Goal: Task Accomplishment & Management: Complete application form

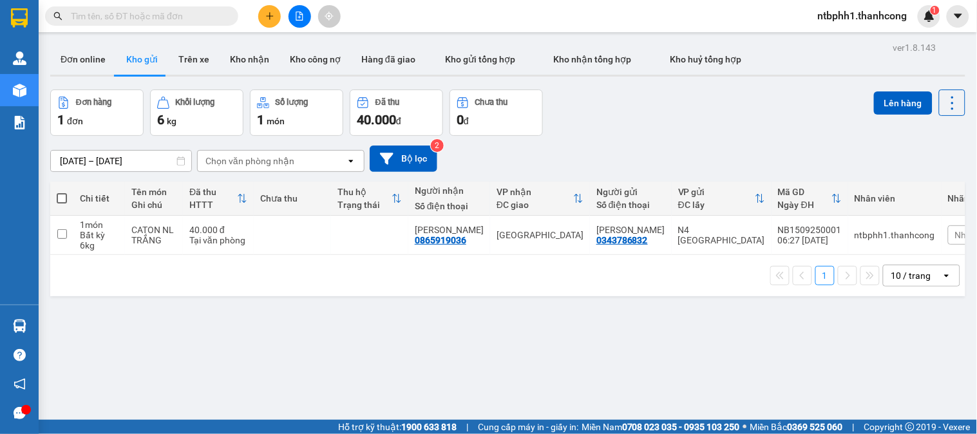
click at [265, 21] on button at bounding box center [269, 16] width 23 height 23
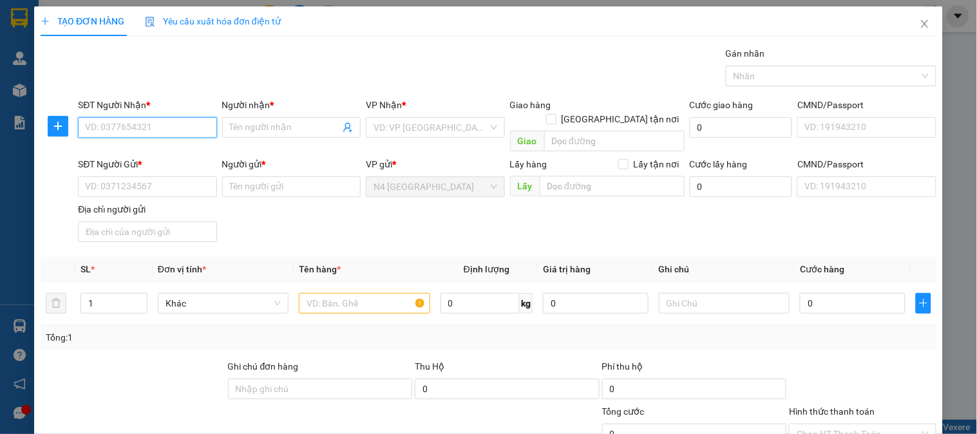
click at [161, 132] on input "SĐT Người Nhận *" at bounding box center [147, 127] width 139 height 21
paste input "0386921833"
type input "0386921833"
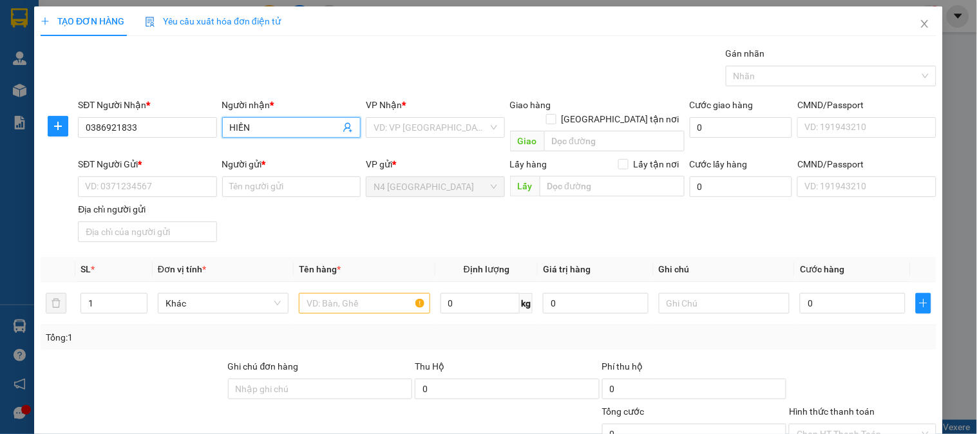
type input "HIỀN"
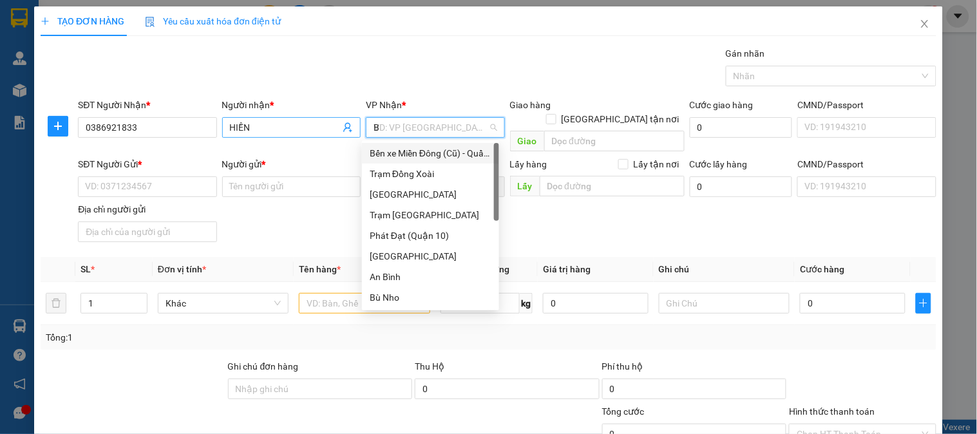
type input "BÙ"
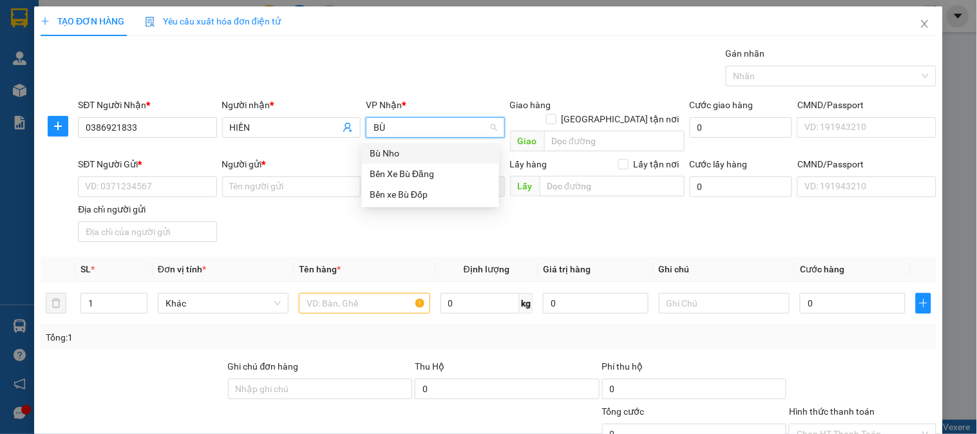
click at [391, 150] on div "Bù Nho" at bounding box center [431, 153] width 122 height 14
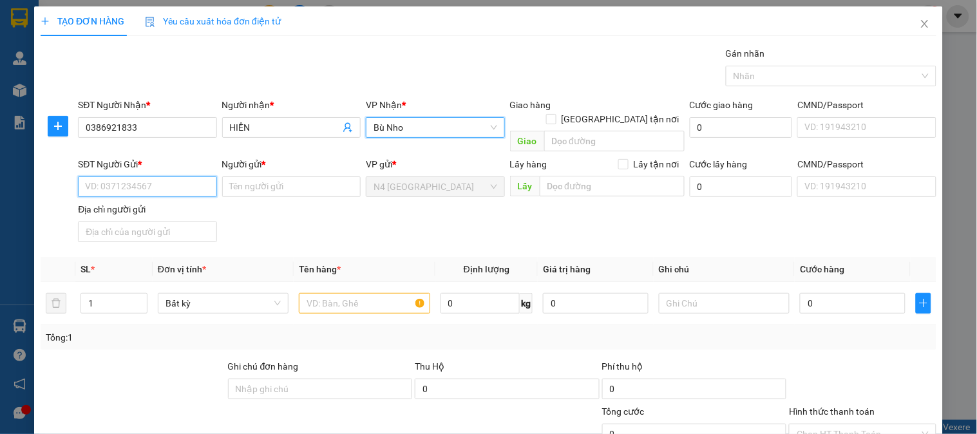
click at [175, 177] on input "SĐT Người Gửi *" at bounding box center [147, 187] width 139 height 21
paste input "0909355266"
type input "0909355266"
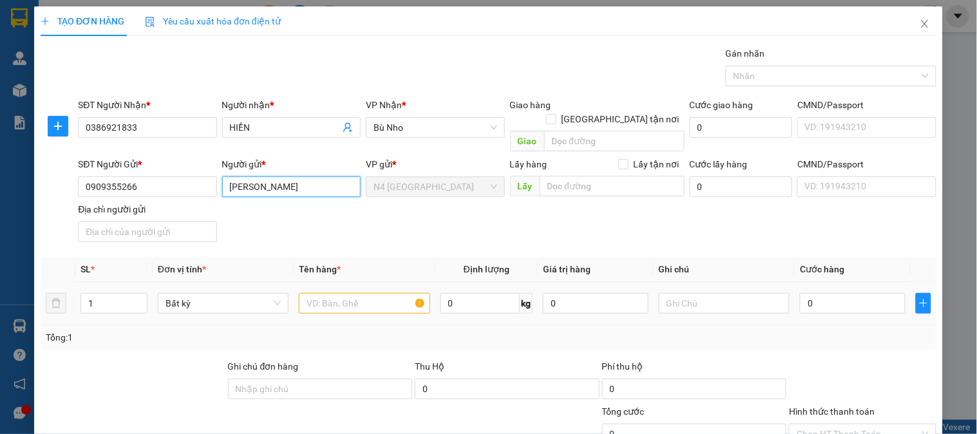
type input "HUỲNH THỊ KIM QUY"
click at [365, 293] on input "text" at bounding box center [364, 303] width 131 height 21
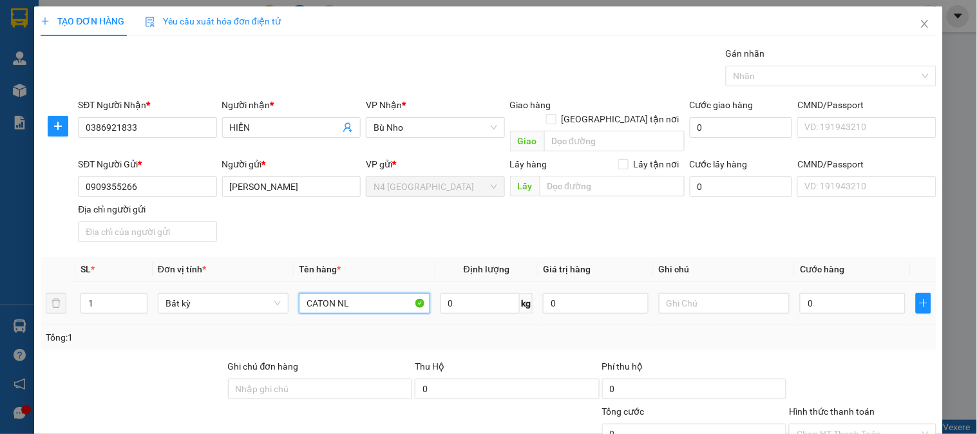
type input "CATON NL"
type input "10"
click at [573, 330] on div "Tổng: 1" at bounding box center [489, 337] width 886 height 14
type input "40.000"
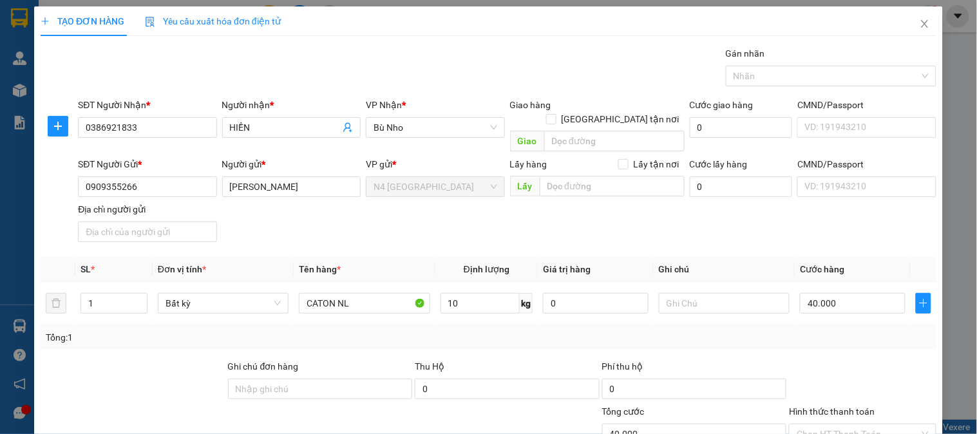
scroll to position [108, 0]
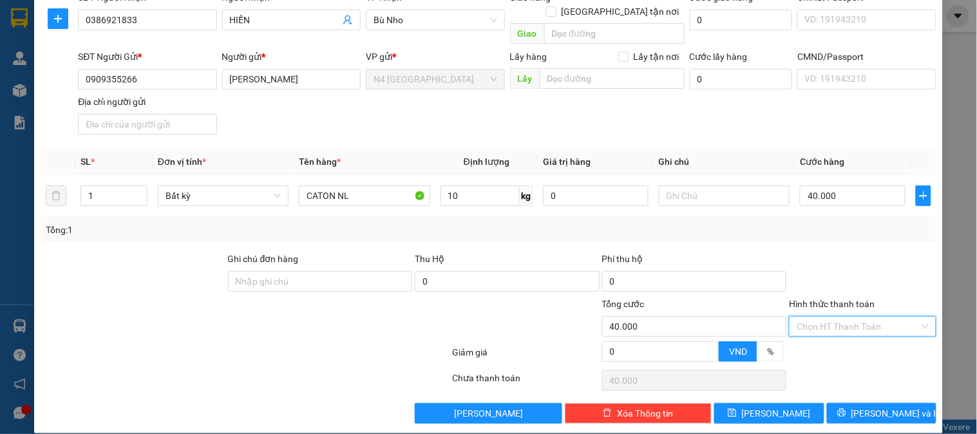
click at [852, 317] on input "Hình thức thanh toán" at bounding box center [858, 326] width 122 height 19
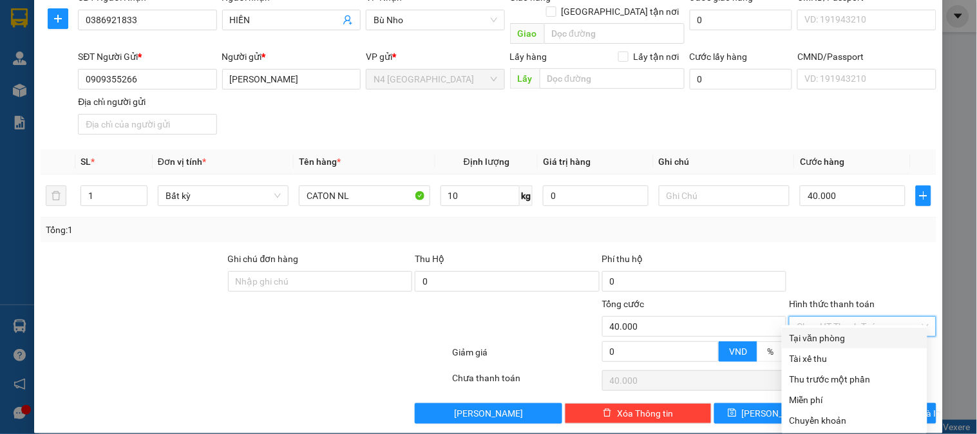
click at [853, 332] on div "Tại văn phòng" at bounding box center [855, 338] width 130 height 14
type input "0"
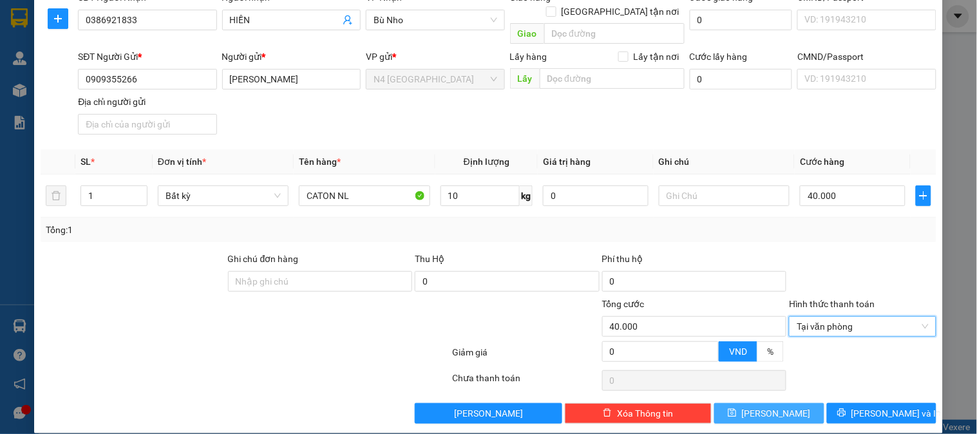
click at [737, 408] on icon "save" at bounding box center [732, 412] width 9 height 9
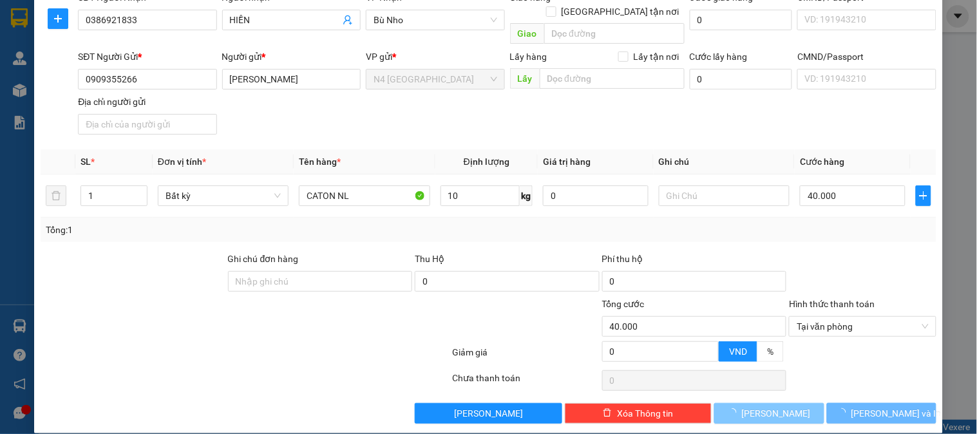
type input "0"
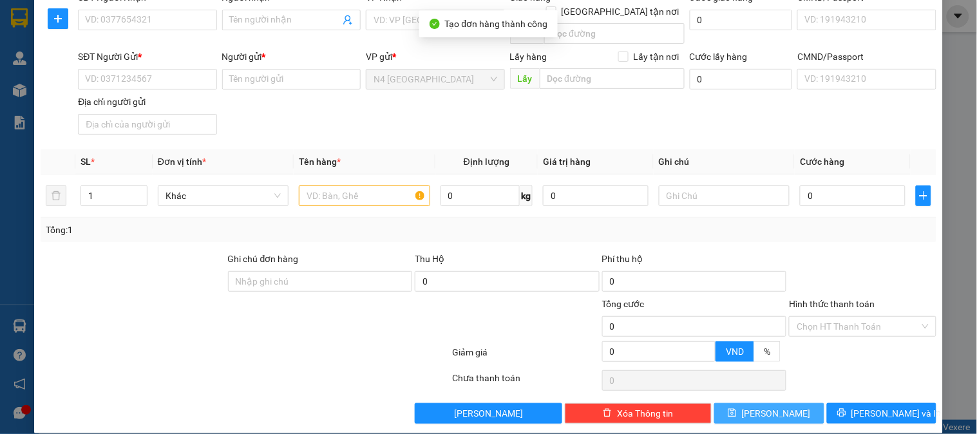
scroll to position [0, 0]
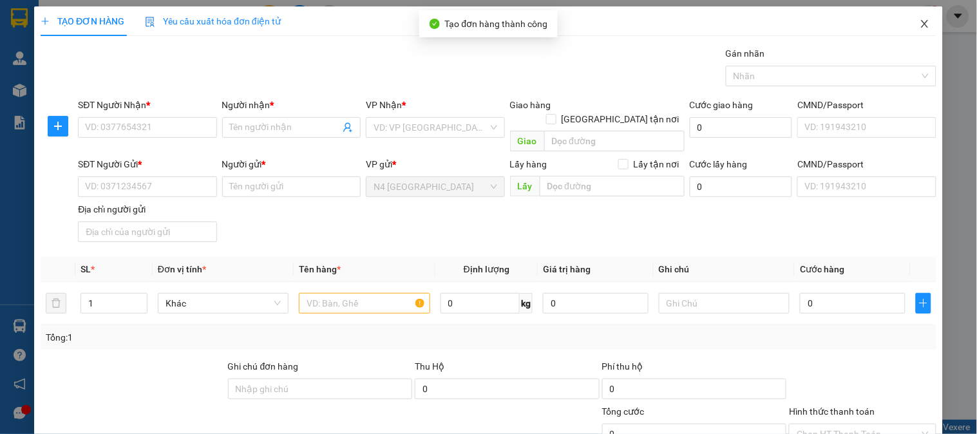
click at [921, 22] on icon "close" at bounding box center [924, 24] width 7 height 8
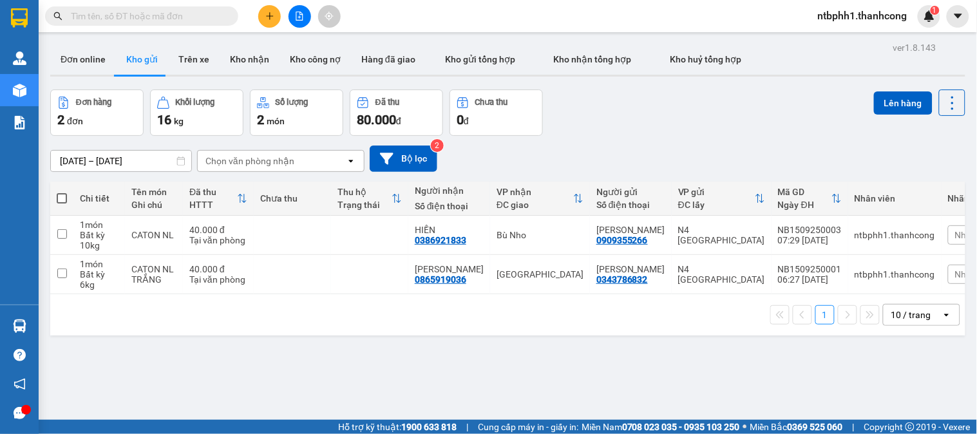
click at [280, 10] on button at bounding box center [269, 16] width 23 height 23
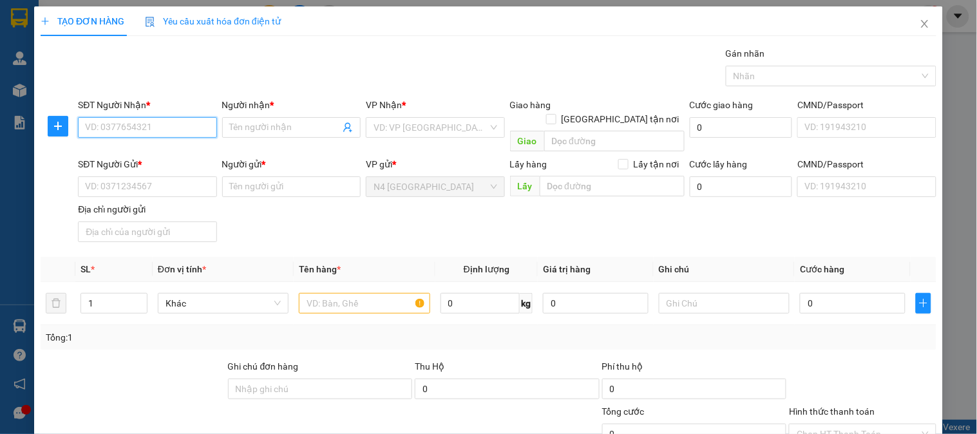
click at [128, 124] on input "SĐT Người Nhận *" at bounding box center [147, 127] width 139 height 21
paste input "0869069569"
type input "0869069569"
click at [186, 150] on div "0869069569 - KHÁCH VÃNG LAI" at bounding box center [149, 153] width 129 height 14
type input "KHÁCH VÃNG LAI"
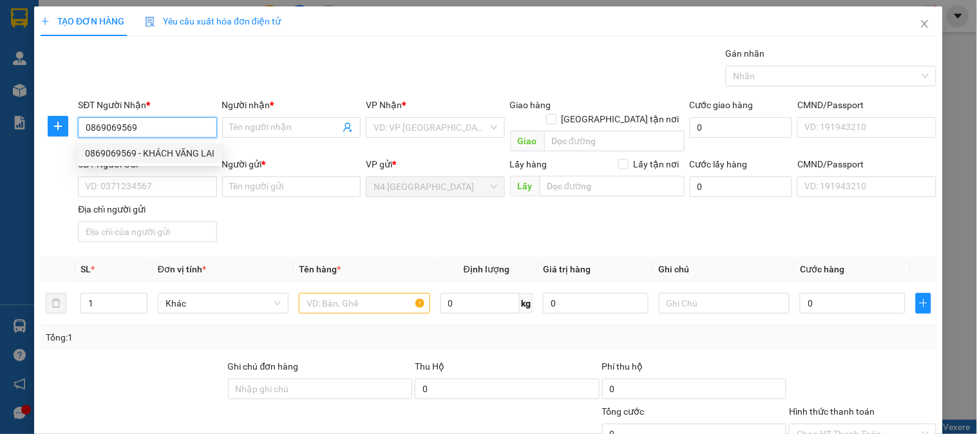
type input "ĐỨC LIỄU"
type input "THÔN ĐÔNG LÂM QUẢNG VINH, QUẢNG ĐIỀN, THỪA THIÊN HUẾ"
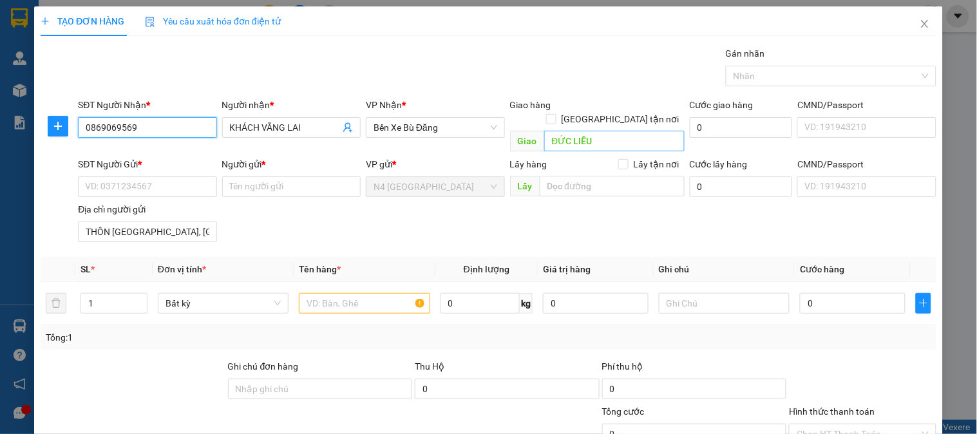
type input "0869069569"
click at [634, 131] on input "ĐỨC LIỄU" at bounding box center [614, 141] width 140 height 21
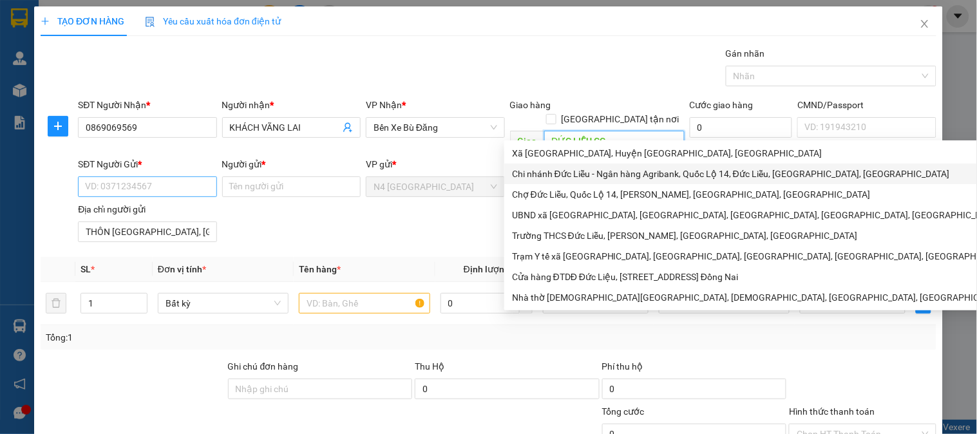
type input "ĐỨC LIỄU CC"
click at [143, 177] on input "SĐT Người Gửi *" at bounding box center [147, 187] width 139 height 21
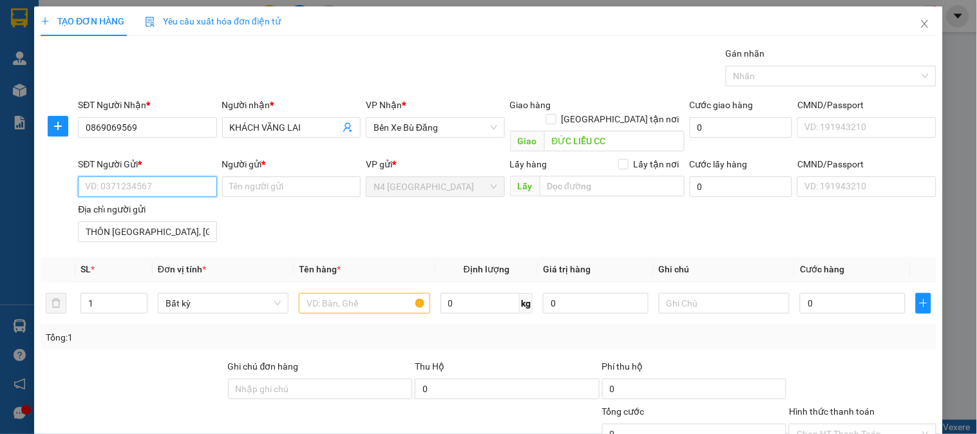
paste input "0901447490"
type input "0901447490"
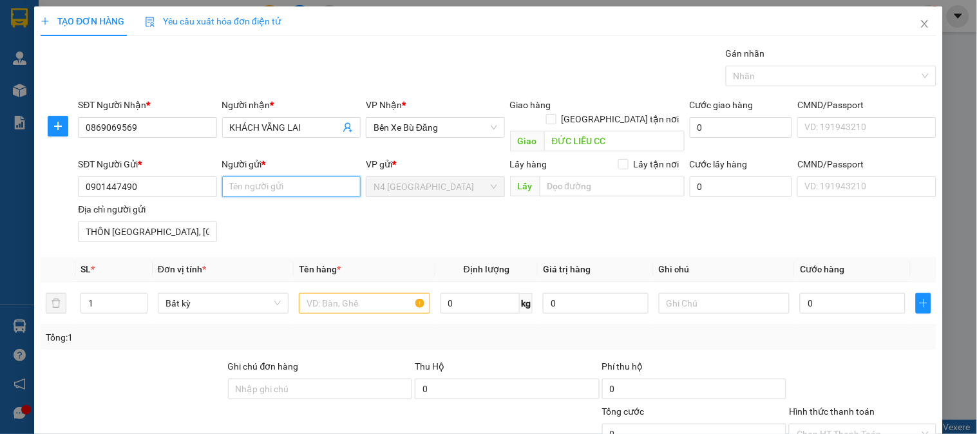
click at [282, 177] on input "Người gửi *" at bounding box center [291, 187] width 139 height 21
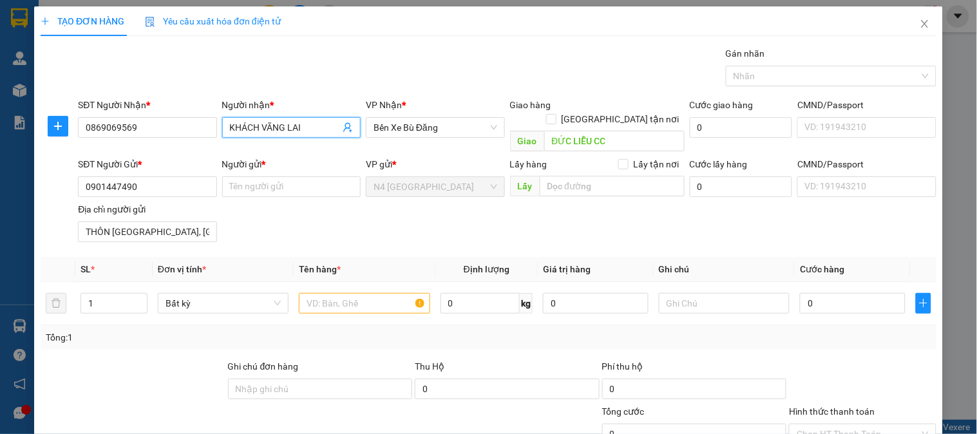
click at [254, 129] on input "KHÁCH VÃNG LAI" at bounding box center [285, 127] width 110 height 14
drag, startPoint x: 323, startPoint y: 131, endPoint x: 282, endPoint y: 136, distance: 41.6
click at [294, 135] on span "KHÁCH VÃNG LAI" at bounding box center [291, 127] width 139 height 21
drag, startPoint x: 236, startPoint y: 136, endPoint x: 217, endPoint y: 136, distance: 19.3
click at [220, 136] on div "Người nhận * KHÁCH VÃNG LAI KHÁCH VÃNG LAI" at bounding box center [292, 127] width 144 height 59
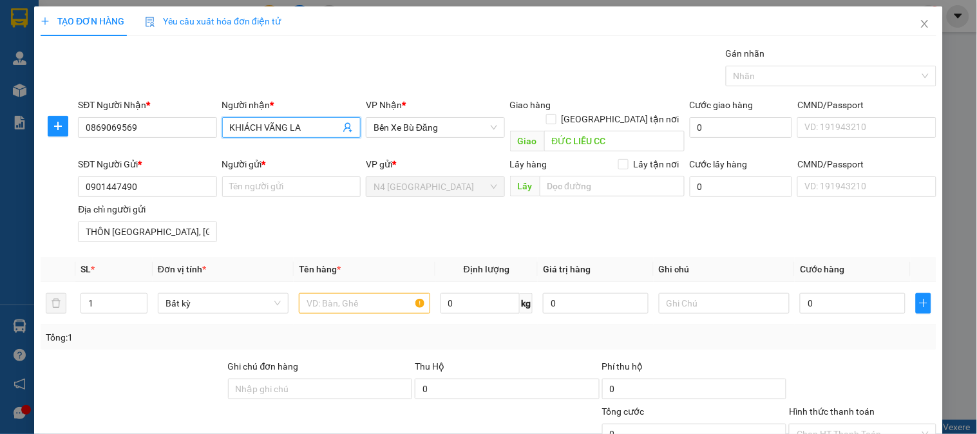
click at [237, 124] on input "KHIÁCH VÃNG LA" at bounding box center [285, 127] width 110 height 14
click at [238, 124] on input "KHIÁCH VÃNG LA" at bounding box center [285, 127] width 110 height 14
click at [285, 127] on input "KHIÁCH VÃNG LA" at bounding box center [285, 127] width 110 height 14
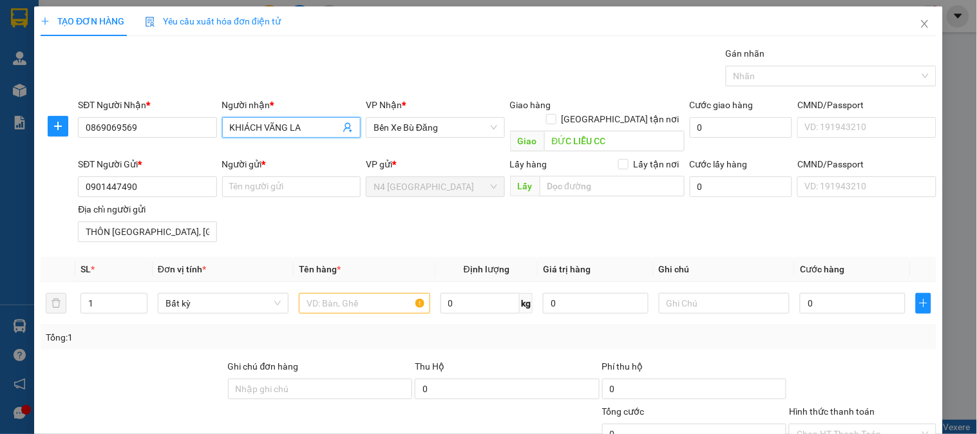
click at [285, 127] on input "KHIÁCH VÃNG LA" at bounding box center [285, 127] width 110 height 14
type input "THÀNH LONG"
click at [338, 61] on div "Gói vận chuyển * Tiêu chuẩn Gán nhãn Nhãn" at bounding box center [507, 68] width 864 height 45
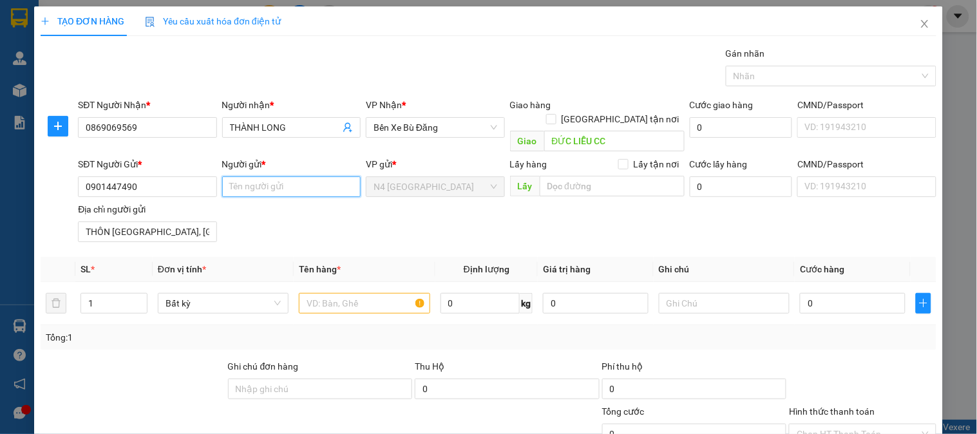
click at [273, 179] on input "Người gửi *" at bounding box center [291, 187] width 139 height 21
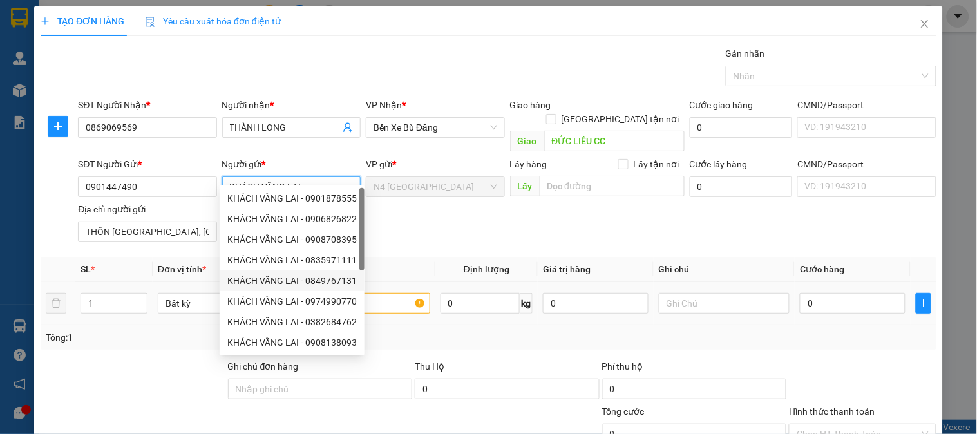
type input "KHÁCH VÃNG LAI"
click at [377, 293] on input "text" at bounding box center [364, 303] width 131 height 21
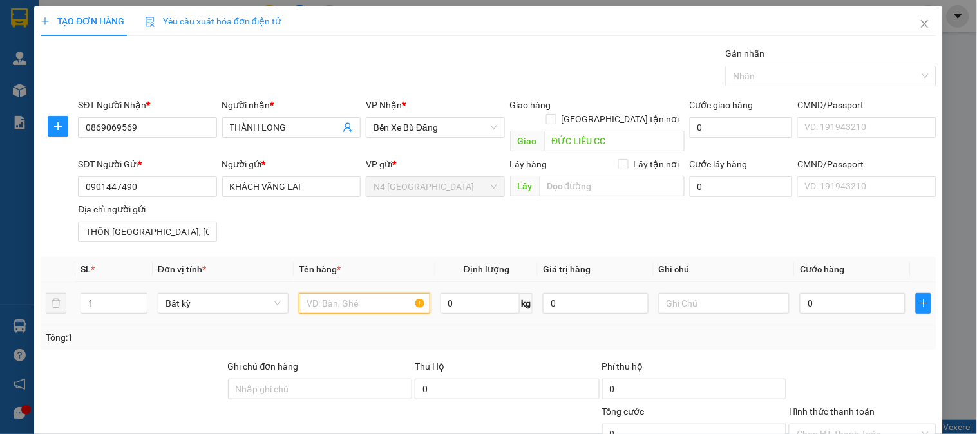
click at [377, 293] on input "text" at bounding box center [364, 303] width 131 height 21
type input "XỐP TRẮNG KV"
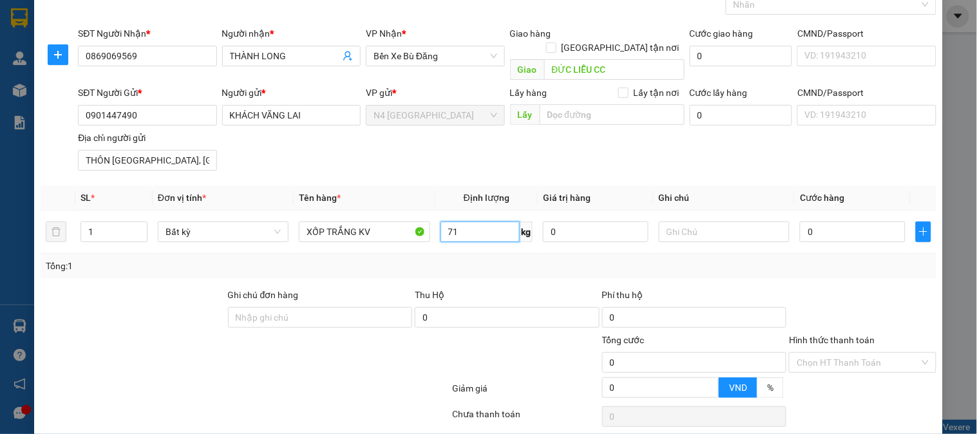
type input "71"
click at [484, 416] on div "Transit Pickup Surcharge Ids Transit Deliver Surcharge Ids Transit Deliver Surc…" at bounding box center [489, 217] width 896 height 485
type input "101.500"
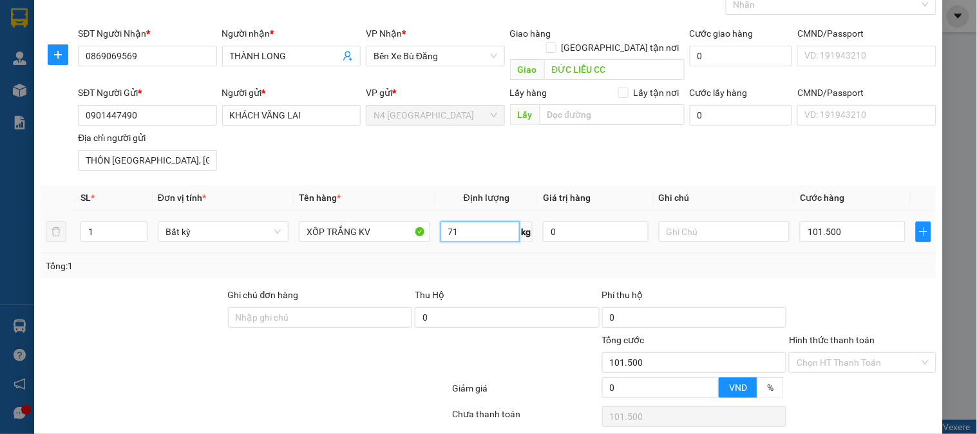
click at [464, 222] on input "71" at bounding box center [481, 232] width 80 height 21
type input "70"
click at [335, 356] on div at bounding box center [375, 355] width 149 height 45
type input "100.000"
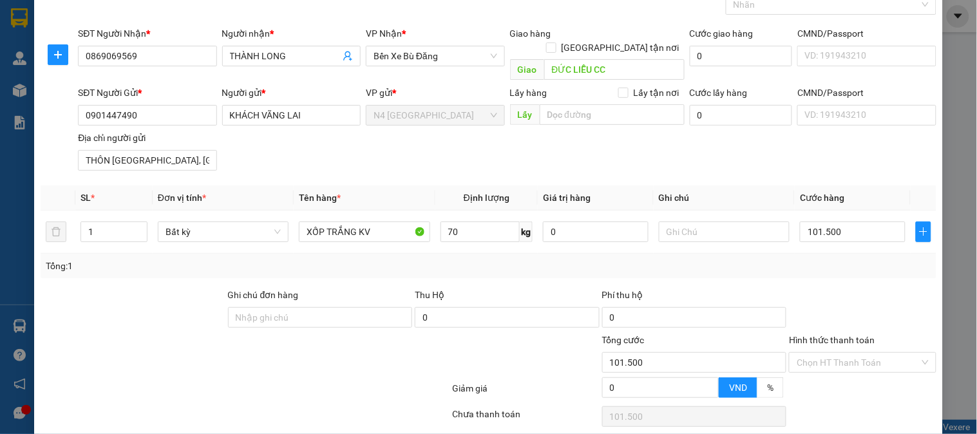
type input "100.000"
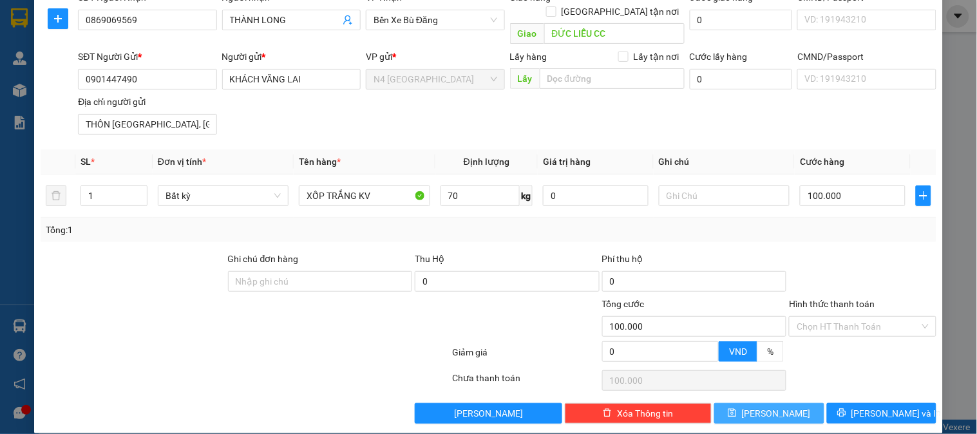
click at [737, 408] on icon "save" at bounding box center [732, 412] width 9 height 9
type input "0"
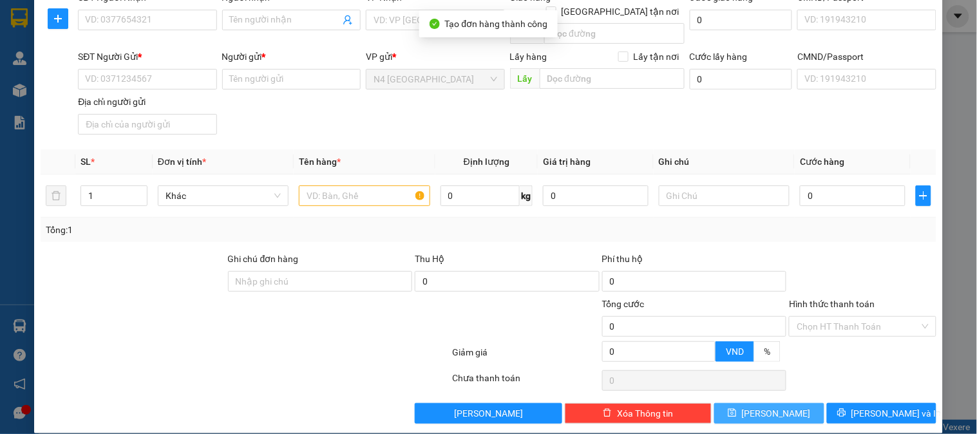
scroll to position [0, 0]
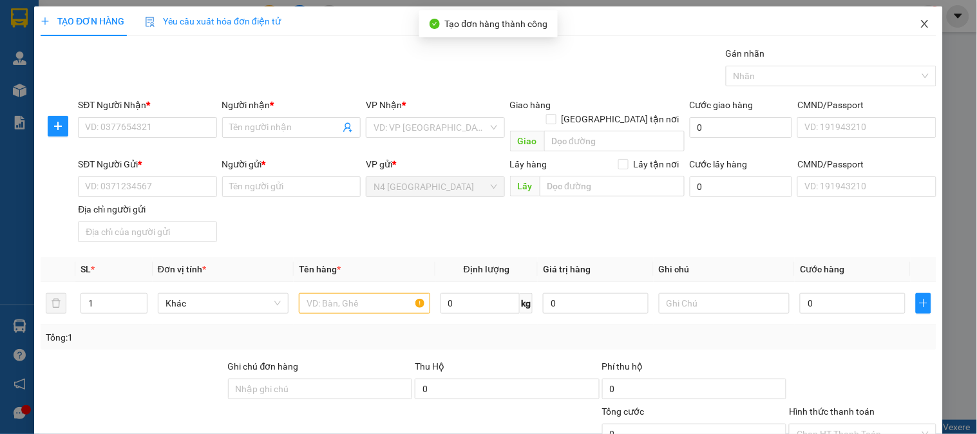
click at [920, 26] on icon "close" at bounding box center [925, 24] width 10 height 10
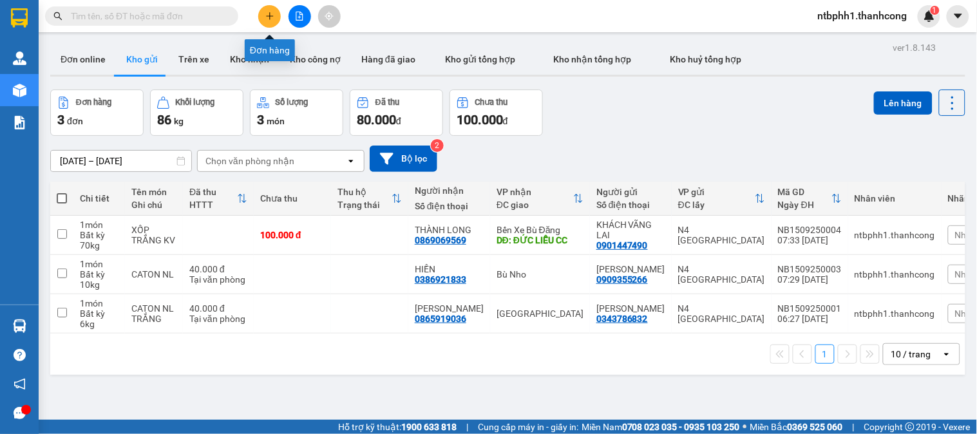
click at [272, 10] on button at bounding box center [269, 16] width 23 height 23
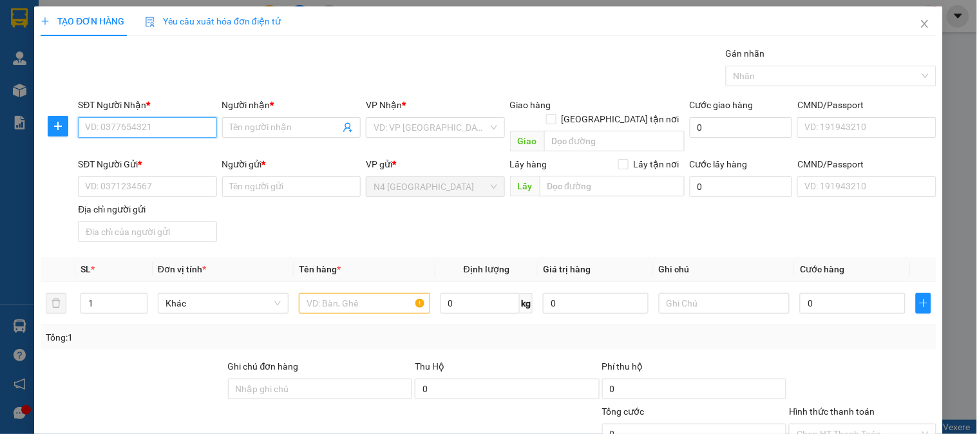
scroll to position [108, 0]
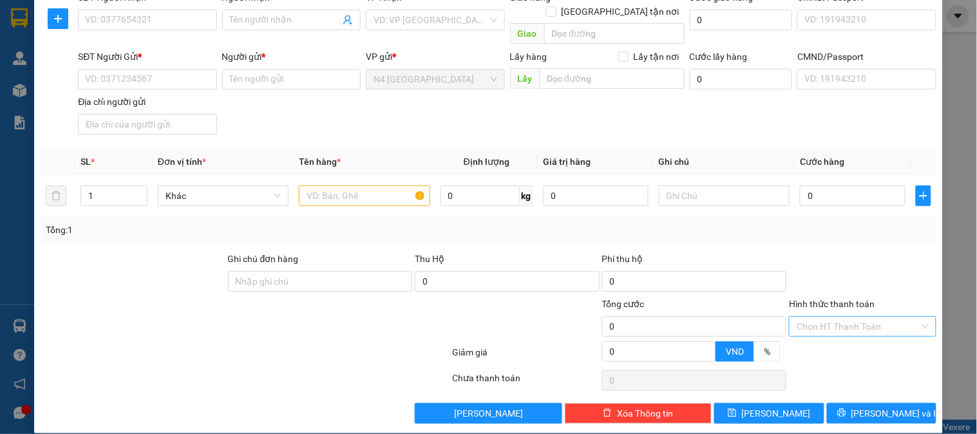
click at [874, 317] on input "Hình thức thanh toán" at bounding box center [858, 326] width 122 height 19
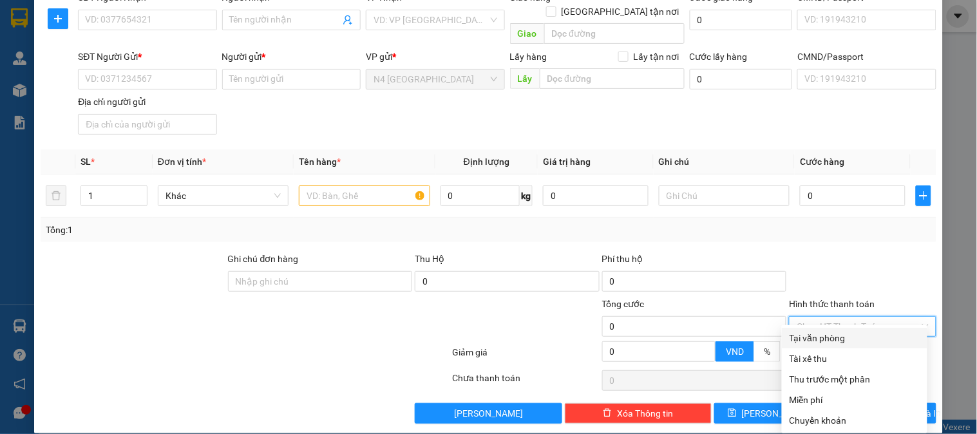
click at [734, 234] on div "Transit Pickup Surcharge Ids Transit Deliver Surcharge Ids Transit Deliver Surc…" at bounding box center [489, 181] width 896 height 485
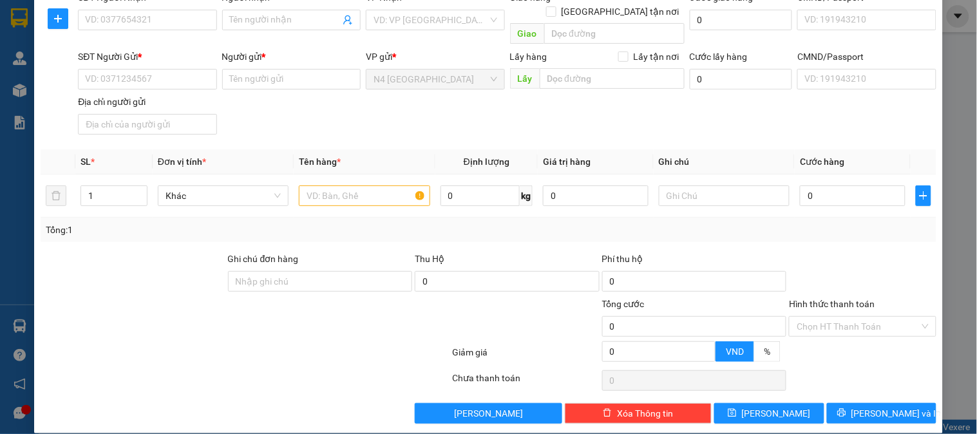
scroll to position [0, 0]
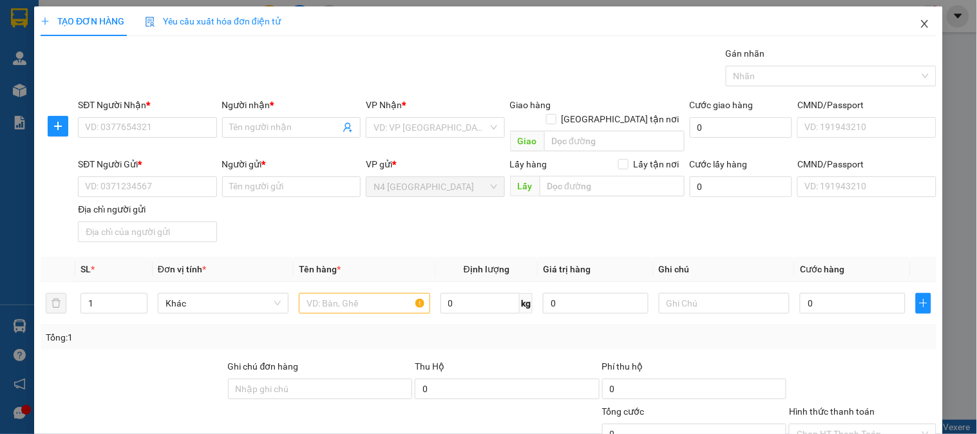
click at [921, 21] on icon "close" at bounding box center [924, 24] width 7 height 8
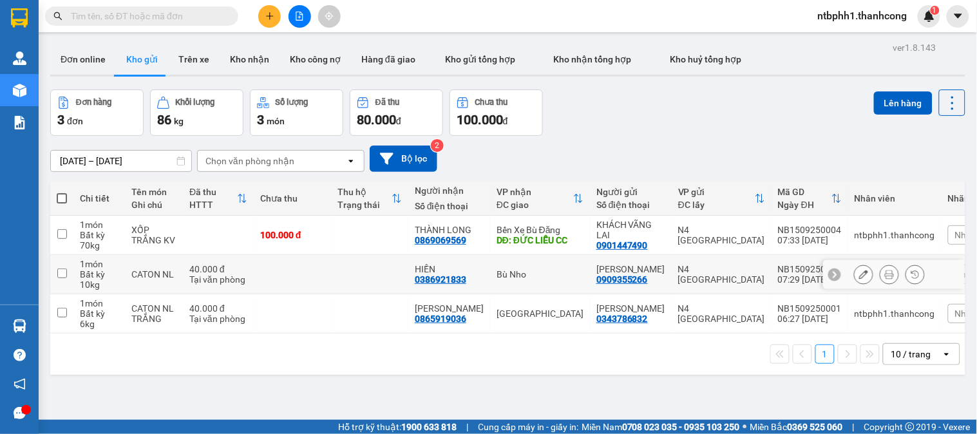
drag, startPoint x: 59, startPoint y: 273, endPoint x: 71, endPoint y: 278, distance: 13.0
click at [59, 273] on input "checkbox" at bounding box center [62, 274] width 10 height 10
checkbox input "true"
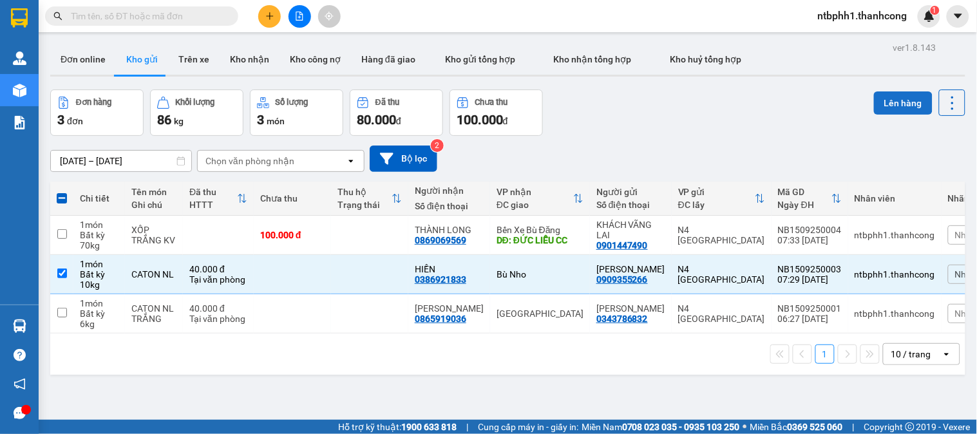
click at [879, 105] on button "Lên hàng" at bounding box center [903, 102] width 59 height 23
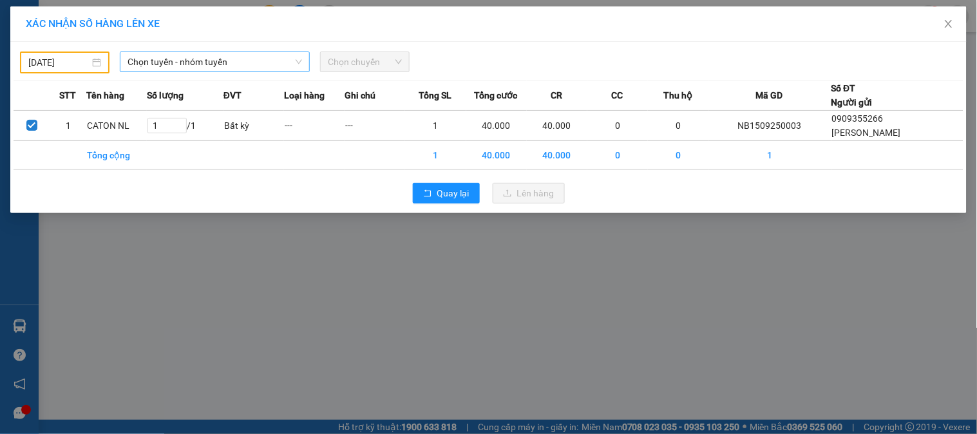
click at [196, 60] on span "Chọn tuyến - nhóm tuyến" at bounding box center [215, 61] width 175 height 19
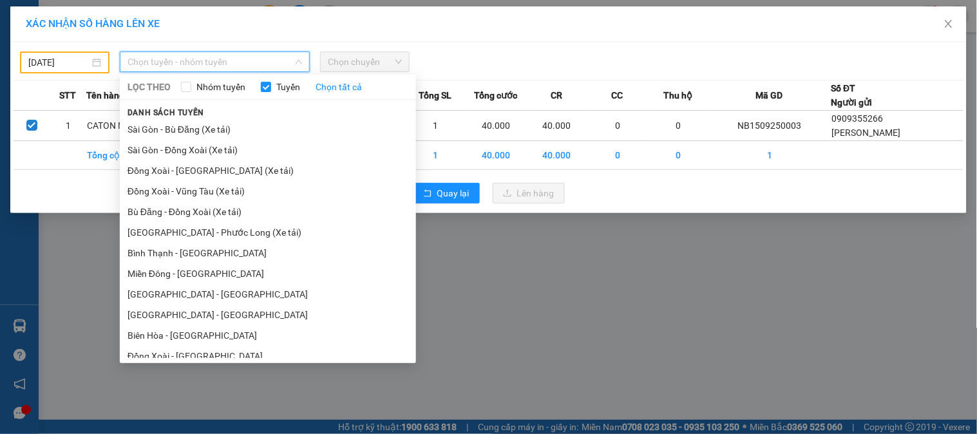
click at [200, 278] on li "Miền Đông - [GEOGRAPHIC_DATA]" at bounding box center [268, 273] width 296 height 21
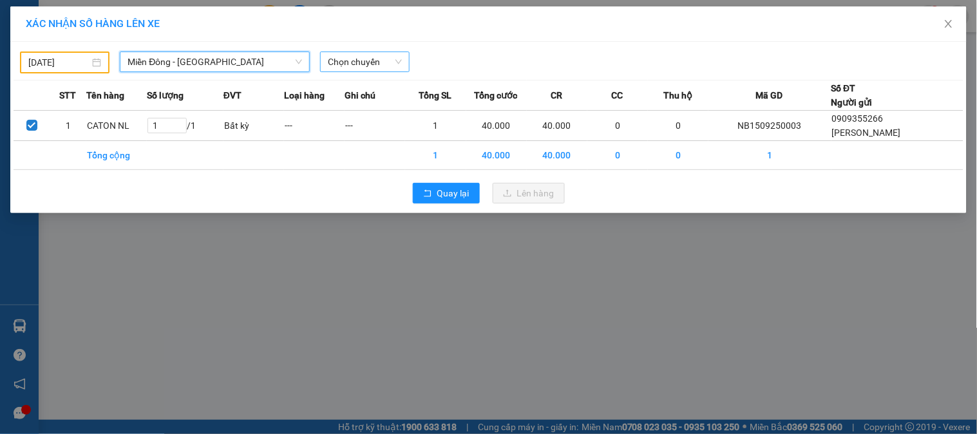
click at [338, 61] on span "Chọn chuyến" at bounding box center [365, 61] width 74 height 19
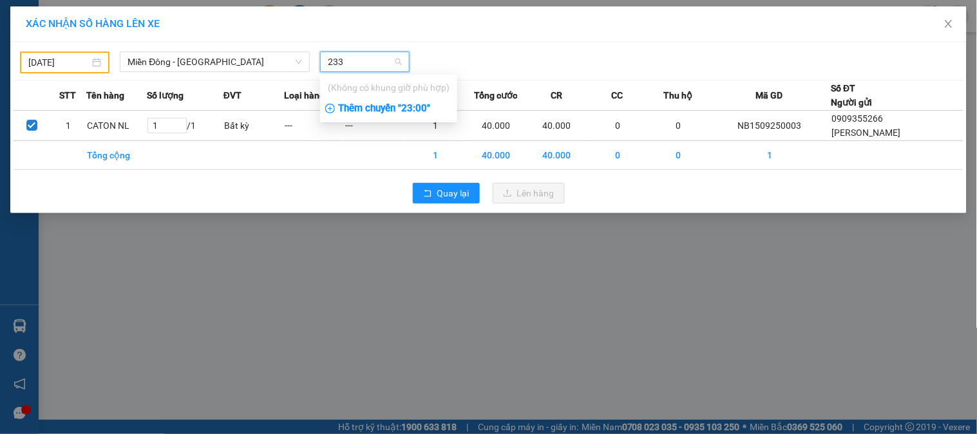
type input "233"
click at [99, 61] on div "14/09/2025" at bounding box center [64, 62] width 73 height 14
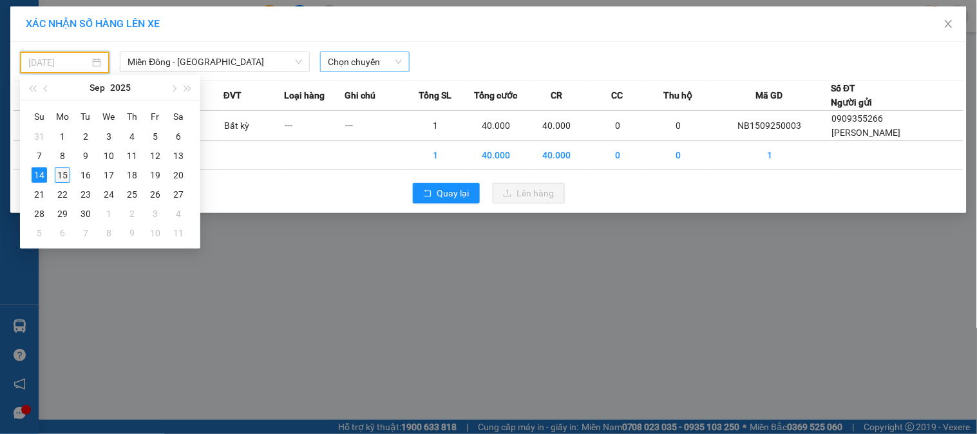
click at [65, 173] on div "15" at bounding box center [62, 174] width 15 height 15
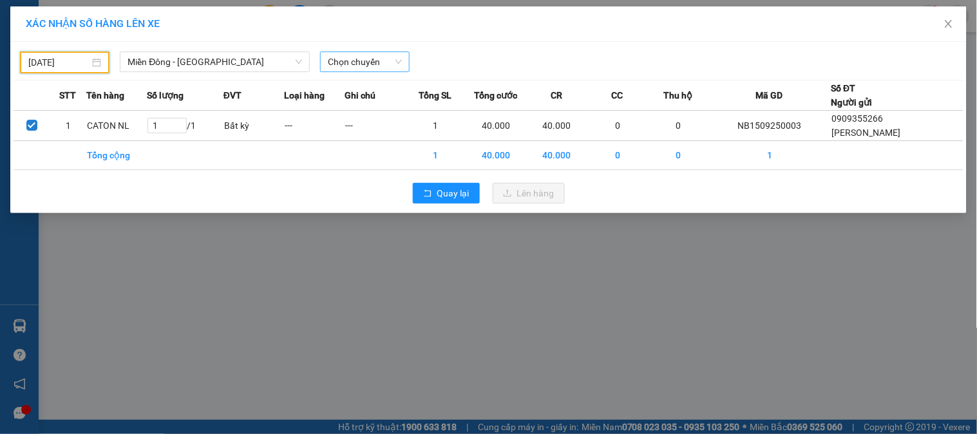
type input "[DATE]"
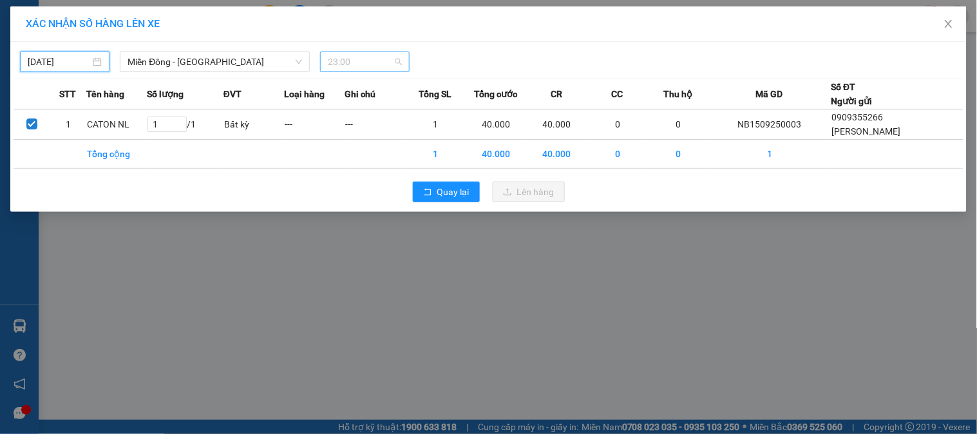
click at [353, 67] on span "23:00" at bounding box center [365, 61] width 74 height 19
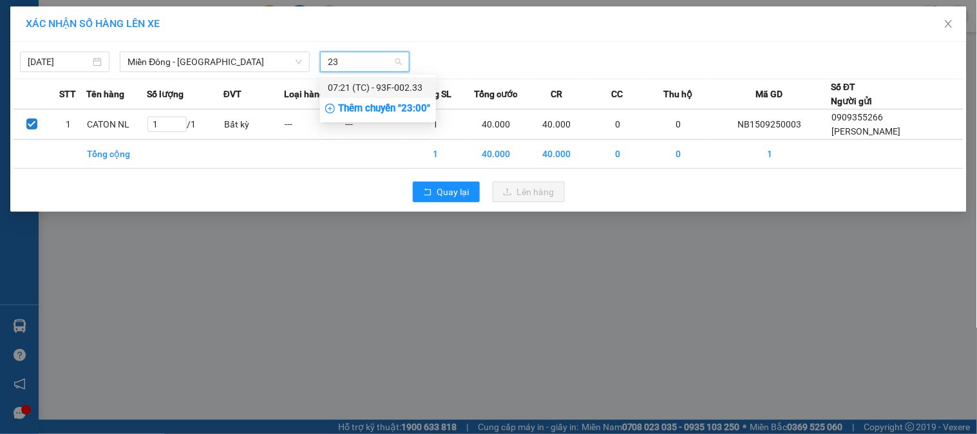
type input "233"
click at [388, 88] on div "07:21 (TC) - 93F-002.33" at bounding box center [378, 88] width 100 height 14
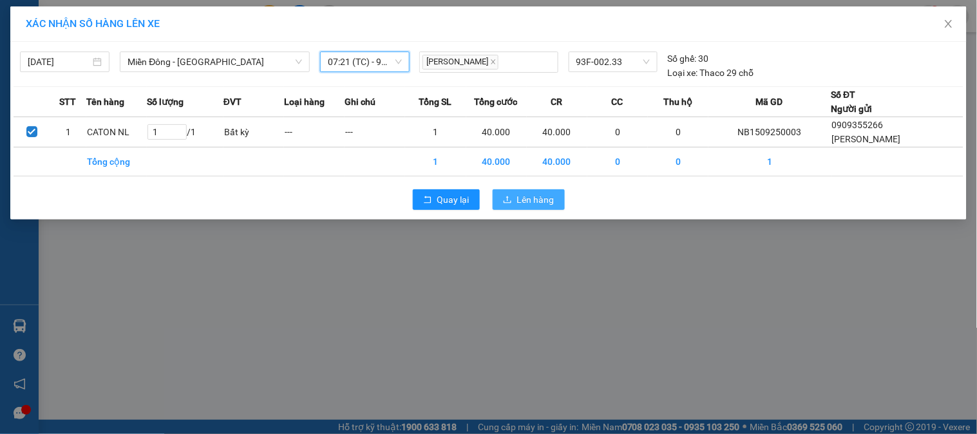
click at [544, 204] on span "Lên hàng" at bounding box center [535, 200] width 37 height 14
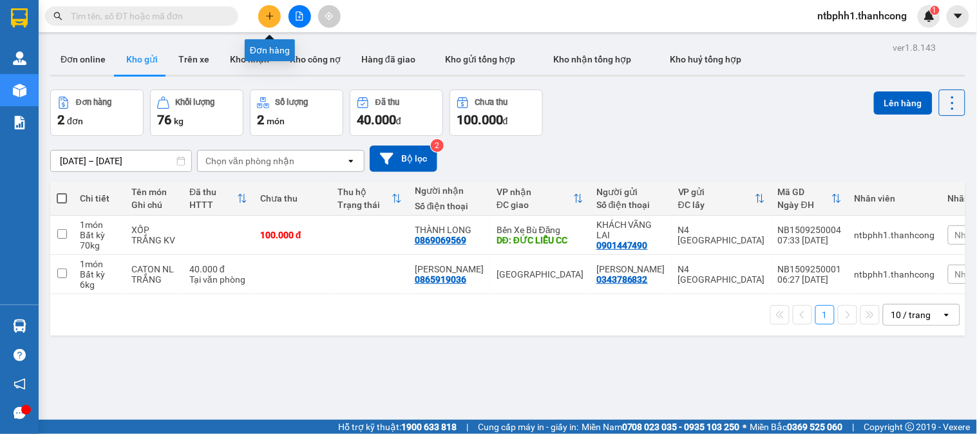
click at [266, 15] on icon "plus" at bounding box center [269, 16] width 9 height 9
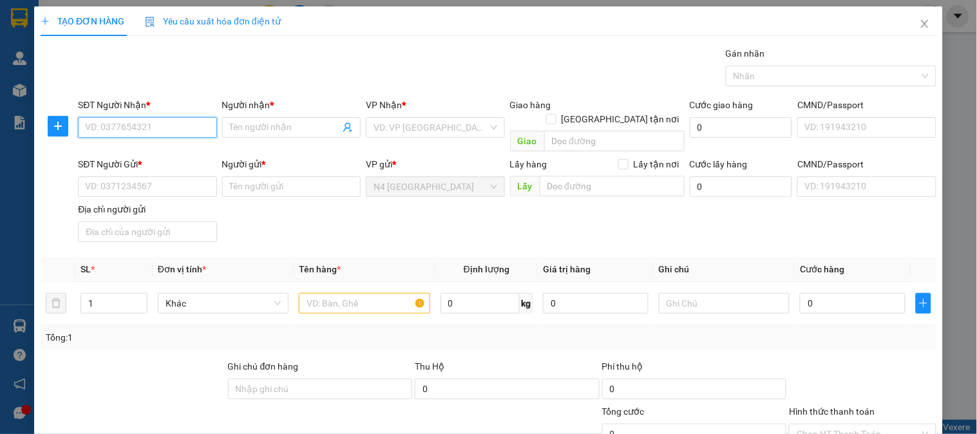
click at [120, 124] on input "SĐT Người Nhận *" at bounding box center [147, 127] width 139 height 21
paste input "0972211344"
type input "0972211344"
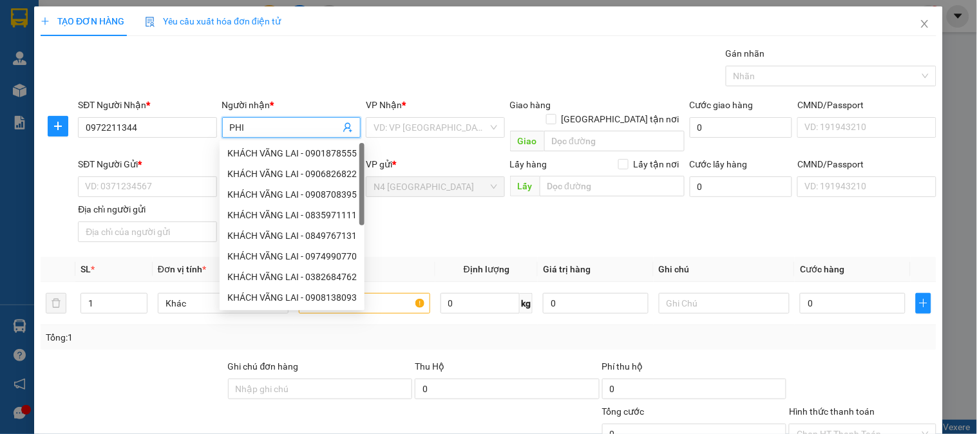
type input "PHI"
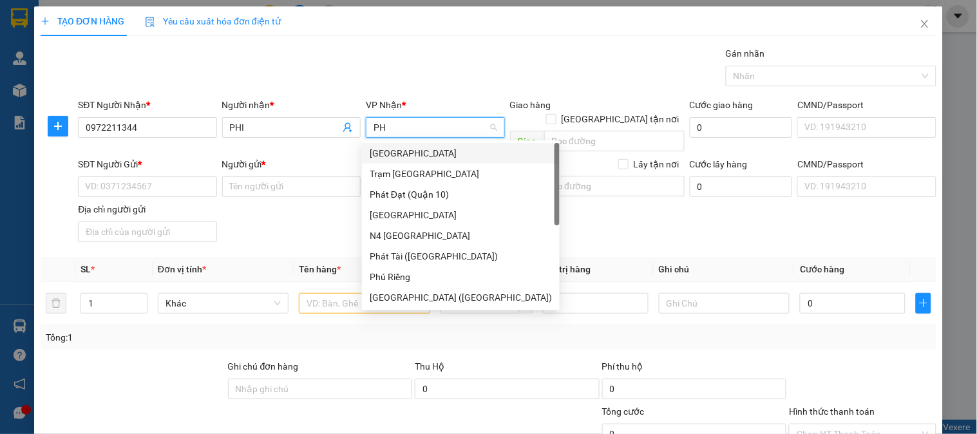
type input "PHU"
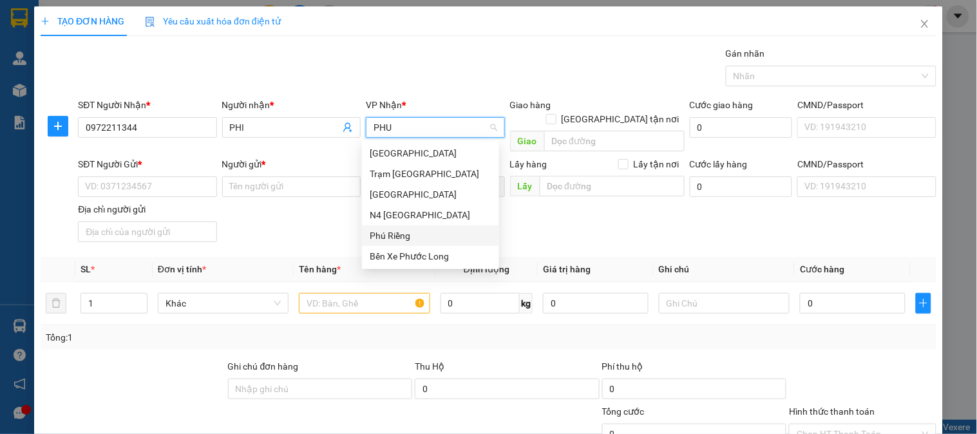
click at [383, 235] on div "Phú Riềng" at bounding box center [431, 236] width 122 height 14
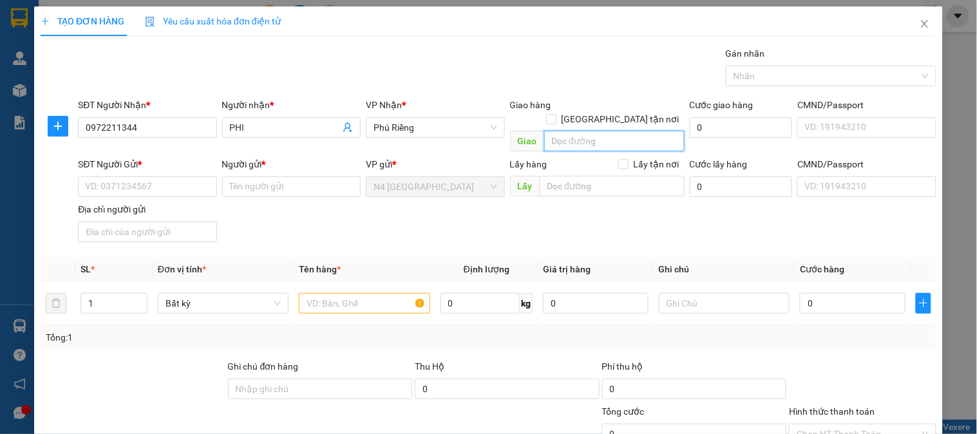
click at [577, 131] on input "search" at bounding box center [614, 141] width 140 height 21
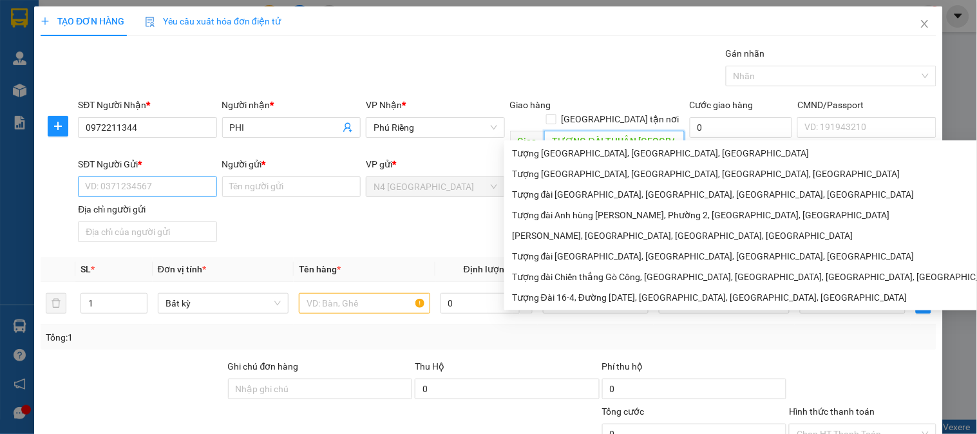
type input "TƯỢNG ĐÀI THUẬN PHÚ CR"
click at [129, 177] on input "SĐT Người Gửi *" at bounding box center [147, 187] width 139 height 21
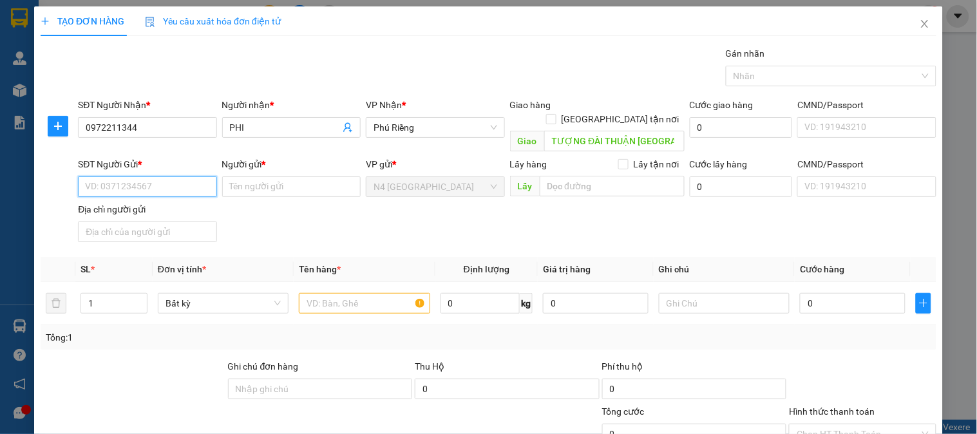
paste input "0325909382"
type input "0325909382"
type input "[PERSON_NAME]"
click at [307, 293] on input "text" at bounding box center [364, 303] width 131 height 21
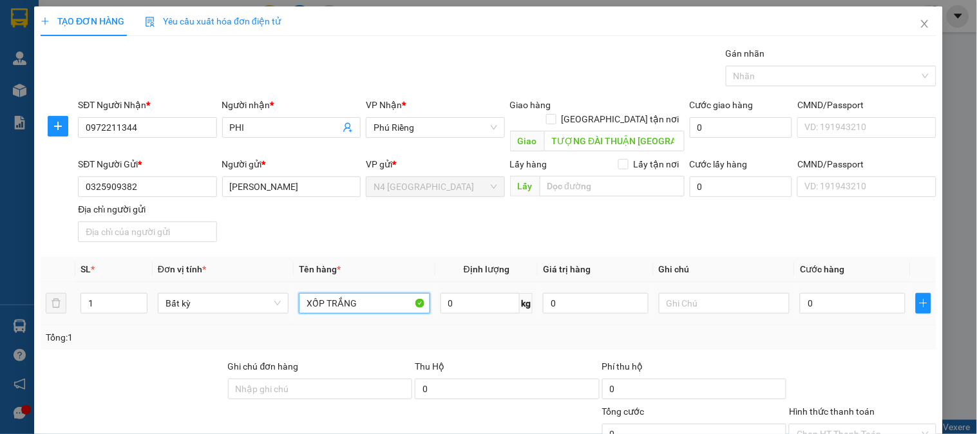
type input "XỐP TRẮNG"
type input "10"
click at [516, 330] on div "Tổng: 1" at bounding box center [489, 337] width 886 height 14
type input "40.000"
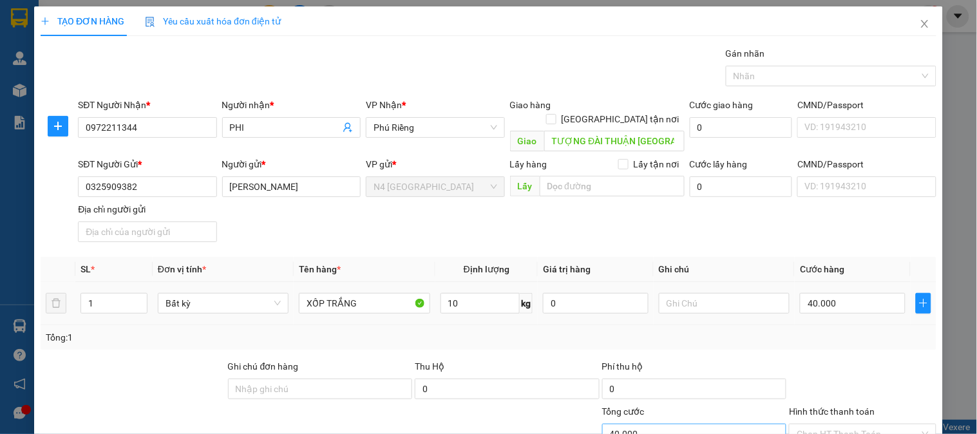
scroll to position [108, 0]
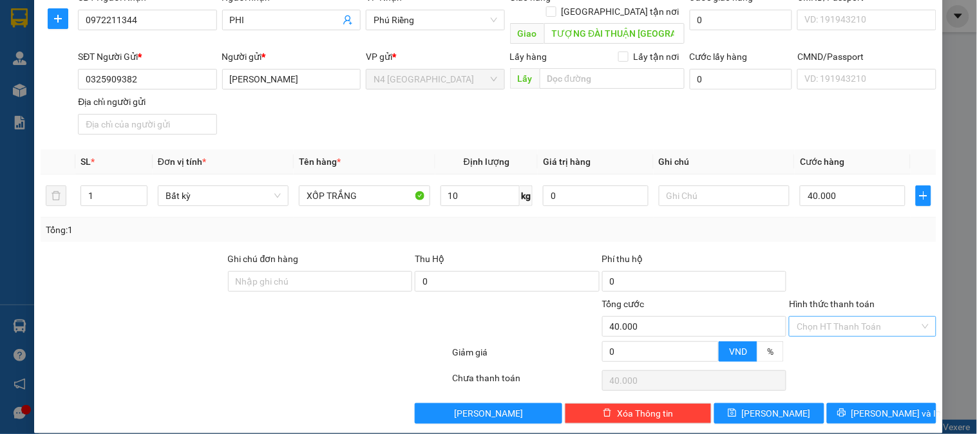
click at [830, 317] on input "Hình thức thanh toán" at bounding box center [858, 326] width 122 height 19
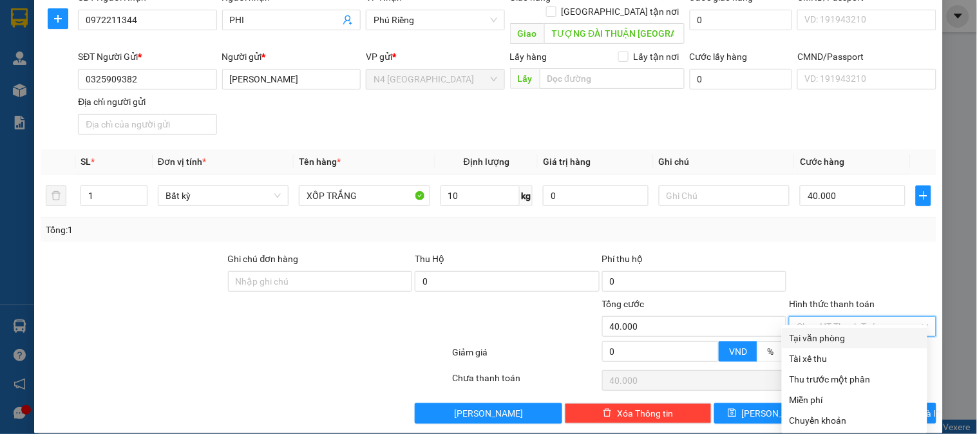
click at [842, 342] on div "Tại văn phòng" at bounding box center [855, 338] width 130 height 14
type input "0"
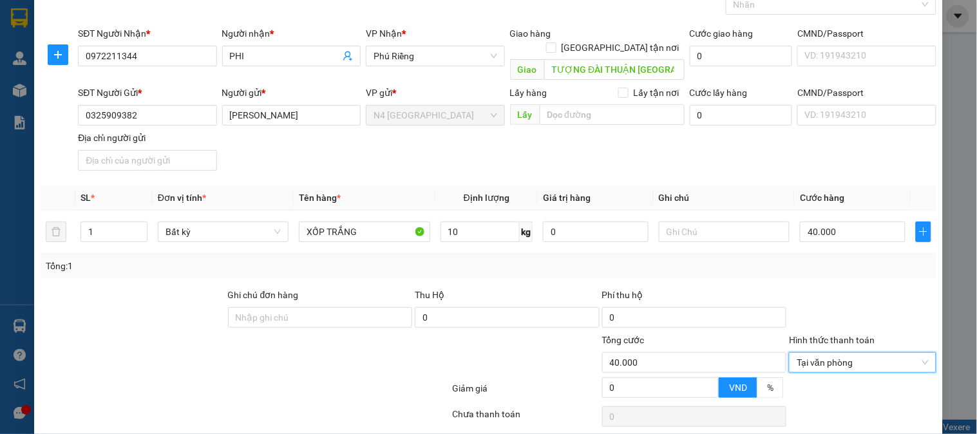
scroll to position [0, 0]
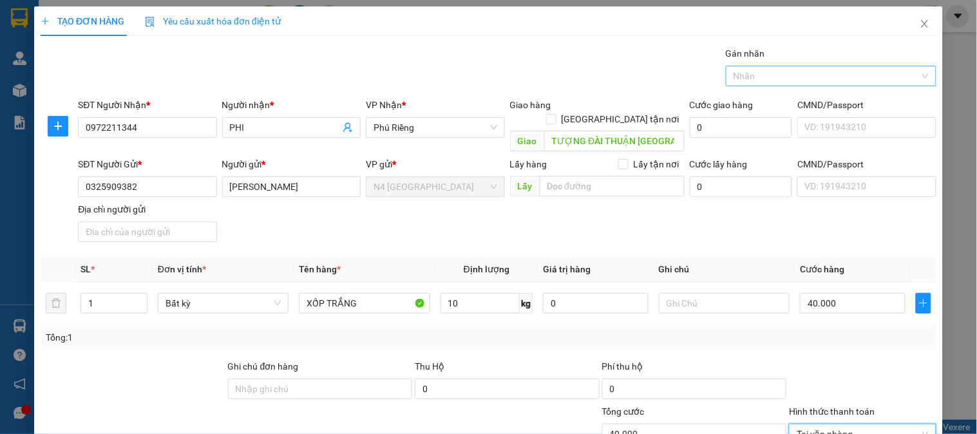
click at [761, 82] on div at bounding box center [824, 75] width 191 height 15
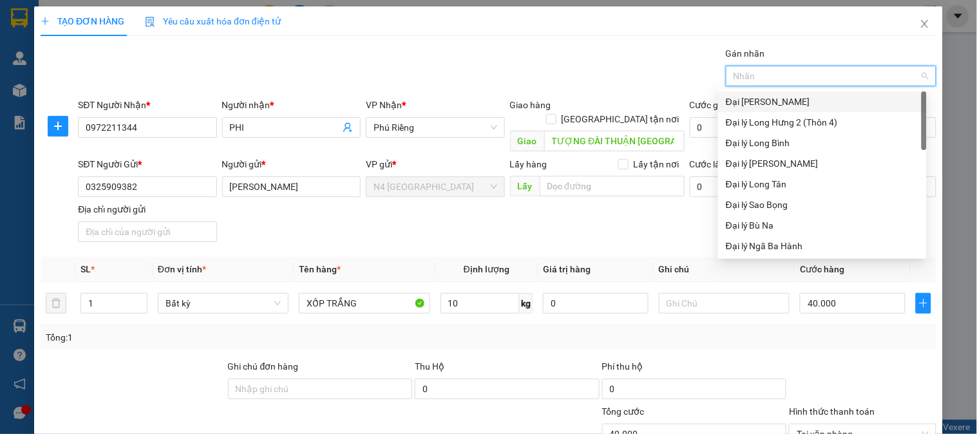
type input "D"
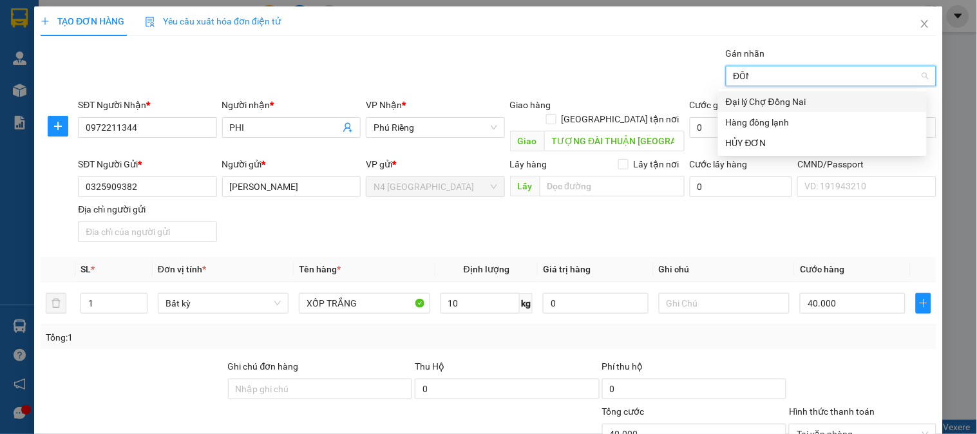
type input "ĐÔNG"
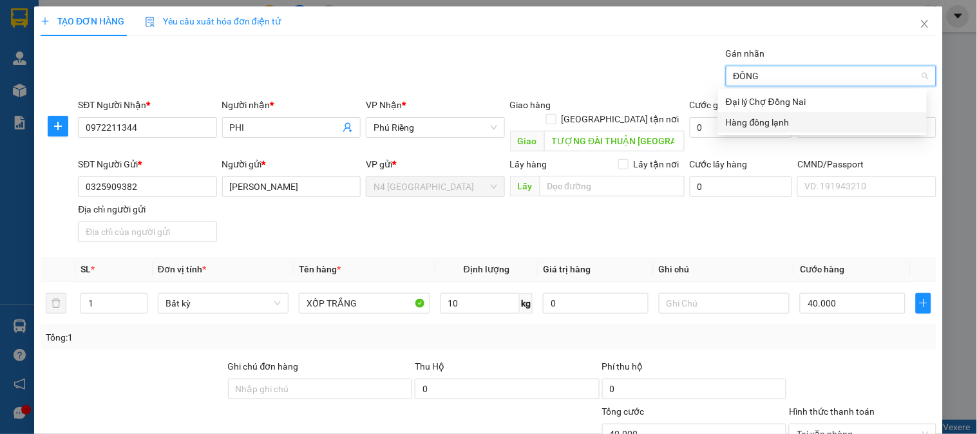
click at [774, 122] on div "Hàng đông lạnh" at bounding box center [822, 122] width 193 height 14
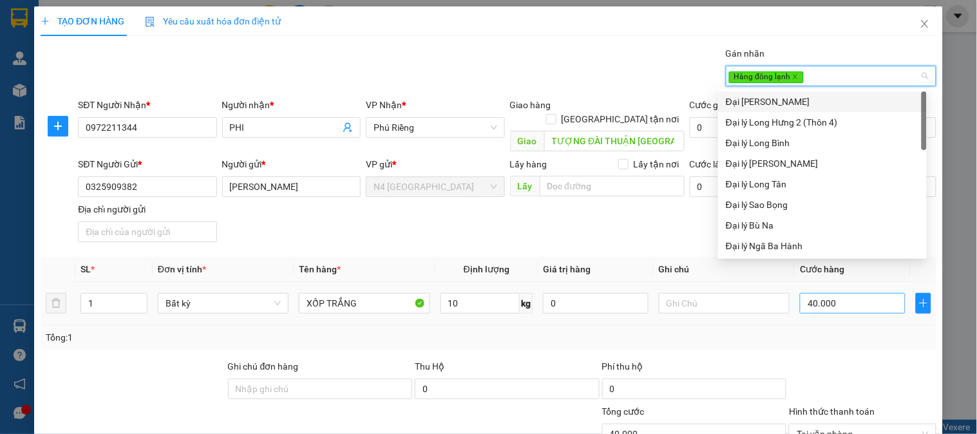
scroll to position [215, 0]
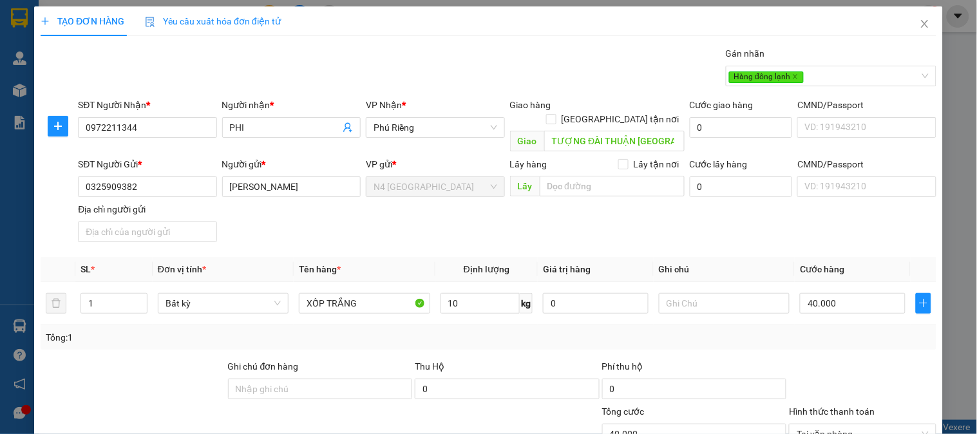
drag, startPoint x: 844, startPoint y: 347, endPoint x: 854, endPoint y: 342, distance: 11.3
click at [845, 359] on div at bounding box center [862, 381] width 149 height 45
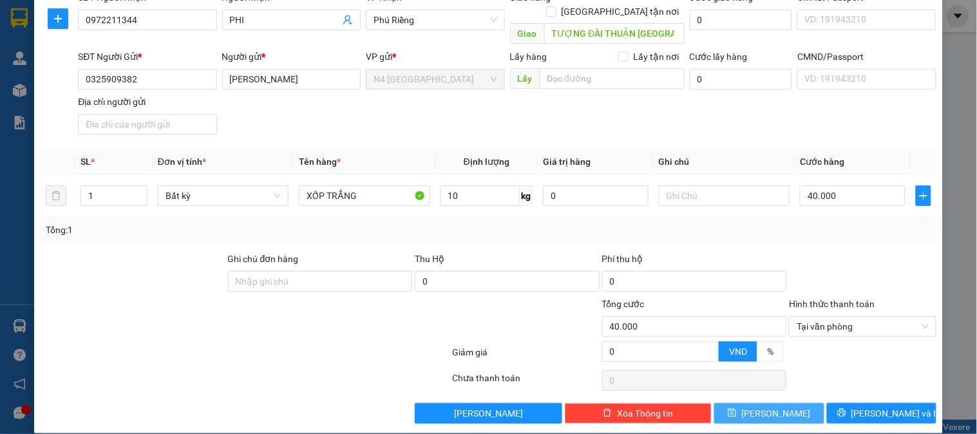
click at [775, 407] on span "[PERSON_NAME]" at bounding box center [776, 414] width 69 height 14
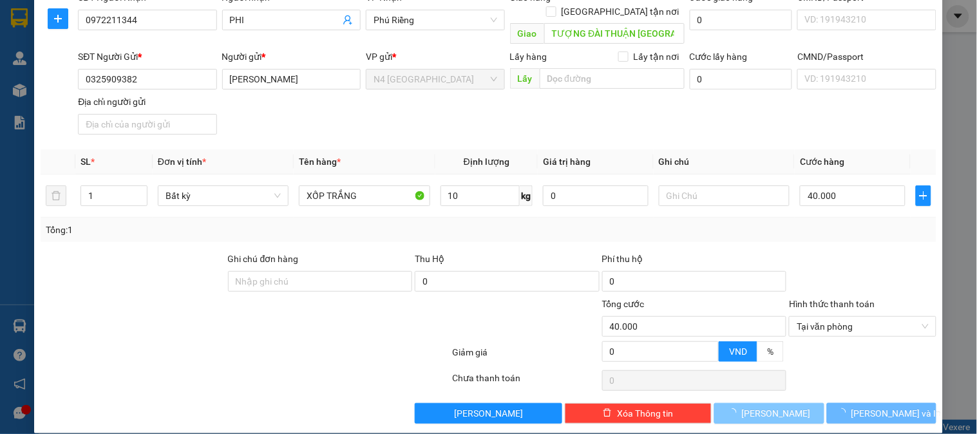
type input "0"
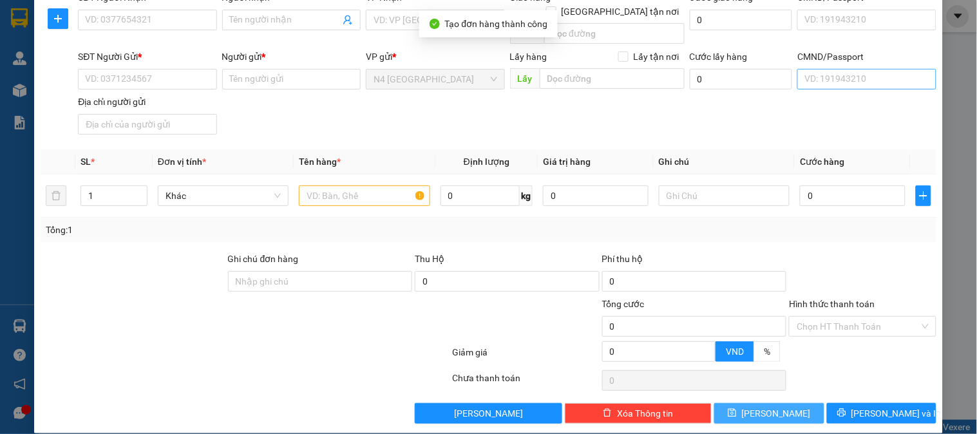
scroll to position [0, 0]
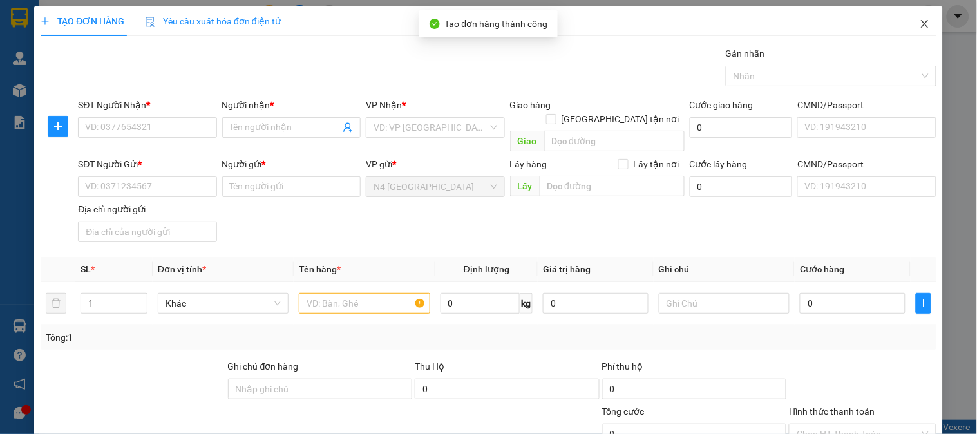
click at [920, 26] on icon "close" at bounding box center [925, 24] width 10 height 10
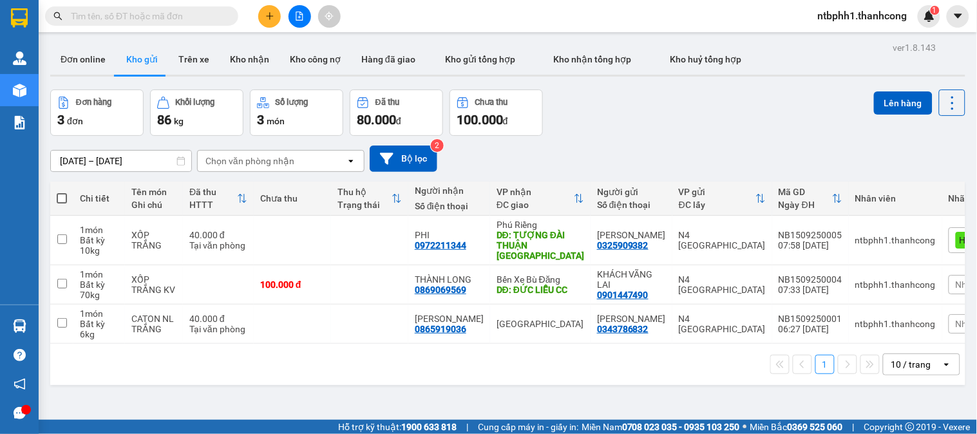
click at [268, 14] on icon "plus" at bounding box center [269, 16] width 9 height 9
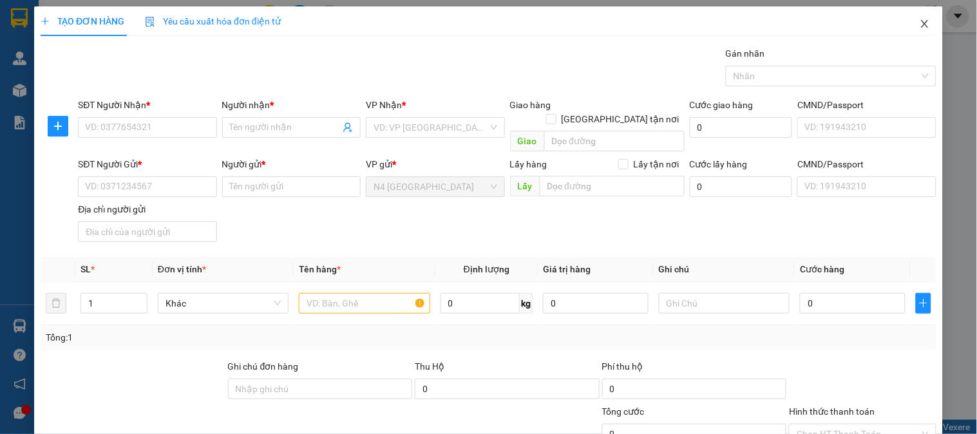
click at [916, 18] on span "Close" at bounding box center [925, 24] width 36 height 36
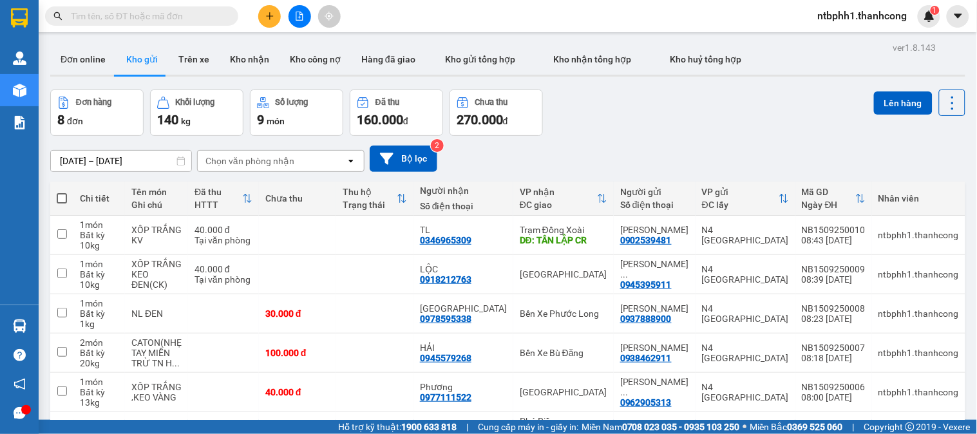
click at [266, 13] on icon "plus" at bounding box center [269, 16] width 9 height 9
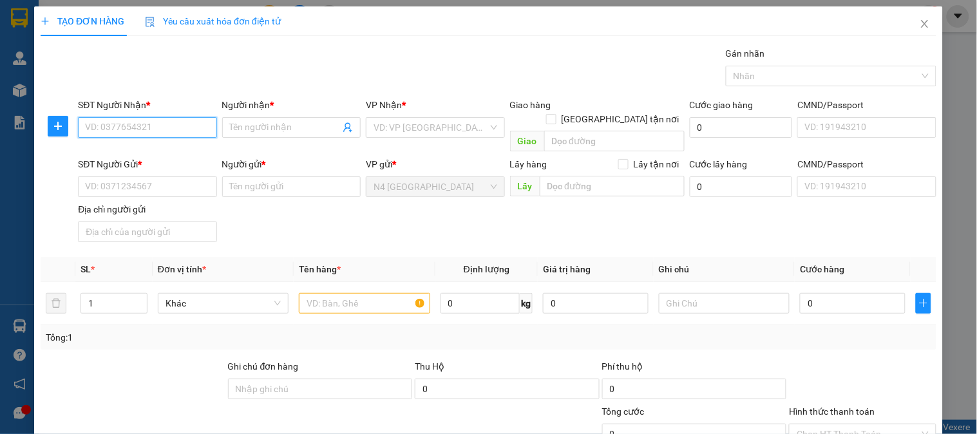
click at [130, 129] on input "SĐT Người Nhận *" at bounding box center [147, 127] width 139 height 21
paste input "0977507443"
type input "0977507443"
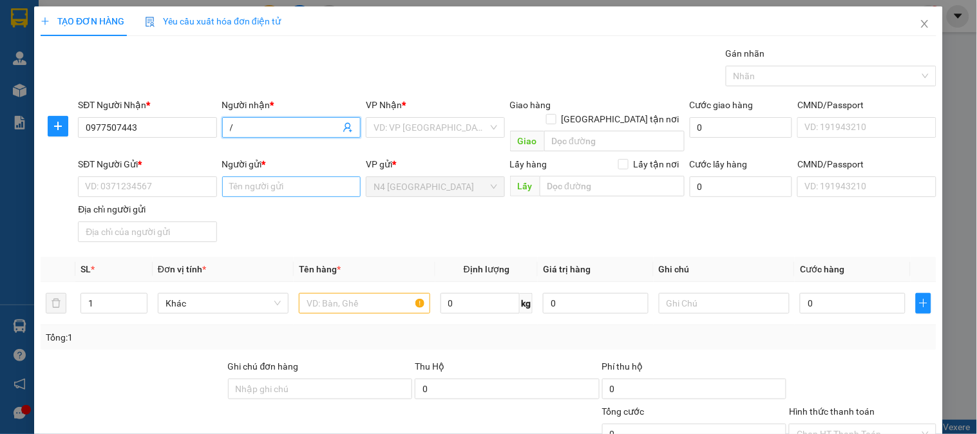
type input "/"
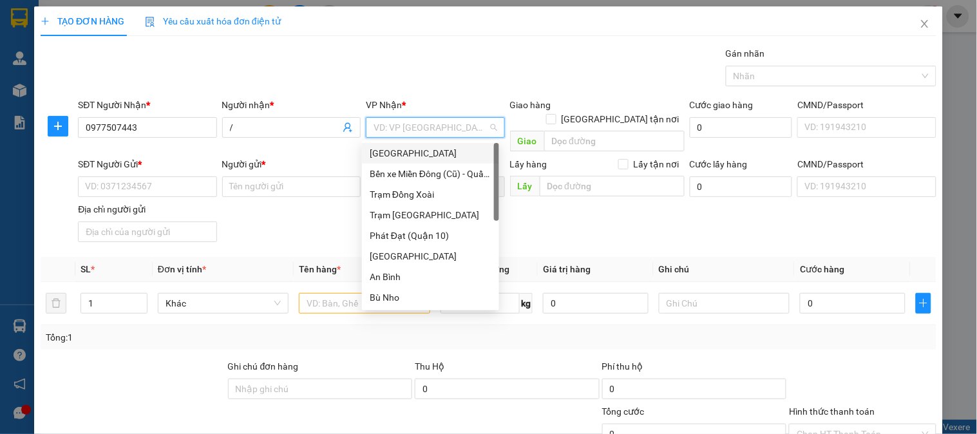
click at [394, 155] on div "[GEOGRAPHIC_DATA]" at bounding box center [431, 153] width 122 height 14
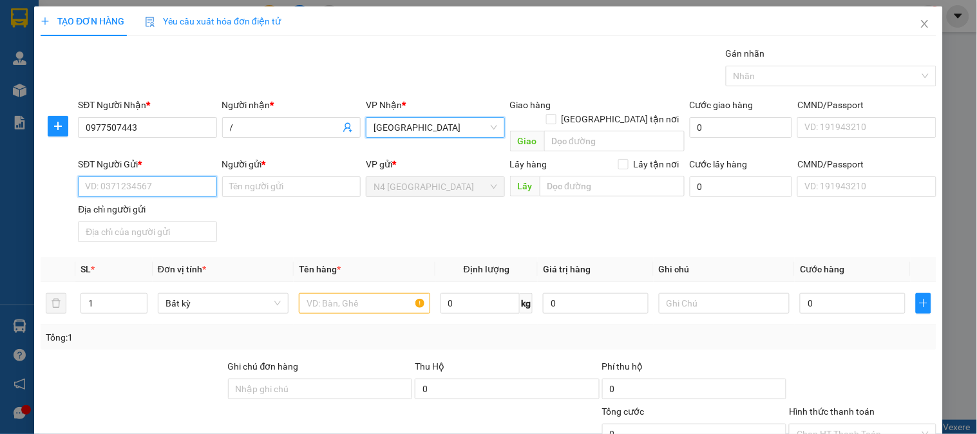
drag, startPoint x: 151, startPoint y: 177, endPoint x: 151, endPoint y: 151, distance: 25.1
click at [151, 177] on input "SĐT Người Gửi *" at bounding box center [147, 187] width 139 height 21
paste input "0902.539.481"
type input "0902.539.481"
click at [190, 177] on input "0902.539.481" at bounding box center [147, 187] width 139 height 21
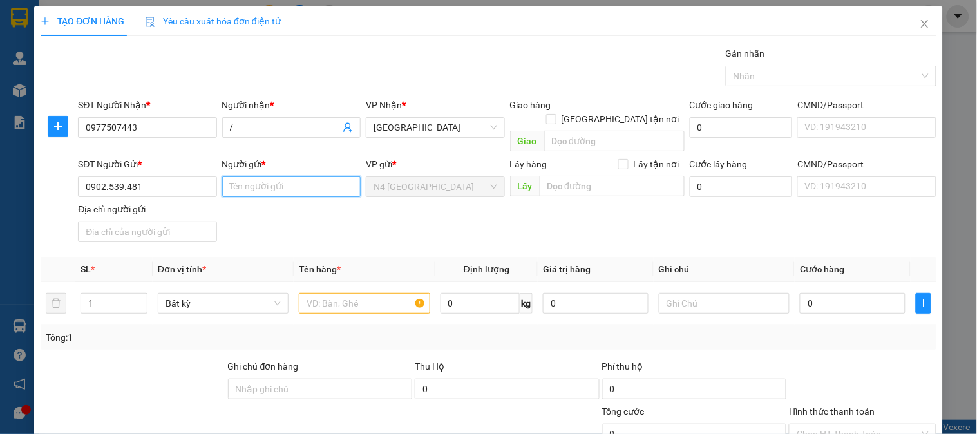
click at [246, 177] on input "Người gửi *" at bounding box center [291, 187] width 139 height 21
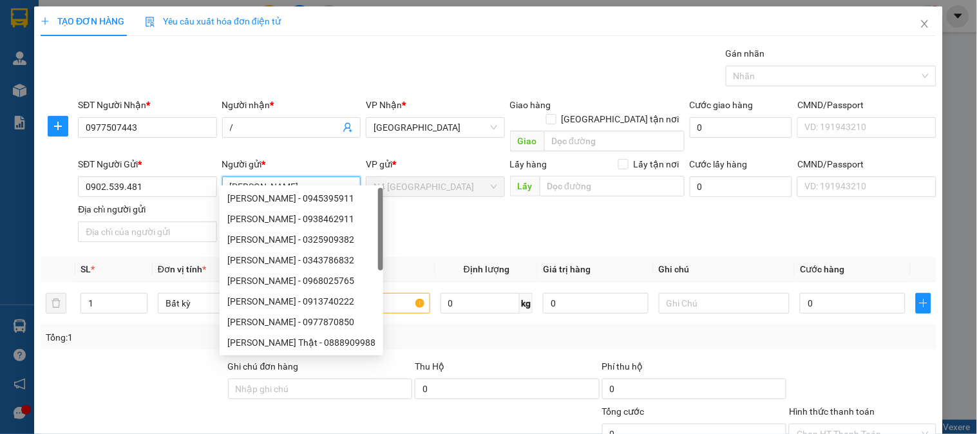
type input "NGUYỄN NGỌC DU"
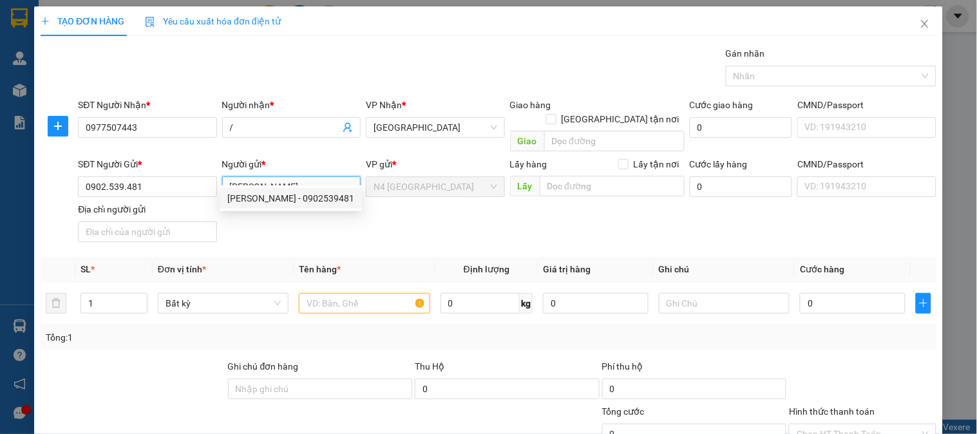
click at [296, 197] on div "NGUYỄN NGỌC DUNG - 0902539481" at bounding box center [290, 198] width 127 height 14
type input "0902539481"
type input "[PERSON_NAME]"
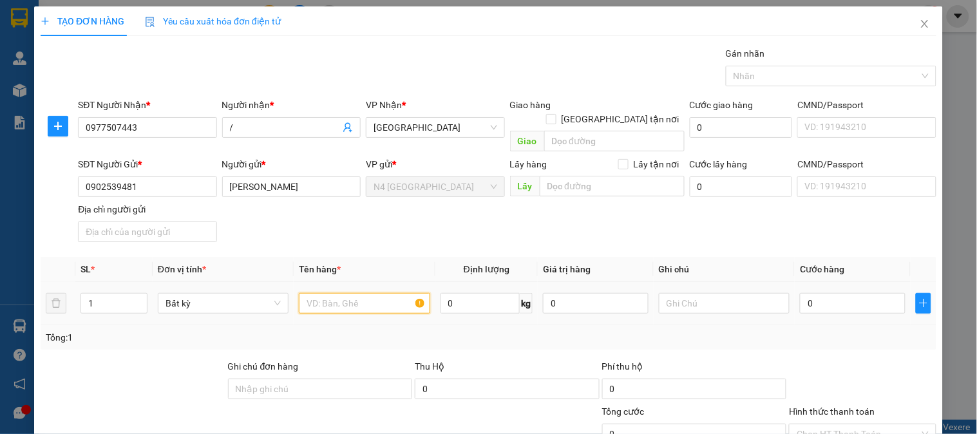
click at [358, 293] on input "text" at bounding box center [364, 303] width 131 height 21
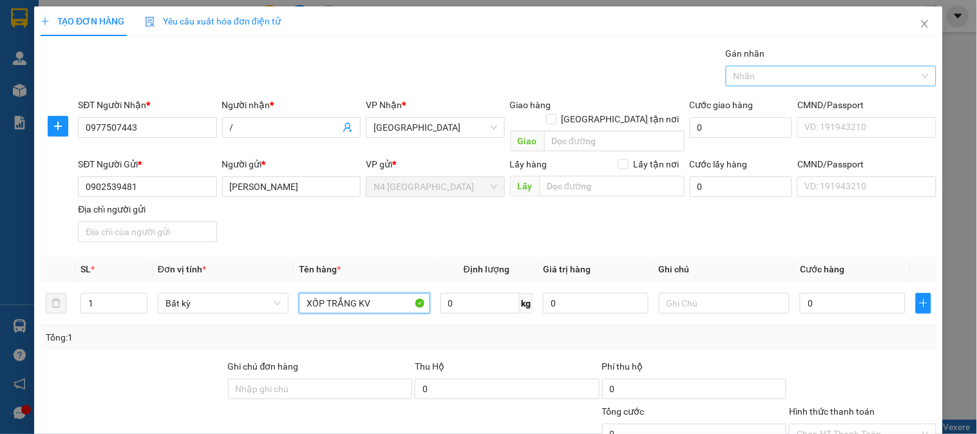
click at [774, 76] on div at bounding box center [824, 75] width 191 height 15
type input "XỐP TRẮNG KV"
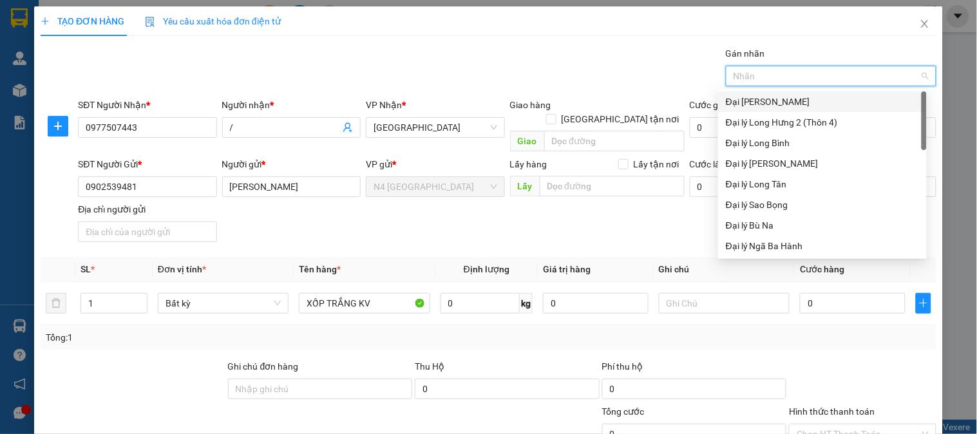
type input "D"
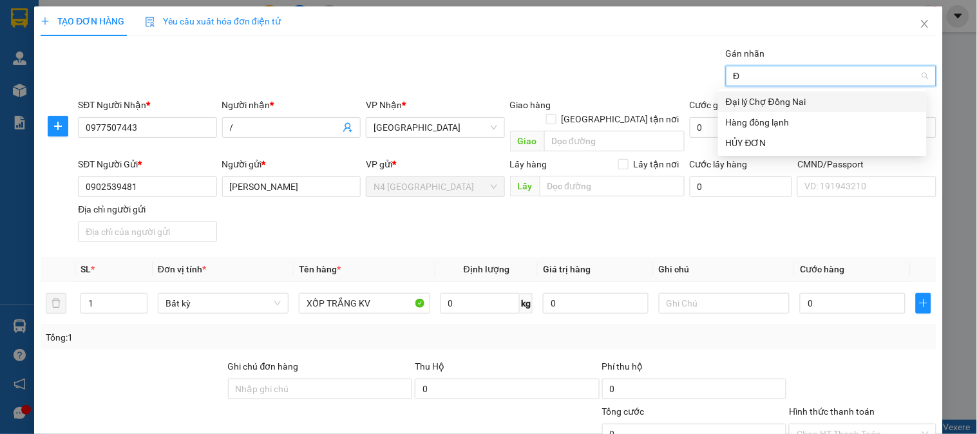
type input "ĐÔ"
click at [760, 124] on div "Hàng đông lạnh" at bounding box center [822, 122] width 193 height 14
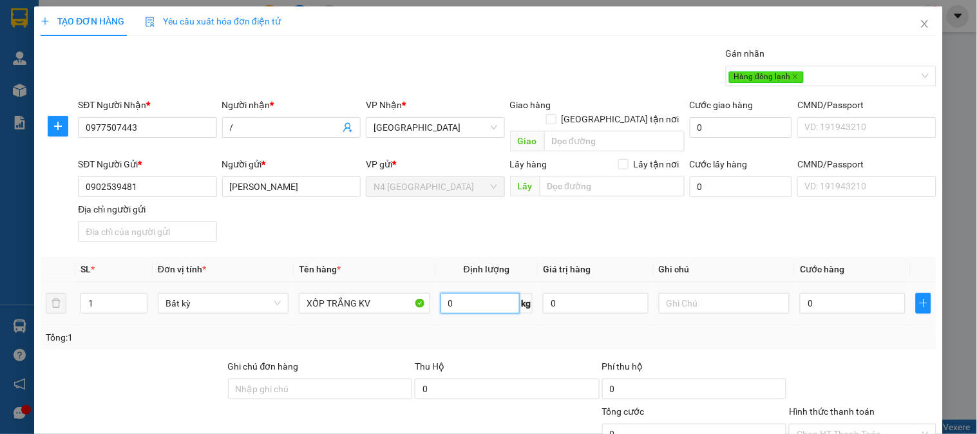
click at [464, 294] on input "0" at bounding box center [481, 303] width 80 height 21
type input "12"
click at [499, 414] on div at bounding box center [525, 427] width 149 height 45
type input "40.000"
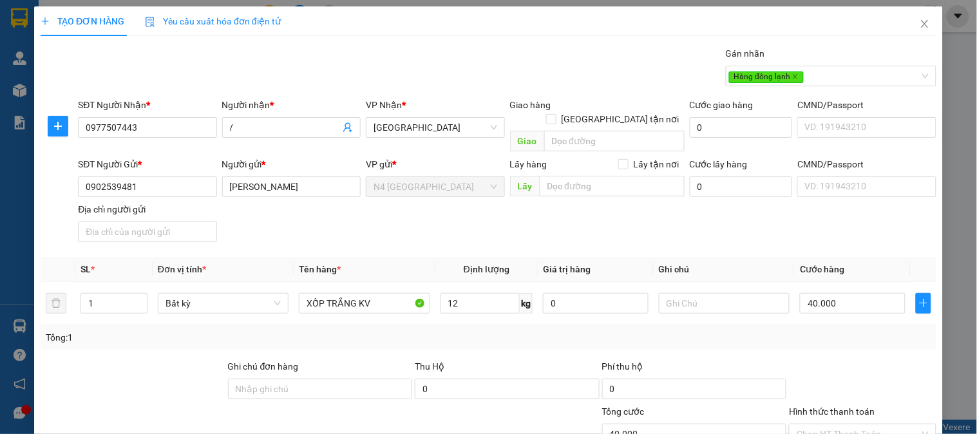
scroll to position [108, 0]
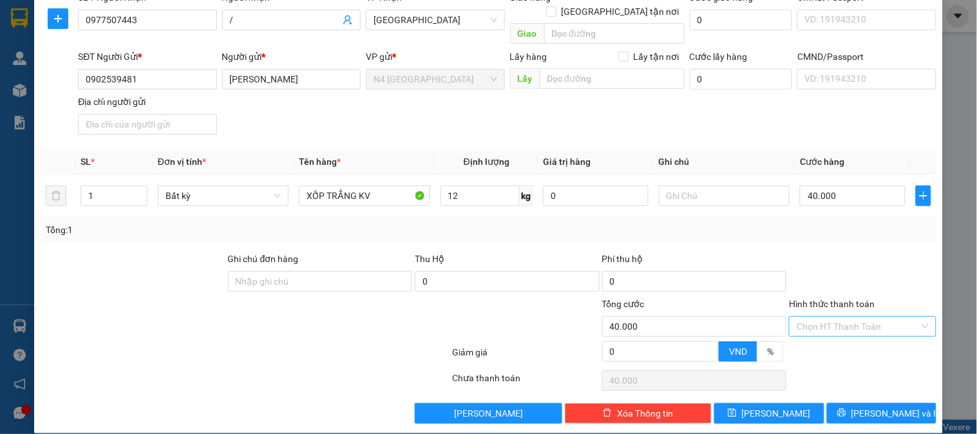
click at [831, 317] on input "Hình thức thanh toán" at bounding box center [858, 326] width 122 height 19
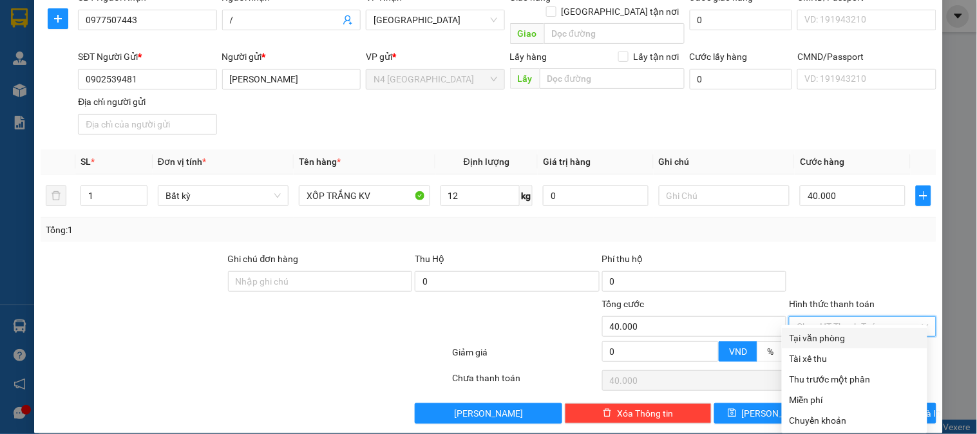
click at [841, 334] on div "Tại văn phòng" at bounding box center [855, 338] width 130 height 14
type input "0"
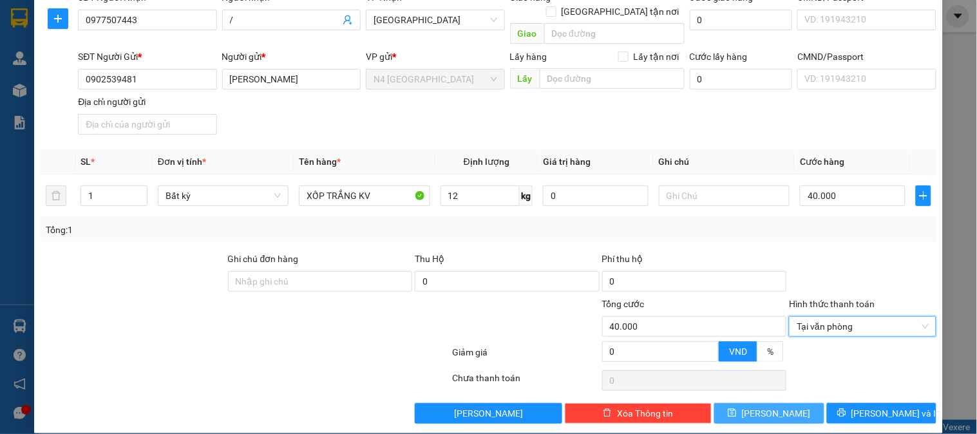
click at [737, 408] on icon "save" at bounding box center [732, 412] width 9 height 9
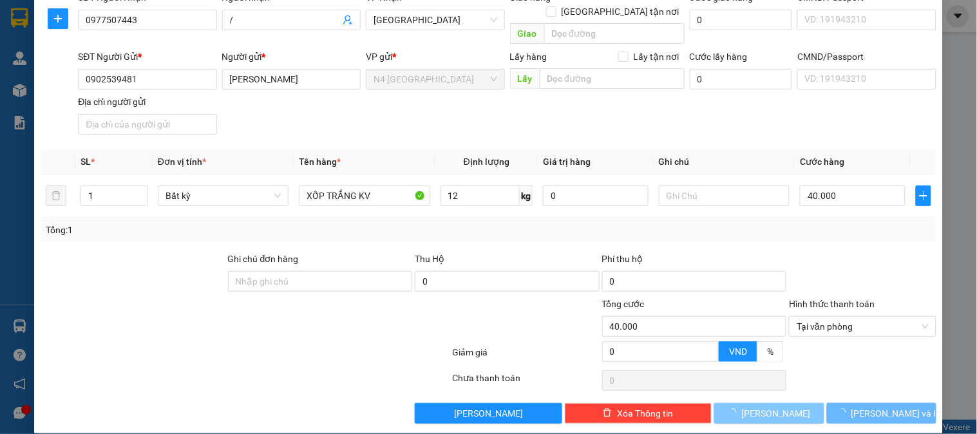
type input "0"
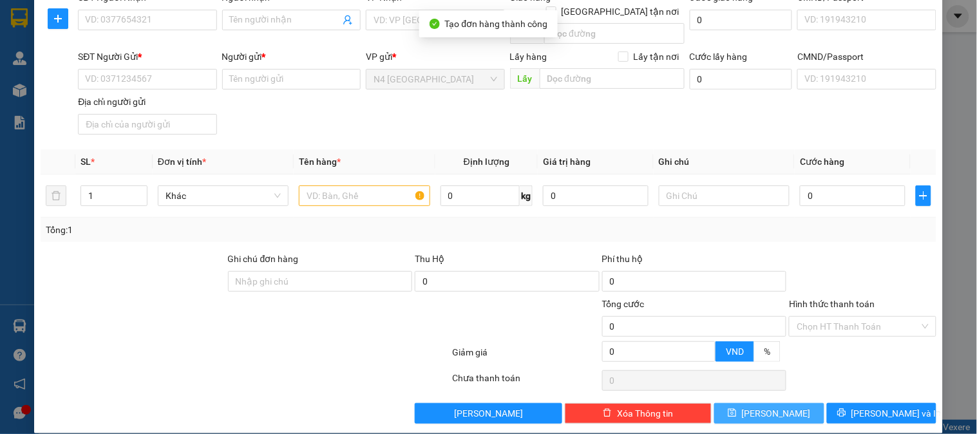
scroll to position [0, 0]
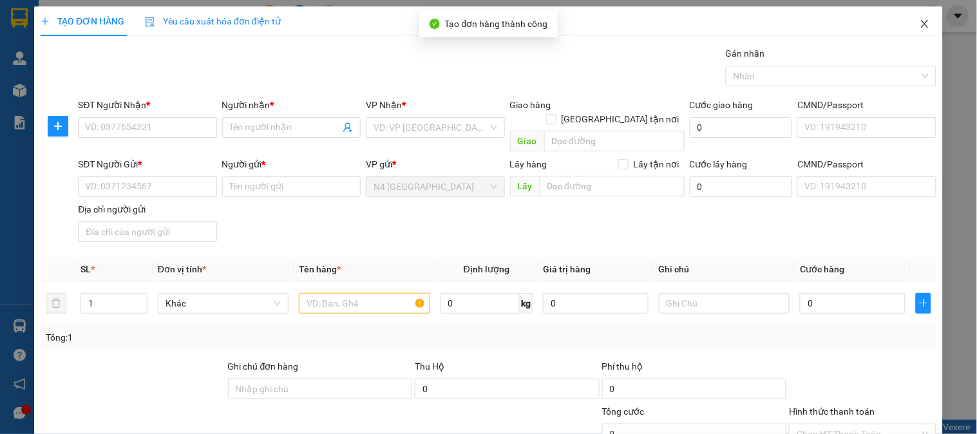
click at [920, 24] on icon "close" at bounding box center [925, 24] width 10 height 10
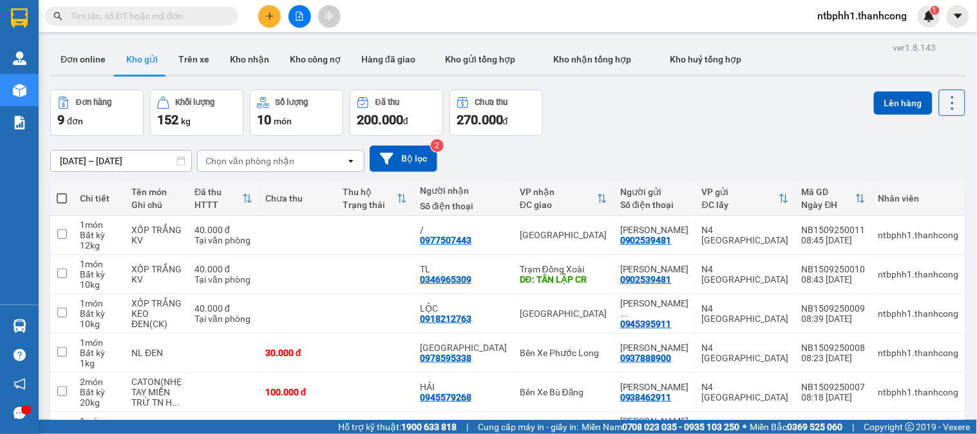
click at [268, 17] on icon "plus" at bounding box center [269, 16] width 9 height 9
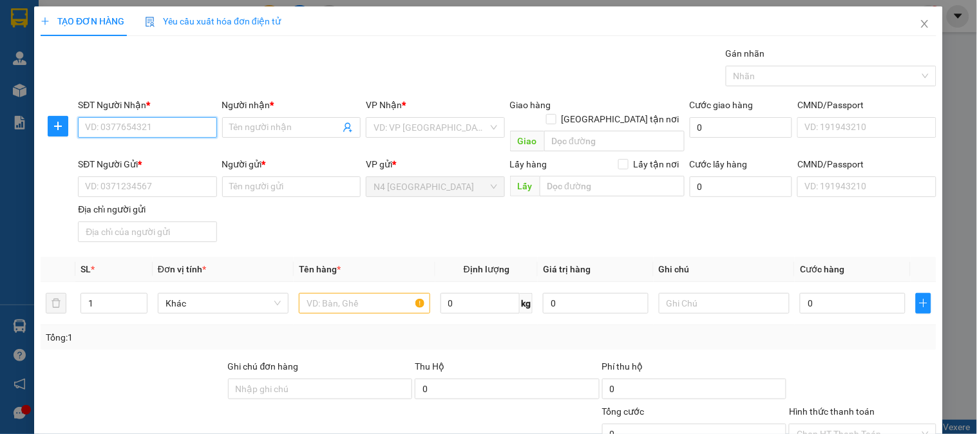
click at [138, 124] on input "SĐT Người Nhận *" at bounding box center [147, 127] width 139 height 21
paste input "0912.174.323"
type input "0912.174.323"
type input "/"
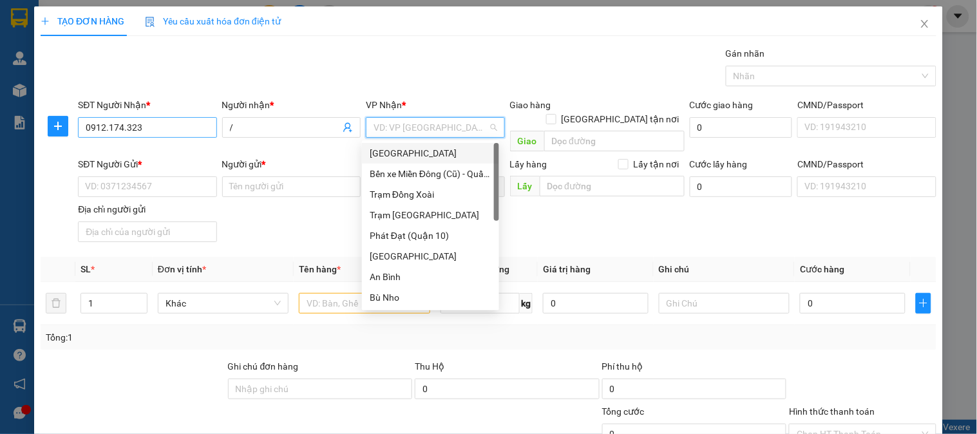
type input "B"
click at [376, 222] on div "Bù Nho" at bounding box center [431, 215] width 122 height 14
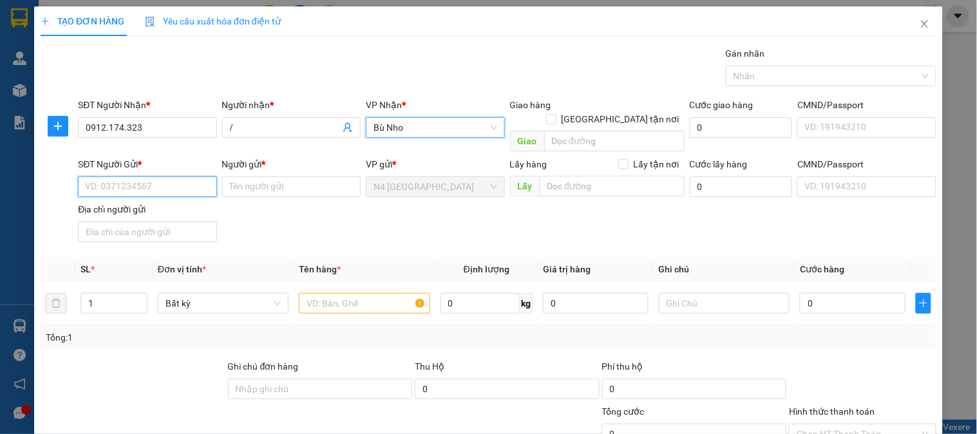
click at [145, 177] on input "SĐT Người Gửi *" at bounding box center [147, 187] width 139 height 21
paste input "032.778.6164"
type input "032.778.6164"
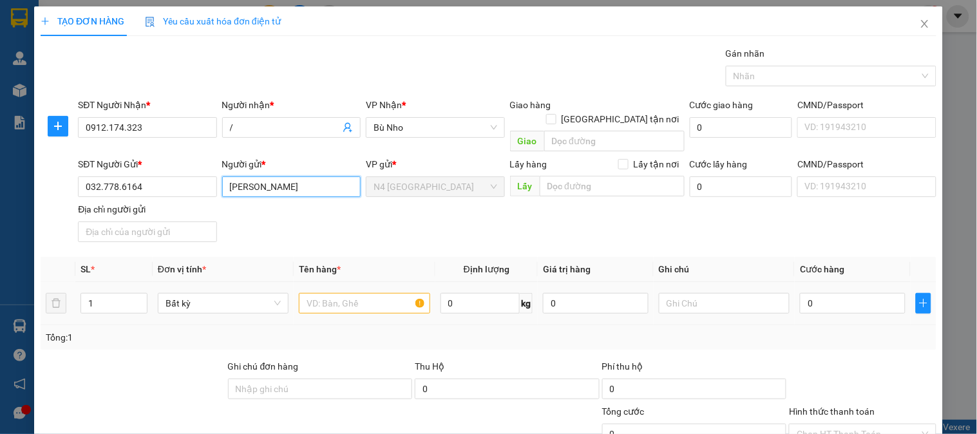
type input "[PERSON_NAME]"
click at [346, 293] on input "text" at bounding box center [364, 303] width 131 height 21
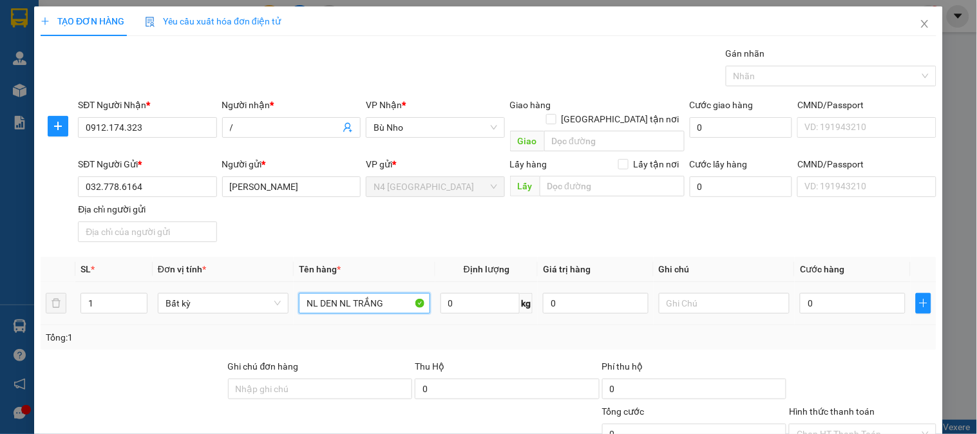
type input "NL DEN NL TRẮNG"
type input "36"
click at [462, 330] on div "Tổng: 1" at bounding box center [489, 337] width 886 height 14
type input "60.000"
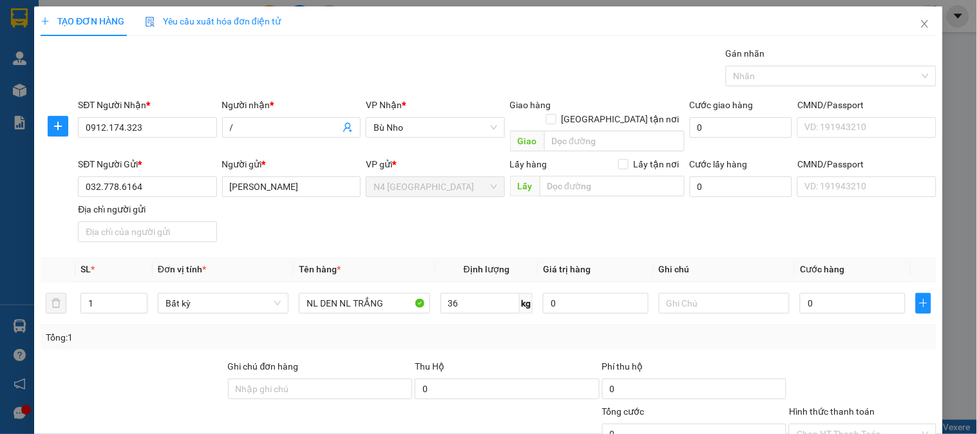
type input "60.000"
click at [812, 67] on div "Nhãn" at bounding box center [831, 76] width 211 height 21
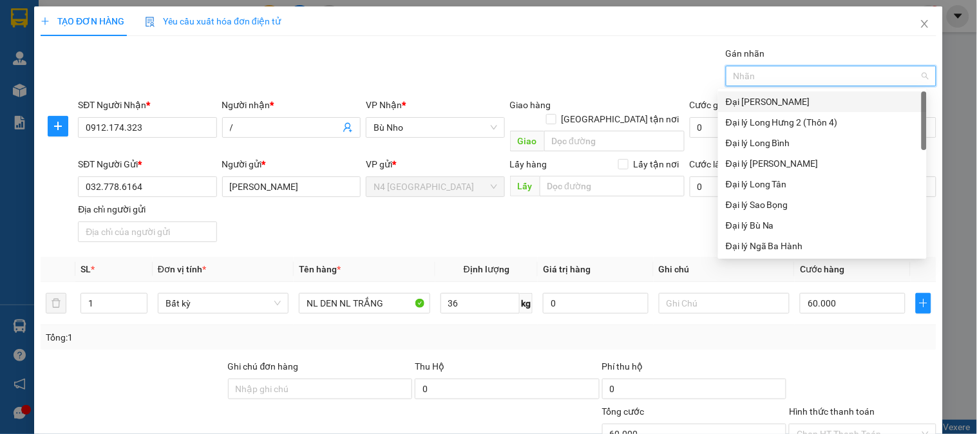
type input "D"
type input "ĐO"
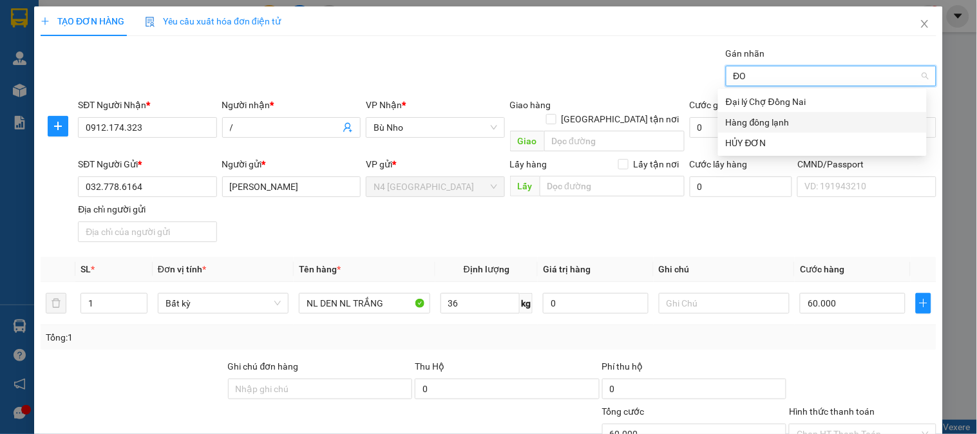
click at [773, 126] on div "Hàng đông lạnh" at bounding box center [822, 122] width 193 height 14
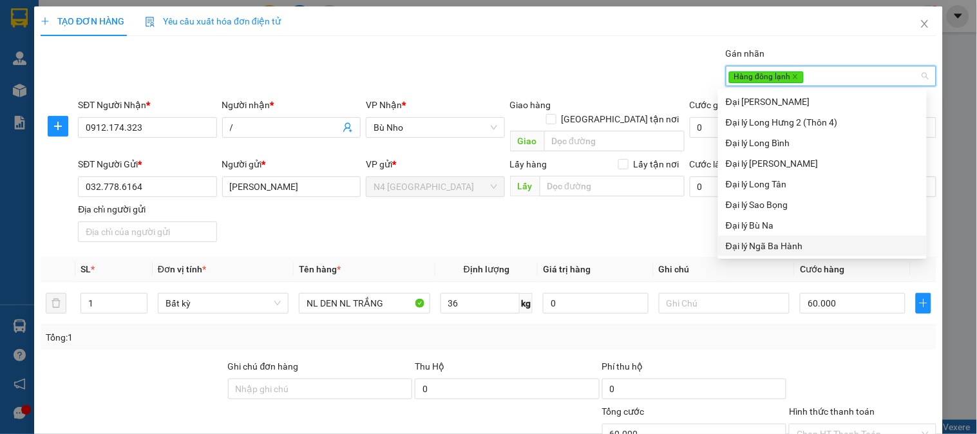
scroll to position [108, 0]
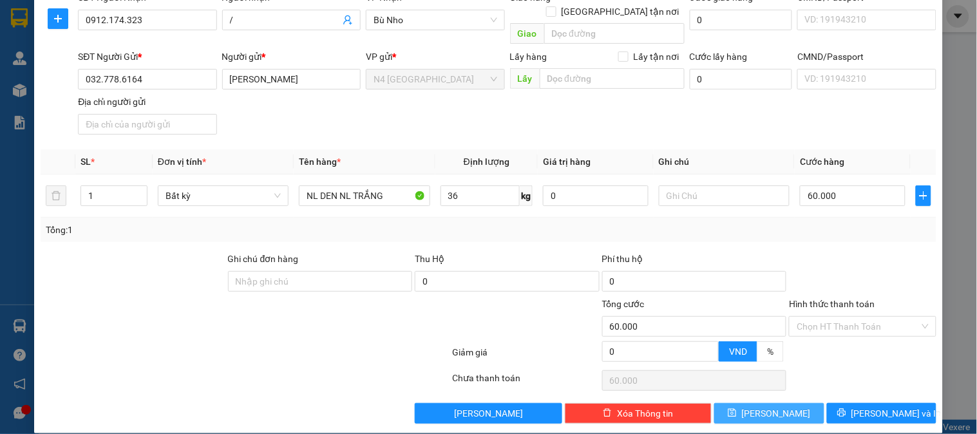
click at [741, 403] on button "[PERSON_NAME]" at bounding box center [769, 413] width 110 height 21
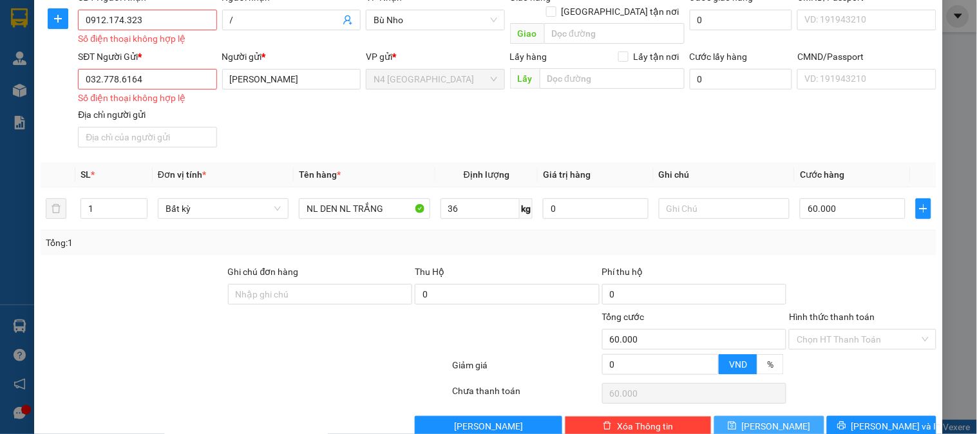
scroll to position [36, 0]
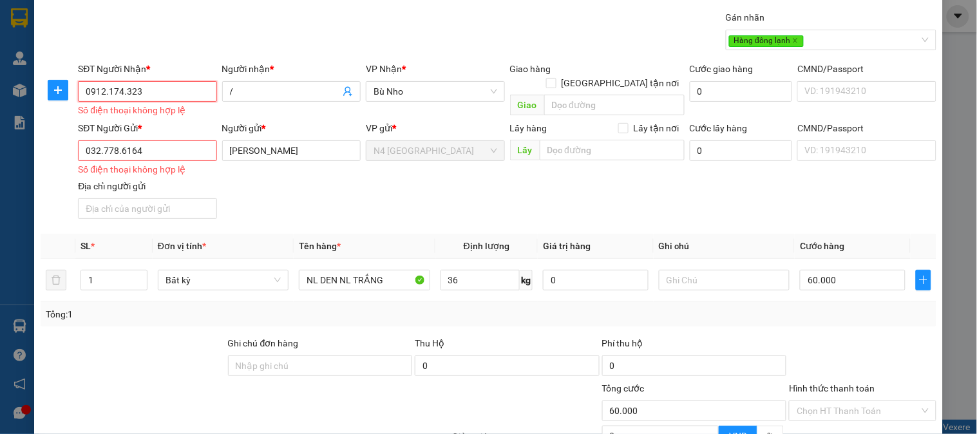
click at [125, 93] on input "0912.174.323" at bounding box center [147, 91] width 139 height 21
type input "0912174323"
click at [119, 140] on input "032.778.6164" at bounding box center [147, 150] width 139 height 21
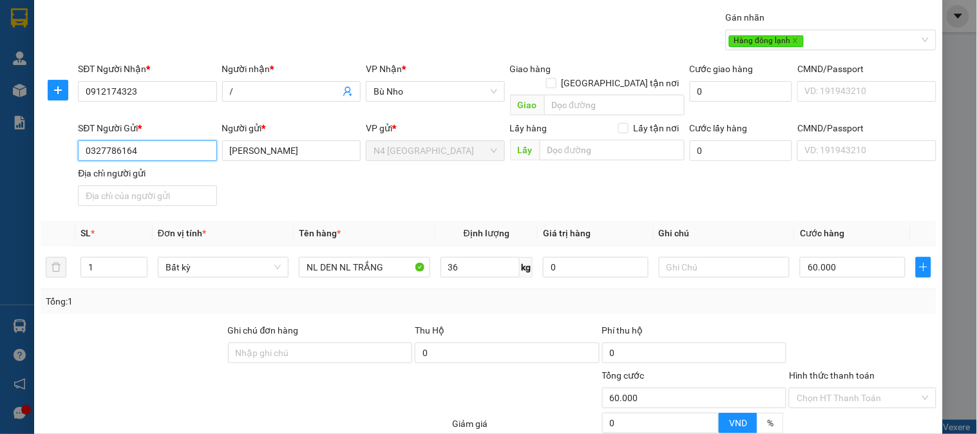
scroll to position [108, 0]
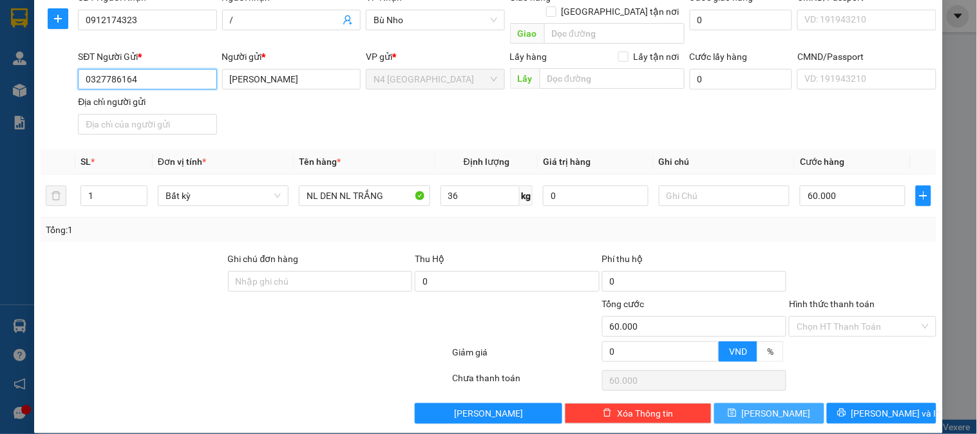
type input "0327786164"
click at [743, 403] on button "[PERSON_NAME]" at bounding box center [769, 413] width 110 height 21
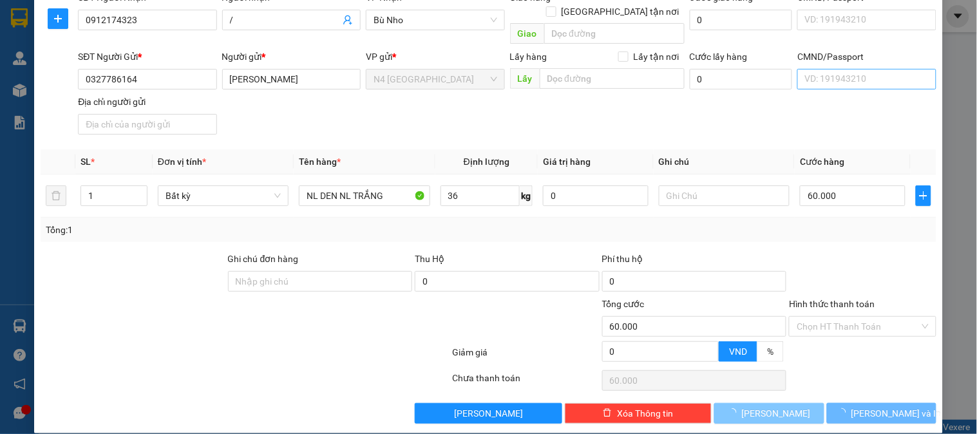
type input "0"
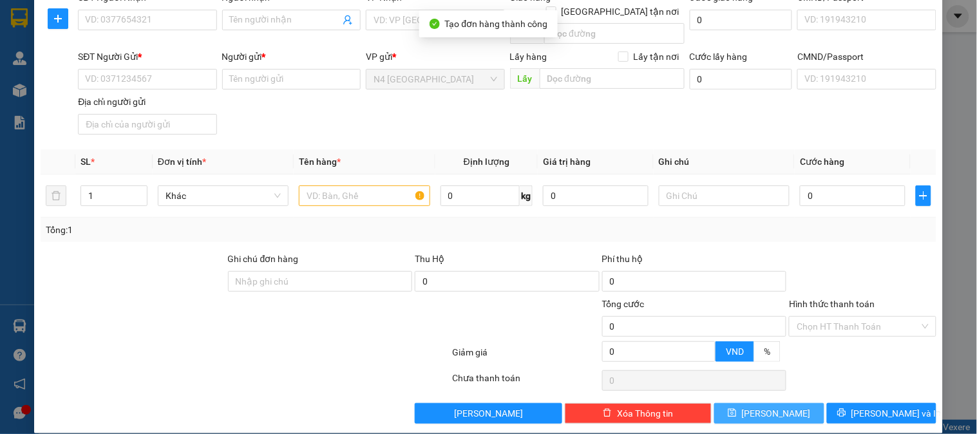
scroll to position [0, 0]
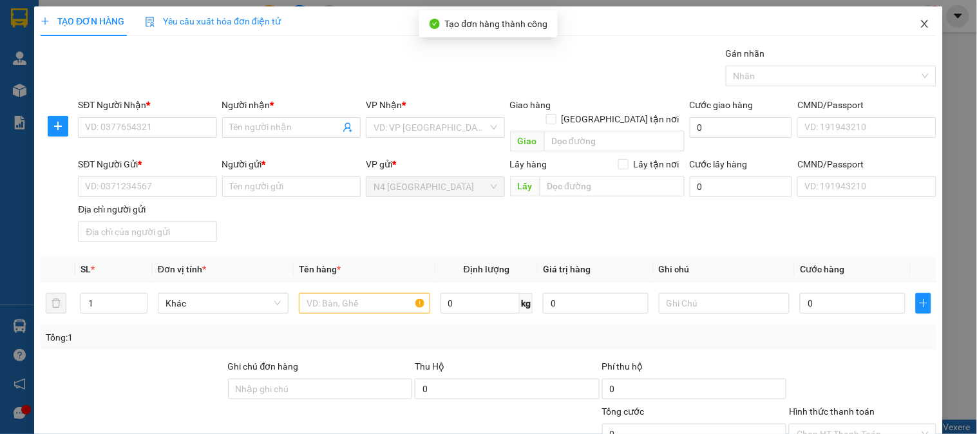
click at [920, 24] on icon "close" at bounding box center [925, 24] width 10 height 10
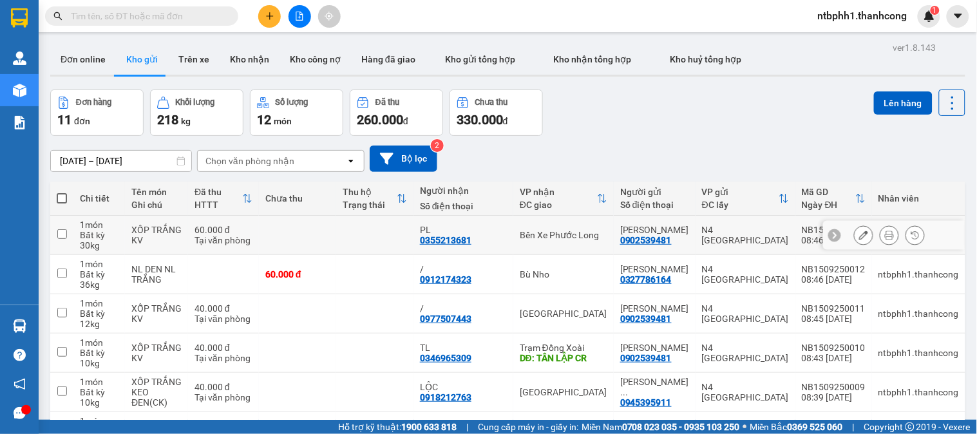
click at [59, 236] on input "checkbox" at bounding box center [62, 234] width 10 height 10
checkbox input "true"
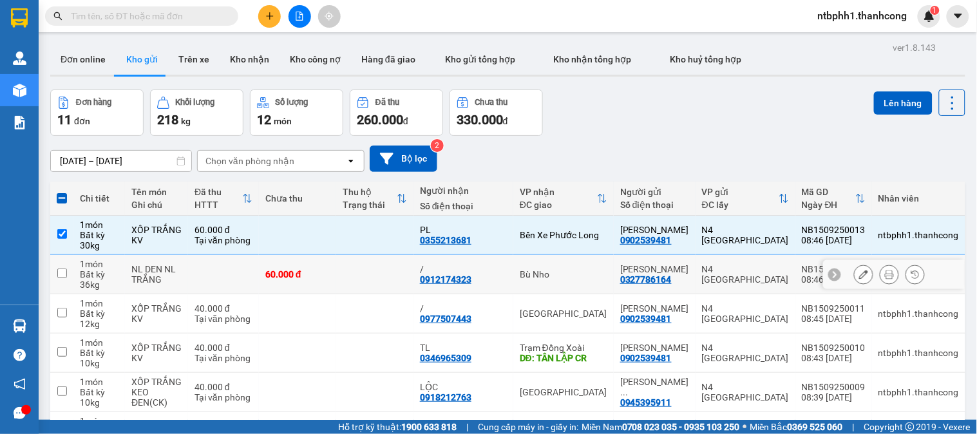
click at [62, 269] on input "checkbox" at bounding box center [62, 274] width 10 height 10
checkbox input "true"
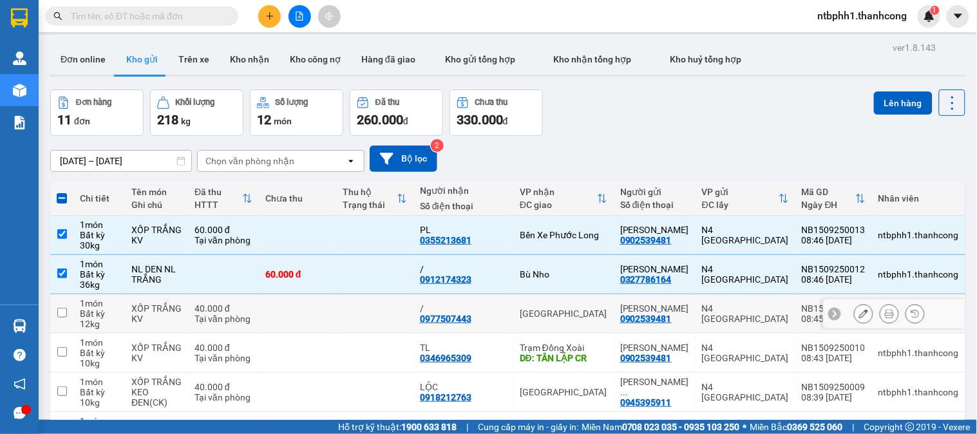
click at [57, 312] on input "checkbox" at bounding box center [62, 313] width 10 height 10
checkbox input "true"
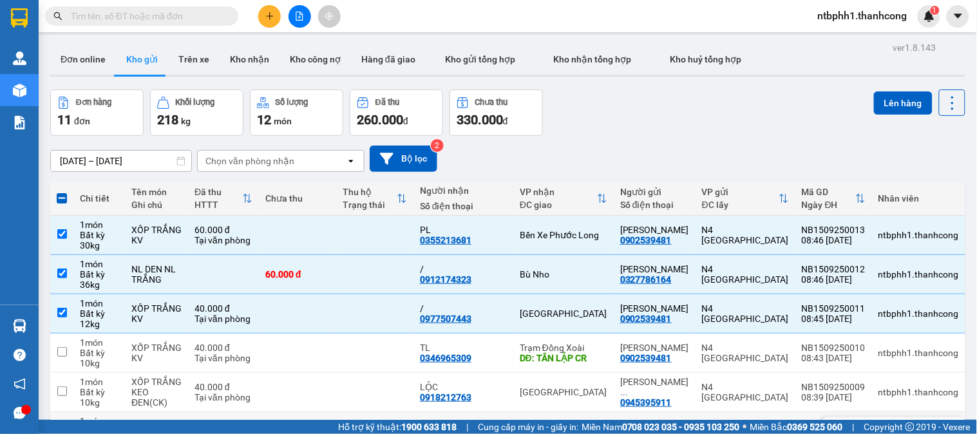
scroll to position [72, 0]
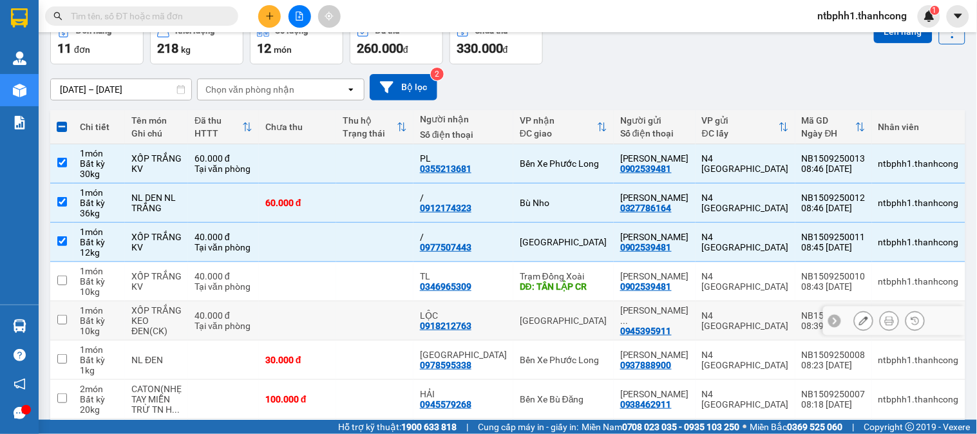
click at [62, 323] on input "checkbox" at bounding box center [62, 320] width 10 height 10
checkbox input "true"
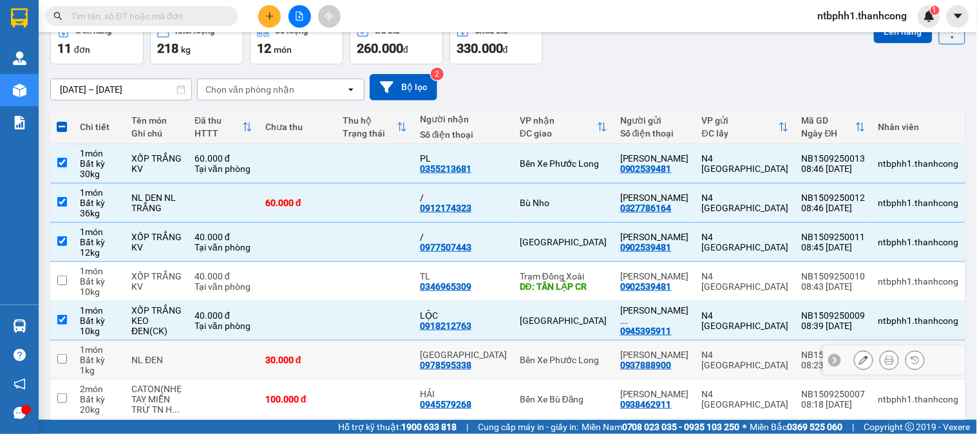
click at [66, 361] on input "checkbox" at bounding box center [62, 359] width 10 height 10
checkbox input "true"
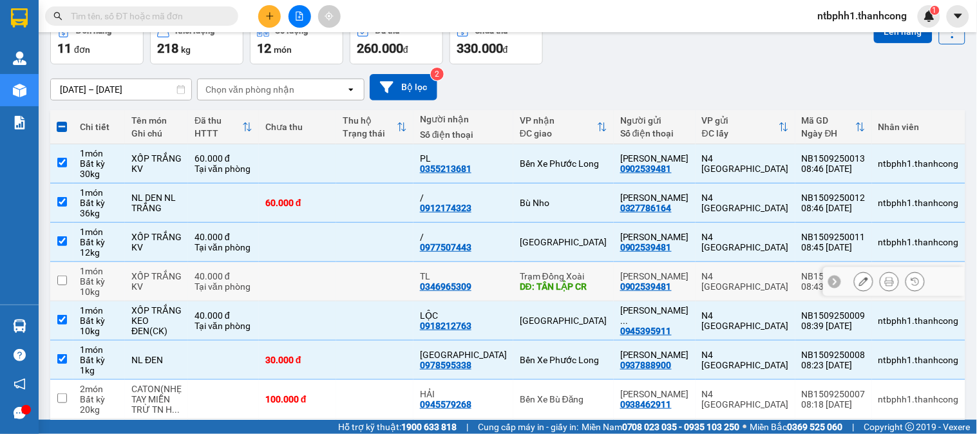
scroll to position [0, 0]
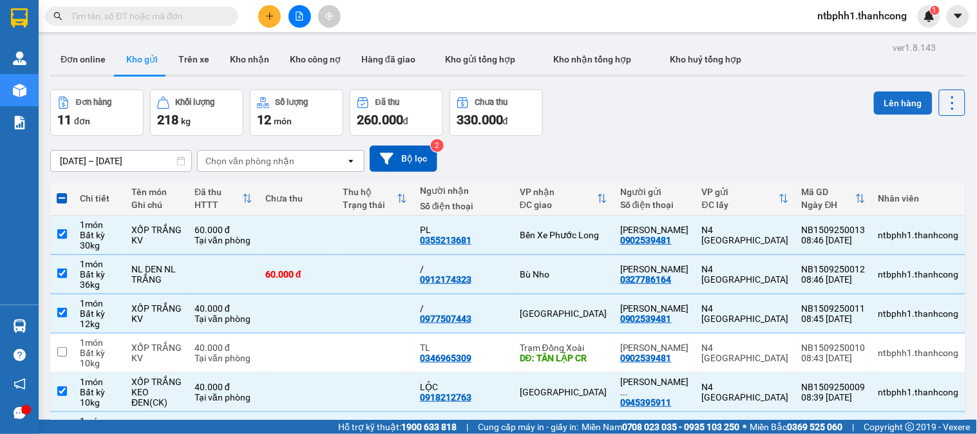
click at [874, 100] on button "Lên hàng" at bounding box center [903, 102] width 59 height 23
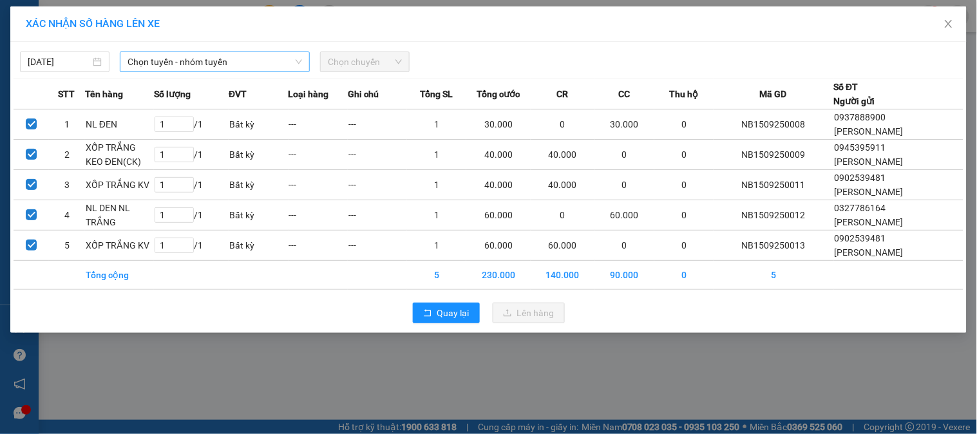
click at [222, 60] on span "Chọn tuyến - nhóm tuyến" at bounding box center [215, 61] width 175 height 19
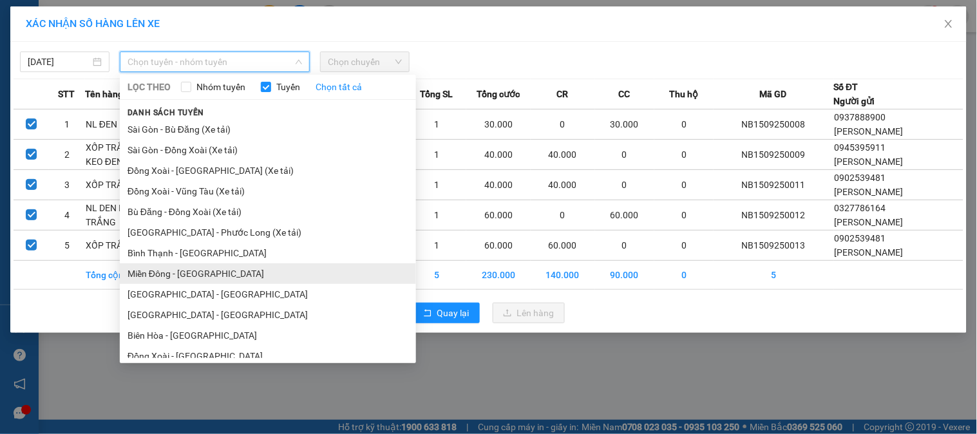
click at [195, 277] on li "Miền Đông - [GEOGRAPHIC_DATA]" at bounding box center [268, 273] width 296 height 21
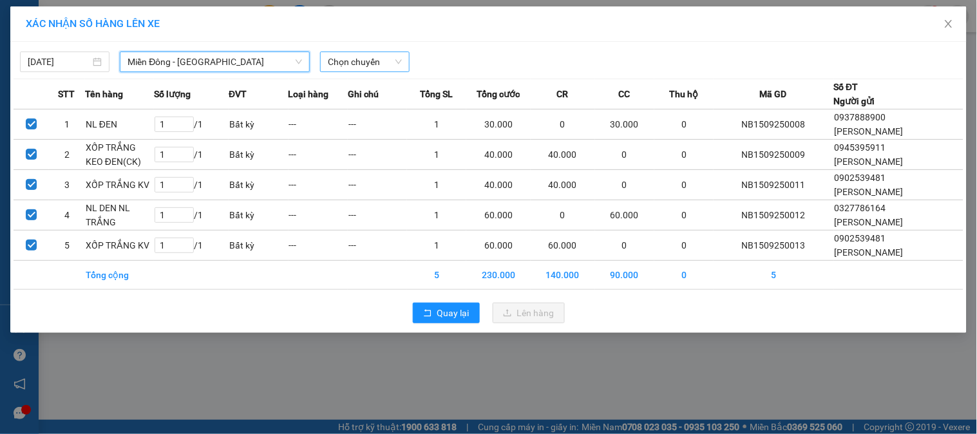
click at [350, 62] on span "Chọn chuyến" at bounding box center [365, 61] width 74 height 19
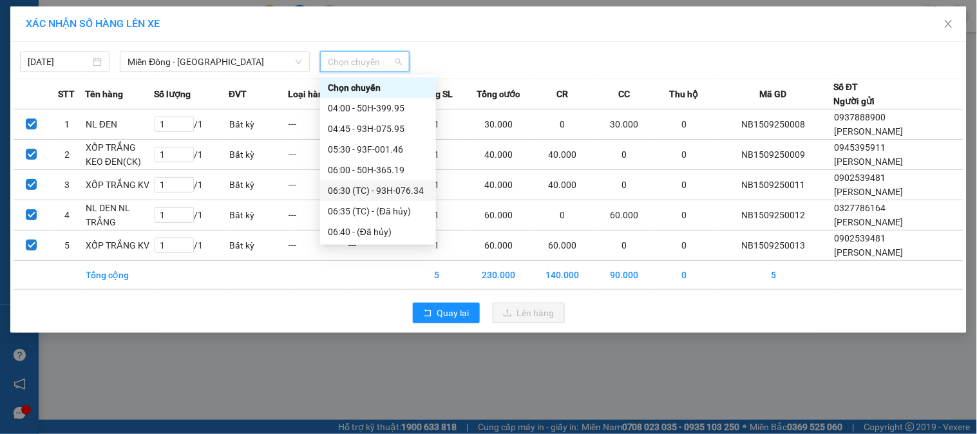
scroll to position [143, 0]
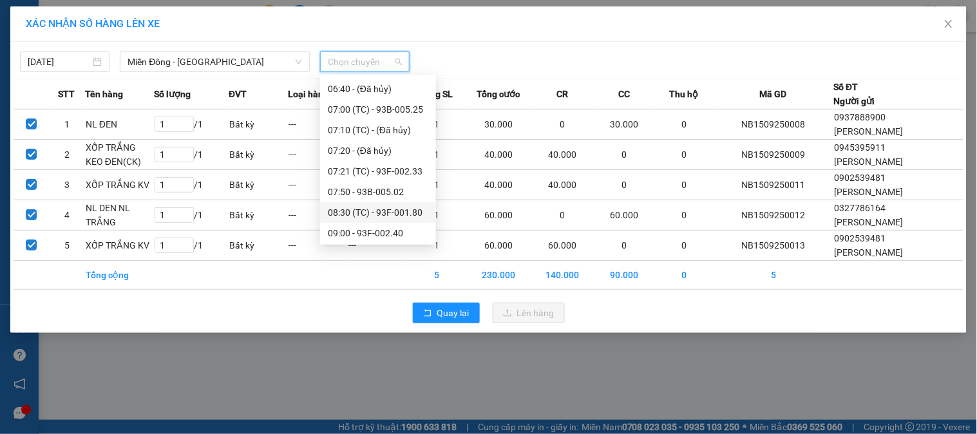
click at [397, 209] on div "08:30 (TC) - 93F-001.80" at bounding box center [378, 213] width 100 height 14
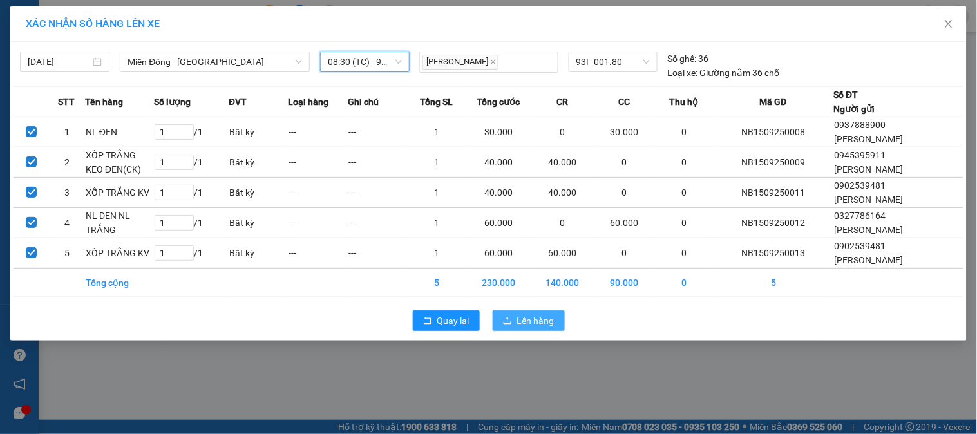
click at [542, 328] on span "Lên hàng" at bounding box center [535, 321] width 37 height 14
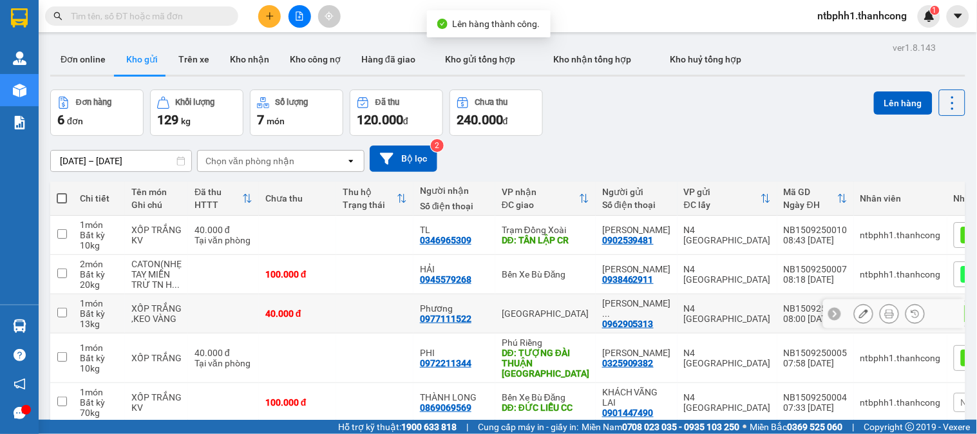
scroll to position [90, 0]
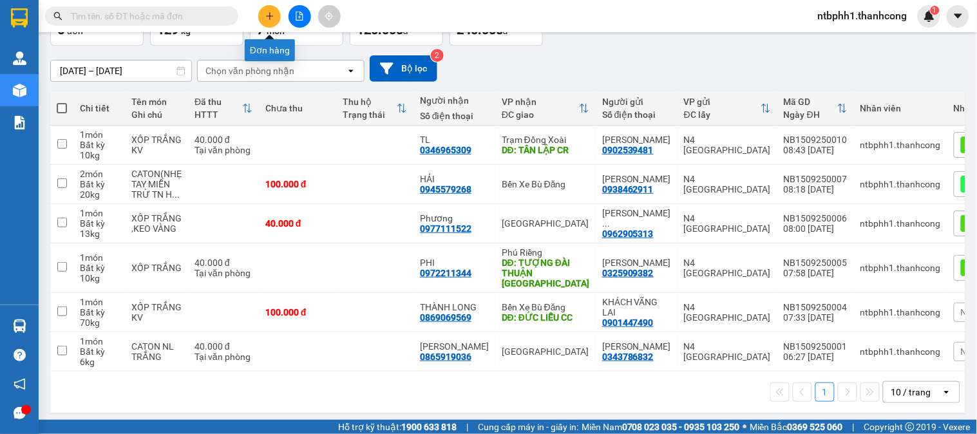
click at [271, 17] on icon "plus" at bounding box center [269, 16] width 9 height 9
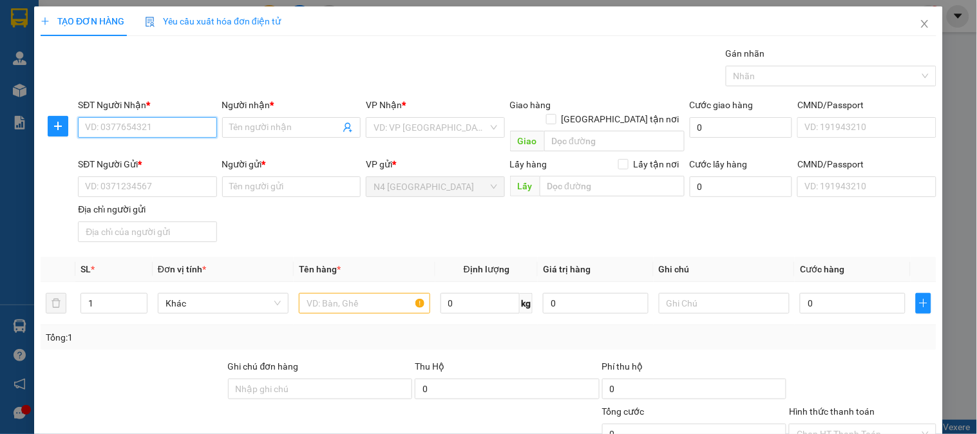
click at [142, 135] on input "SĐT Người Nhận *" at bounding box center [147, 127] width 139 height 21
paste input "0769112279"
type input "0769112279"
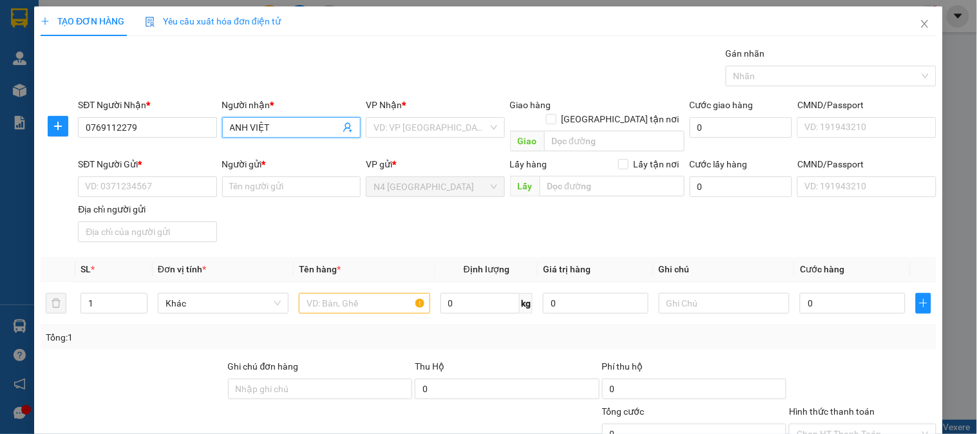
type input "ANH VIỆT"
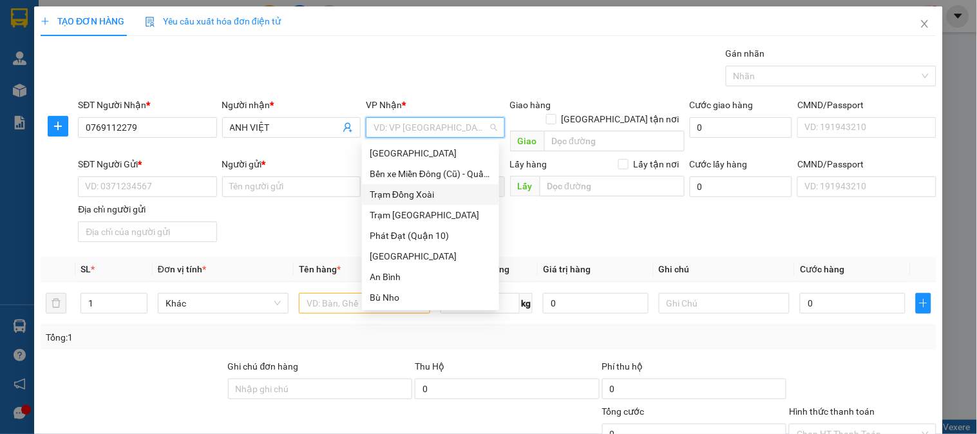
click at [397, 198] on div "Trạm Đồng Xoài" at bounding box center [431, 194] width 122 height 14
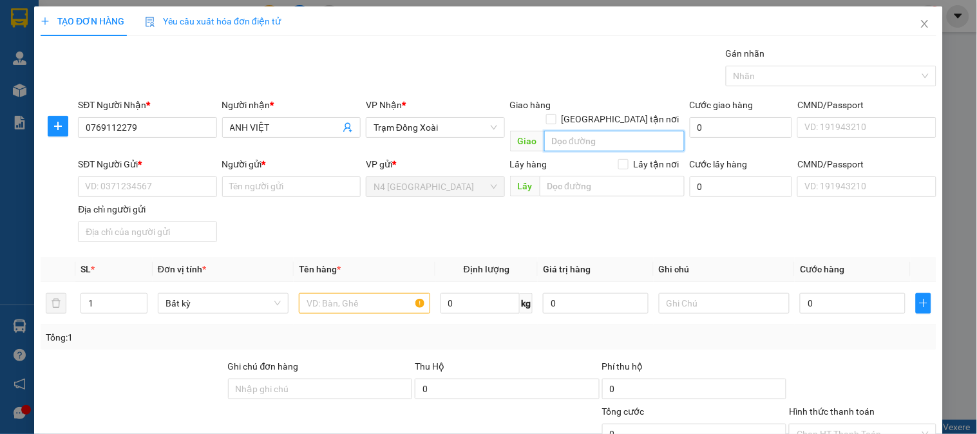
type input "D"
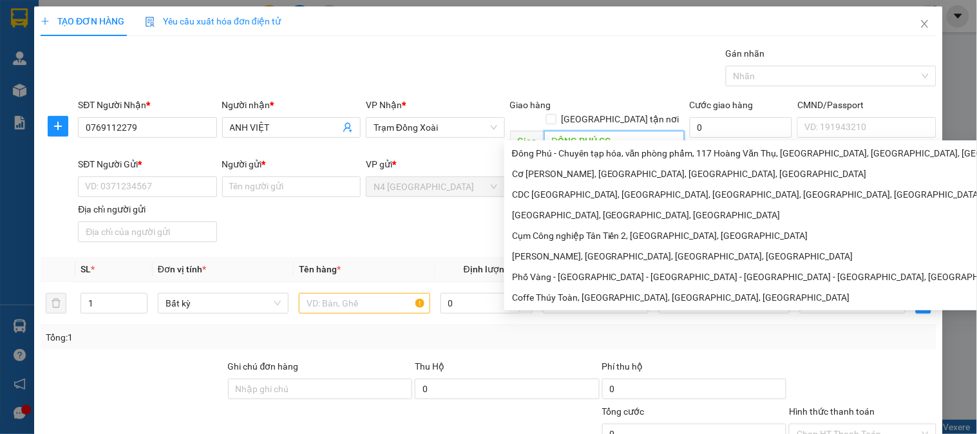
type input "ĐỒNG PHÚ CC"
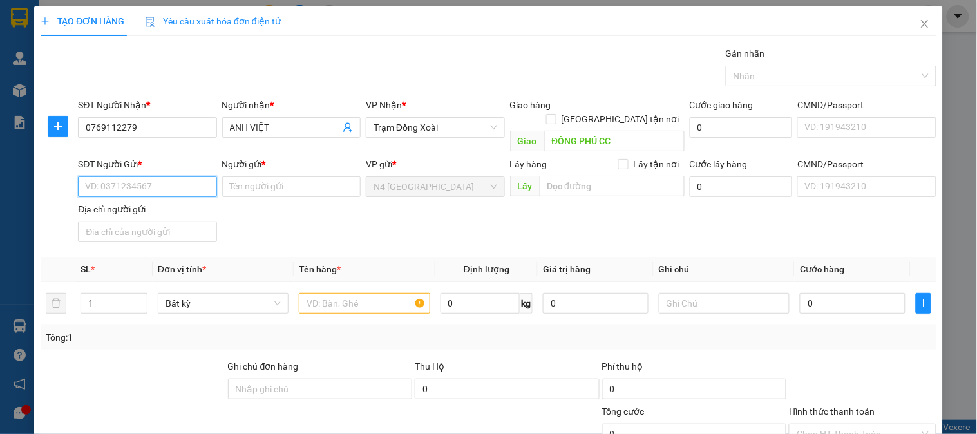
click at [163, 177] on input "SĐT Người Gửi *" at bounding box center [147, 187] width 139 height 21
paste input "0903661909"
type input "0903661909"
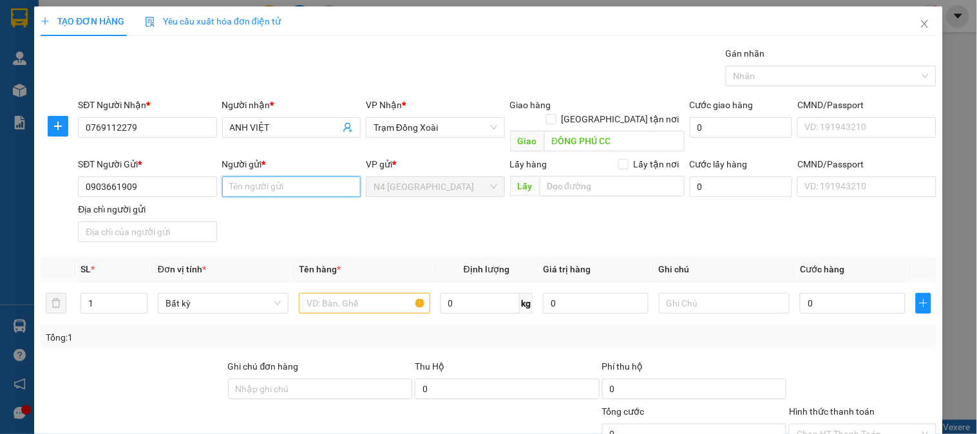
click at [252, 177] on input "Người gửi *" at bounding box center [291, 187] width 139 height 21
type input "t"
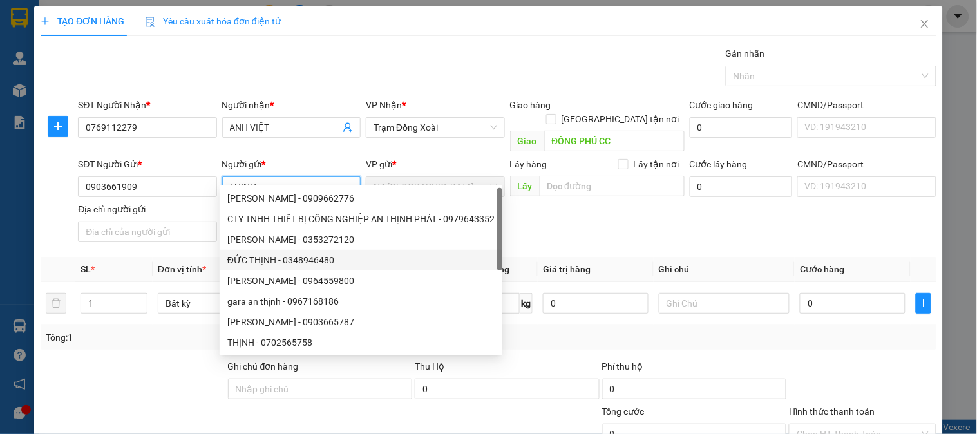
type input "THỊNH"
click at [574, 204] on div "SĐT Người Gửi * 0903661909 Người gửi * THỊNH VP gửi * N4 [GEOGRAPHIC_DATA] Lấy …" at bounding box center [507, 202] width 864 height 90
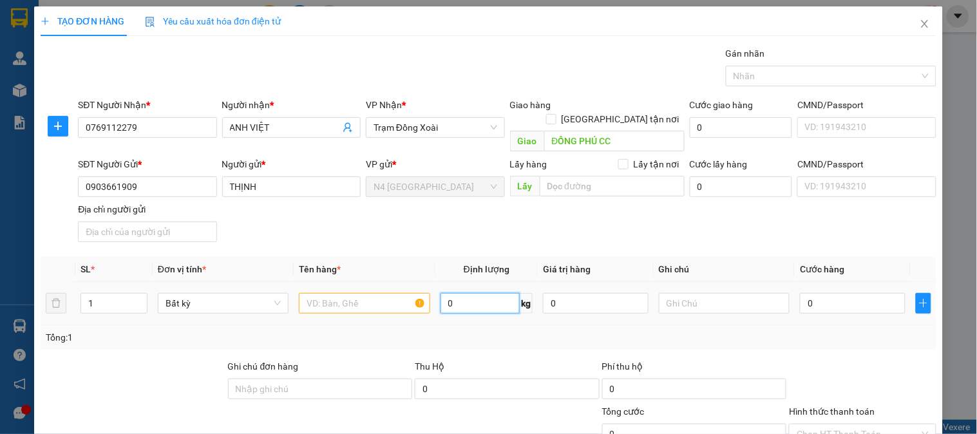
drag, startPoint x: 506, startPoint y: 293, endPoint x: 378, endPoint y: 65, distance: 261.6
click at [506, 293] on input "0" at bounding box center [481, 303] width 80 height 21
click at [352, 293] on input "text" at bounding box center [364, 303] width 131 height 21
type input "BAO TRẮNG KEO XANH"
type input "1"
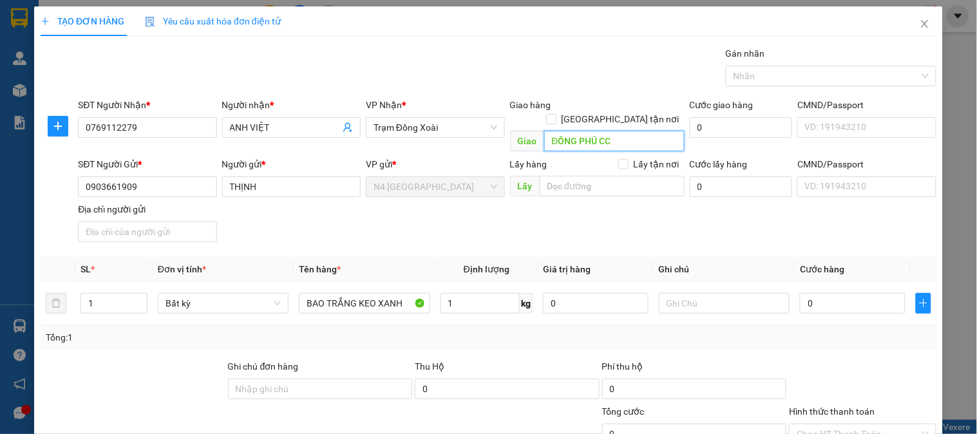
click at [646, 131] on input "ĐỒNG PHÚ CC" at bounding box center [614, 141] width 140 height 21
type input "30.000"
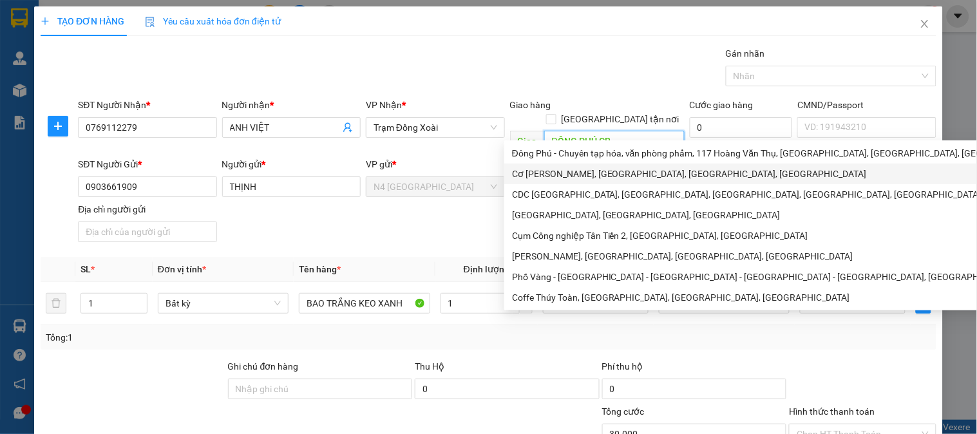
type input "ĐỒNG PHÚ CR"
click at [370, 221] on div "SĐT Người Gửi * 0903661909 Người gửi * THỊNH VP gửi * N4 [GEOGRAPHIC_DATA] Lấy …" at bounding box center [507, 202] width 864 height 90
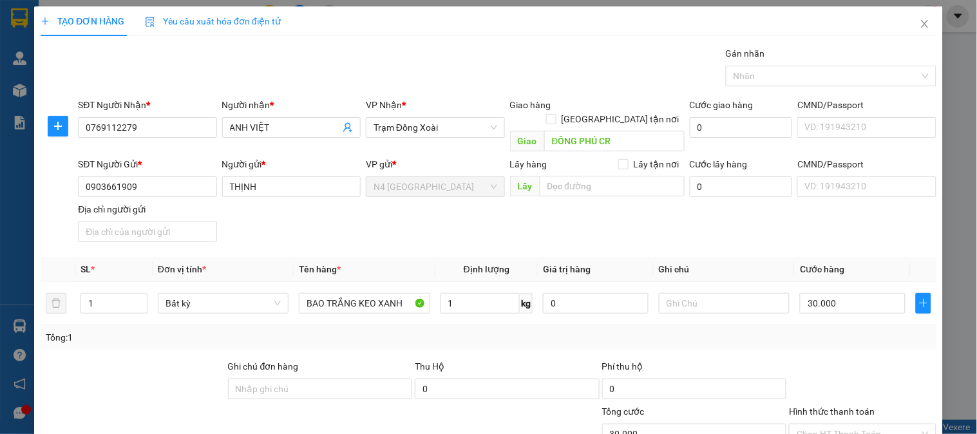
scroll to position [108, 0]
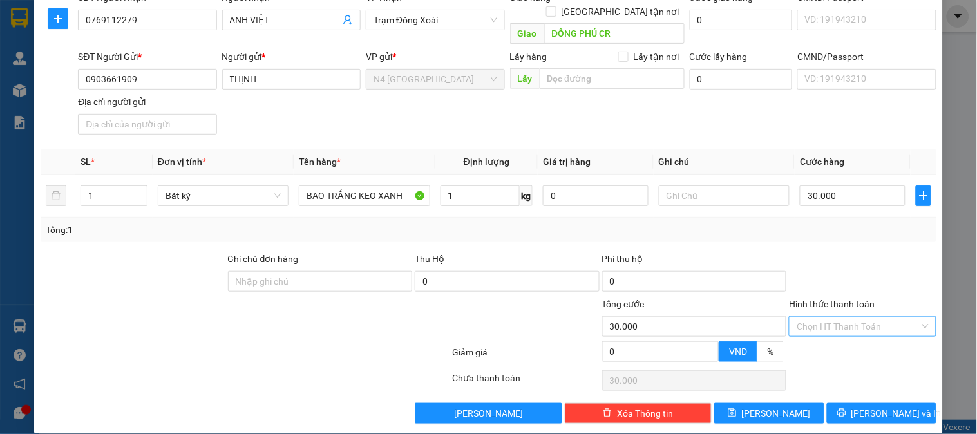
click at [819, 317] on input "Hình thức thanh toán" at bounding box center [858, 326] width 122 height 19
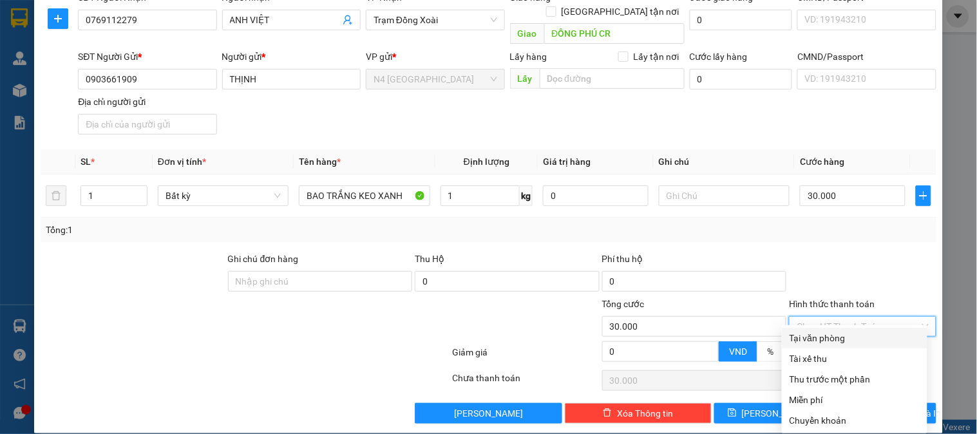
click at [828, 336] on div "Tại văn phòng" at bounding box center [855, 338] width 130 height 14
type input "0"
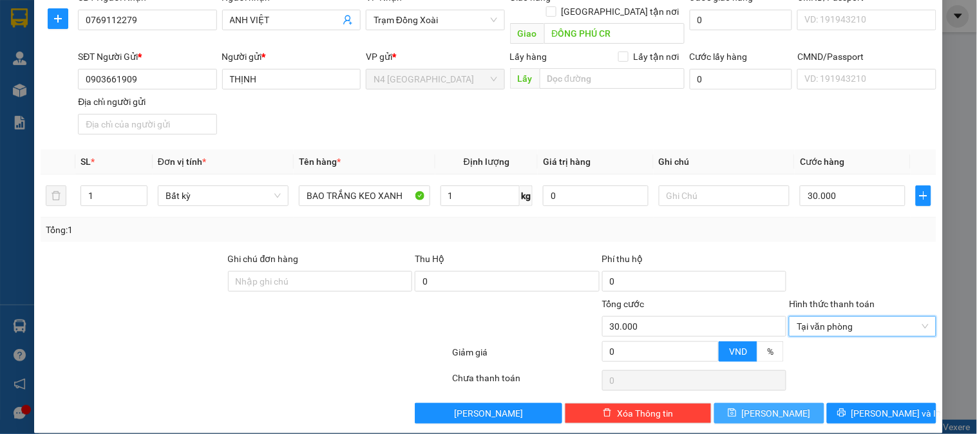
click at [796, 403] on button "[PERSON_NAME]" at bounding box center [769, 413] width 110 height 21
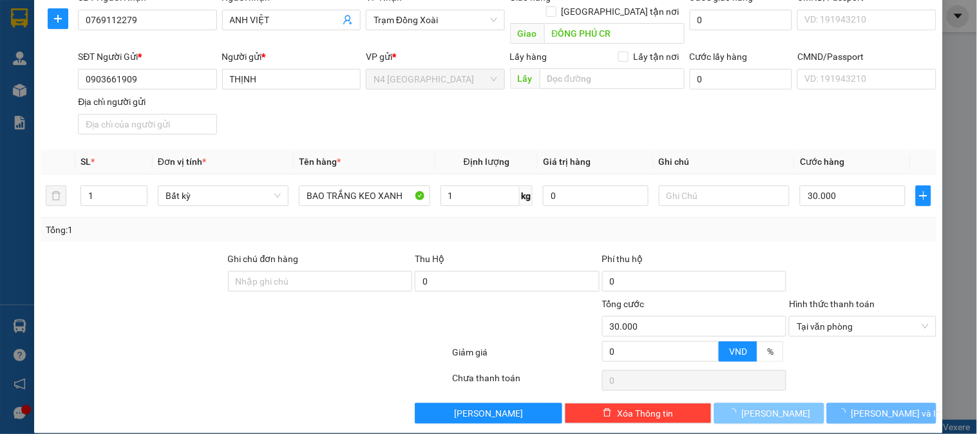
type input "0"
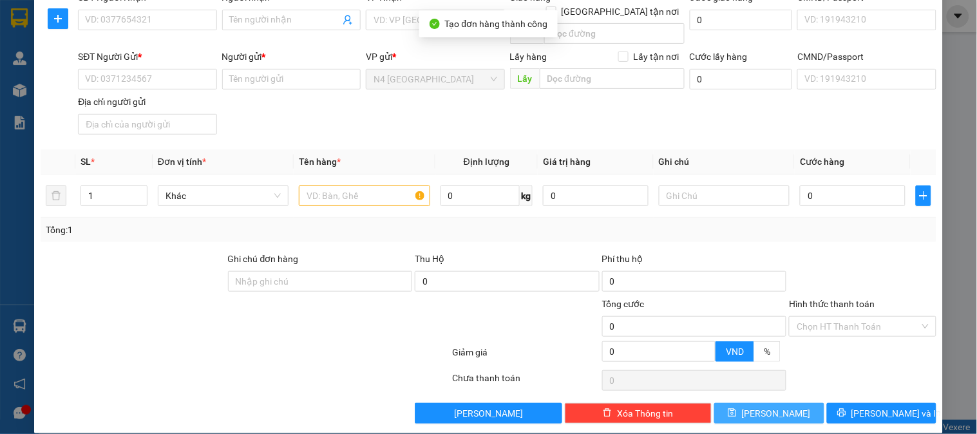
scroll to position [0, 0]
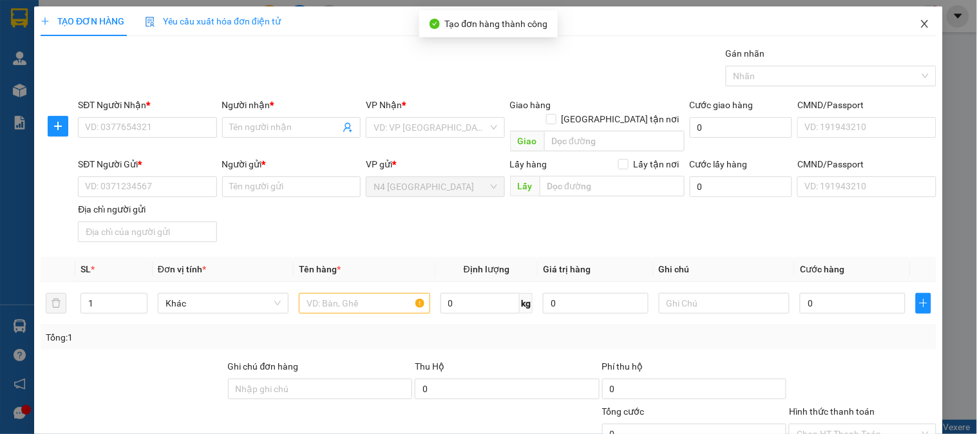
click at [920, 21] on icon "close" at bounding box center [925, 24] width 10 height 10
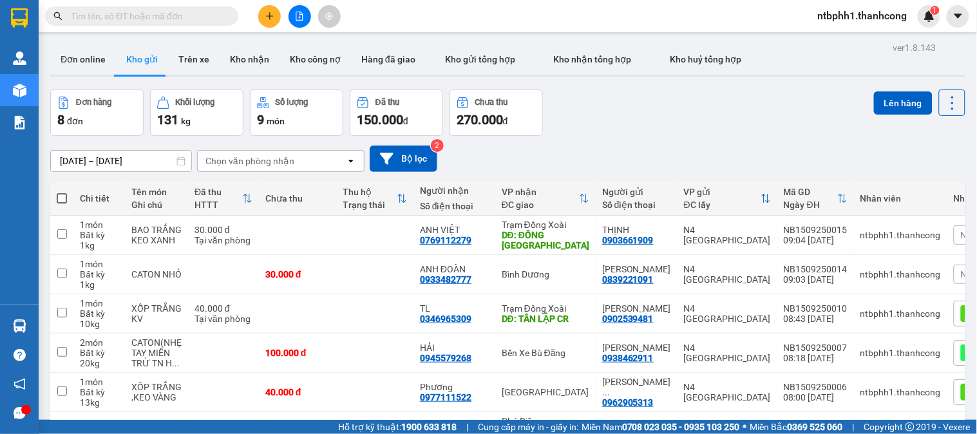
click at [273, 12] on icon "plus" at bounding box center [269, 16] width 9 height 9
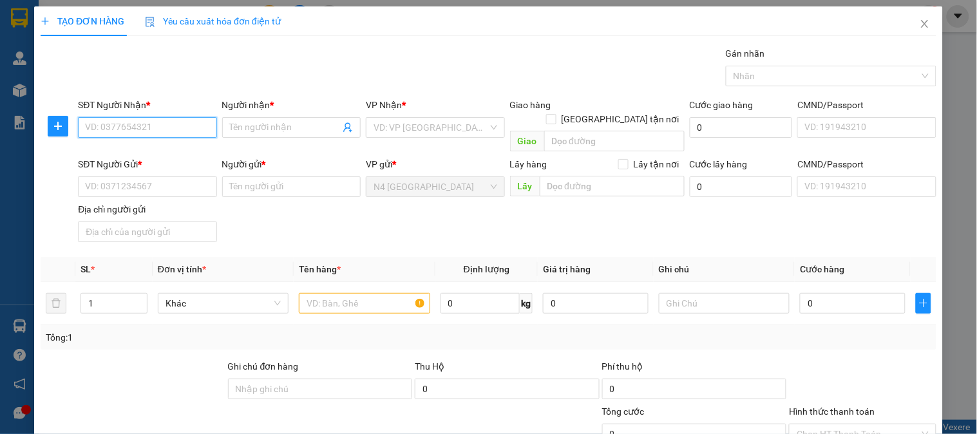
paste input "0974975739"
type input "0974975739"
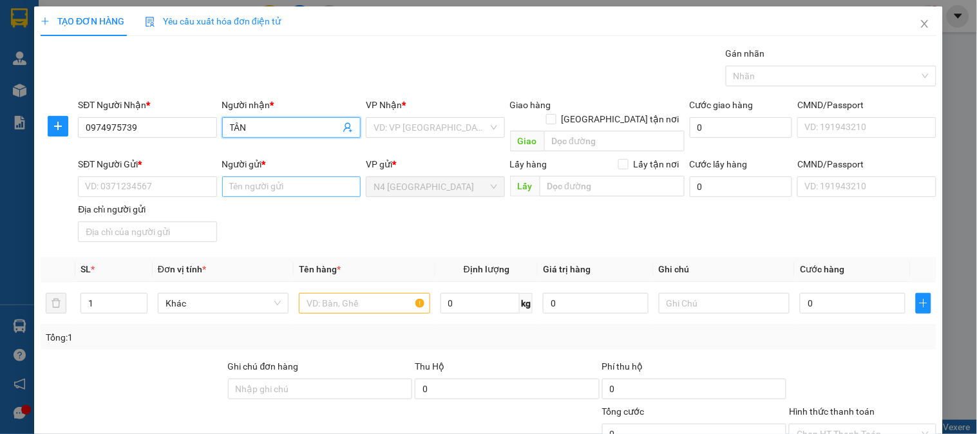
type input "TÂN"
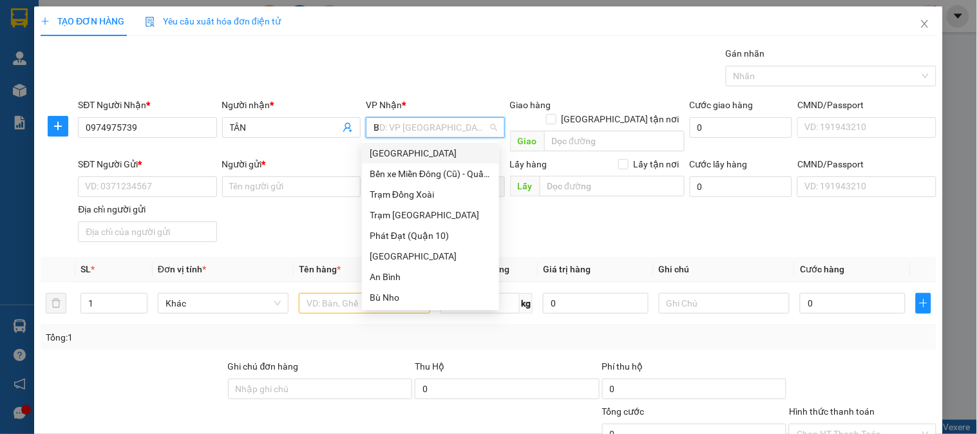
type input "BU"
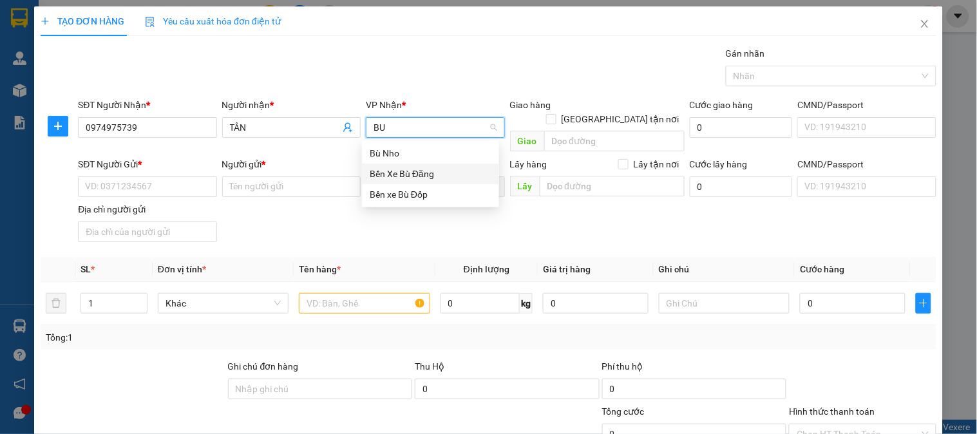
drag, startPoint x: 414, startPoint y: 176, endPoint x: 559, endPoint y: 105, distance: 161.3
click at [416, 176] on div "Bến Xe Bù Đăng" at bounding box center [431, 174] width 122 height 14
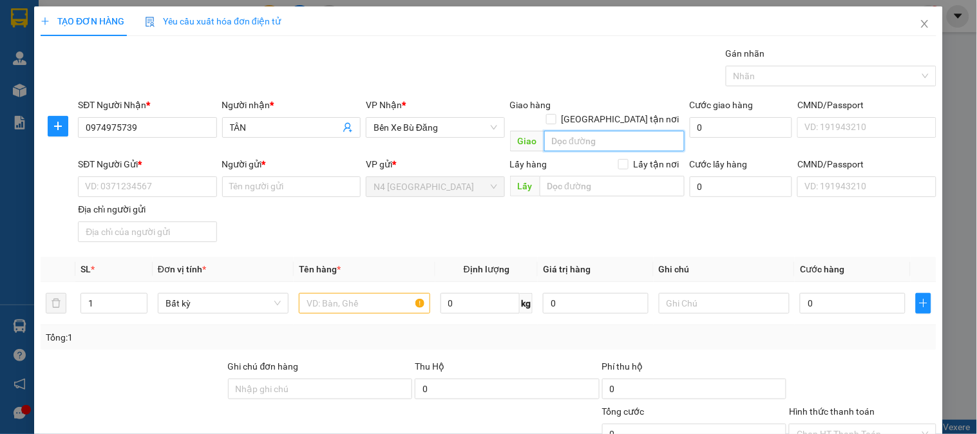
click at [563, 131] on input "search" at bounding box center [614, 141] width 140 height 21
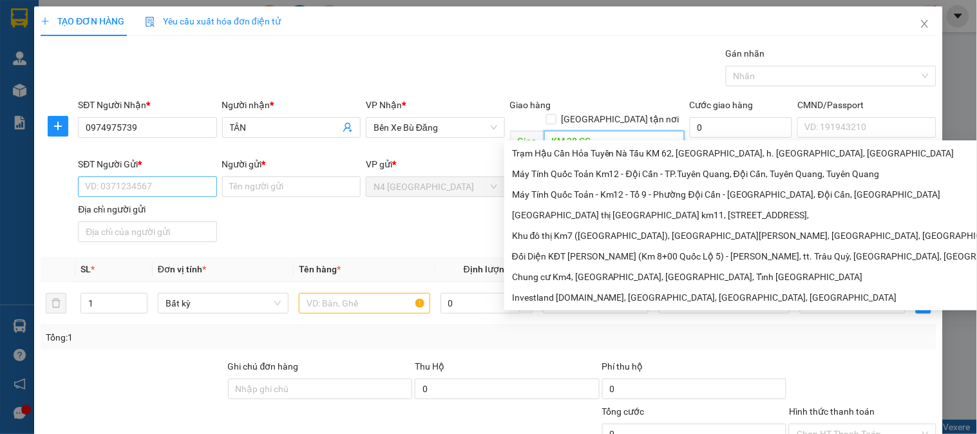
type input "KM 38 CC"
drag, startPoint x: 137, startPoint y: 173, endPoint x: 184, endPoint y: 3, distance: 176.5
click at [142, 177] on input "SĐT Người Gửi *" at bounding box center [147, 187] width 139 height 21
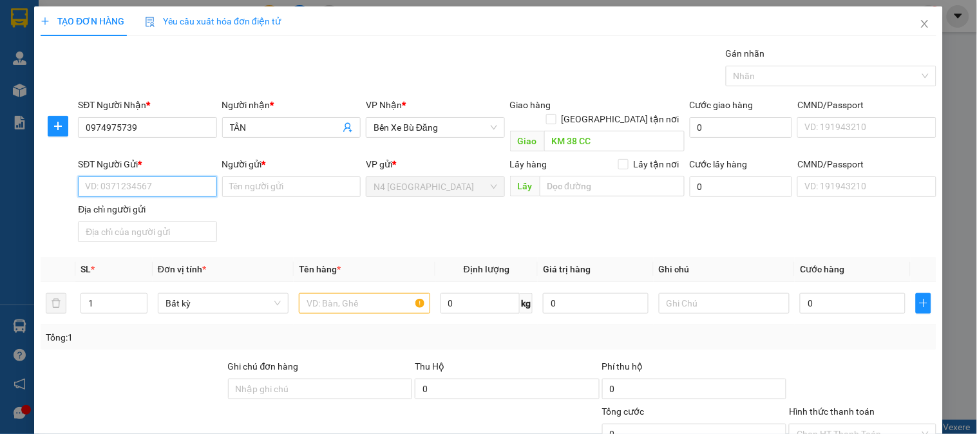
paste input "0972043656"
type input "0972043656"
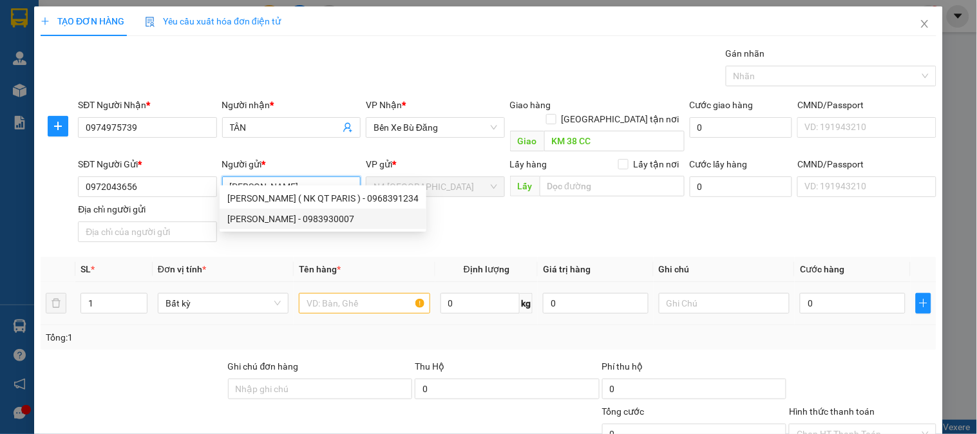
type input "[PERSON_NAME]"
click at [358, 295] on input "text" at bounding box center [364, 303] width 131 height 21
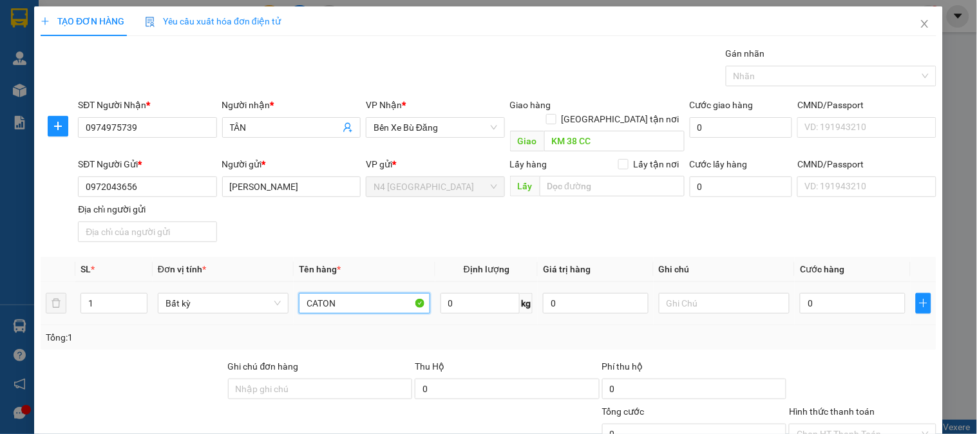
type input "CATON"
type input "1"
click at [506, 330] on div "Tổng: 1" at bounding box center [489, 337] width 886 height 14
type input "30.000"
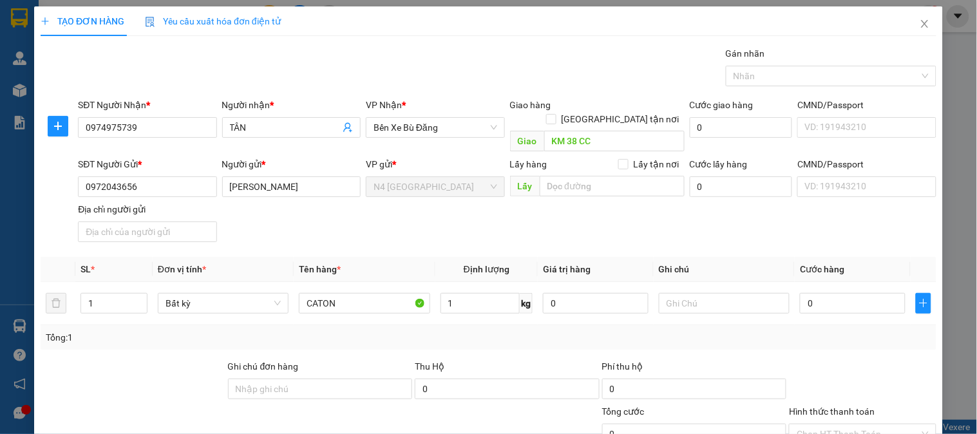
type input "30.000"
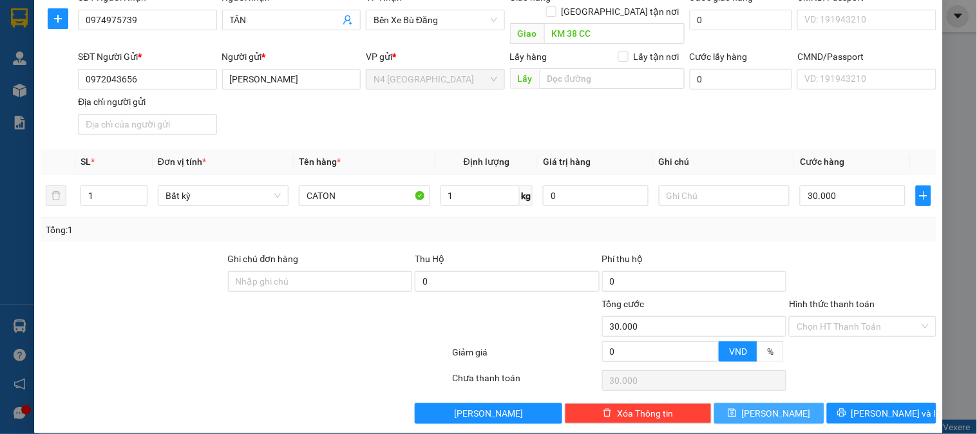
click at [768, 407] on span "[PERSON_NAME]" at bounding box center [776, 414] width 69 height 14
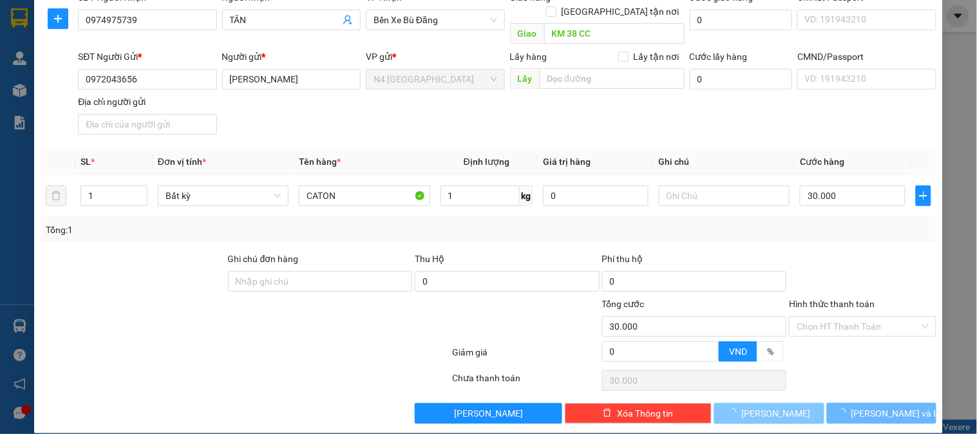
type input "0"
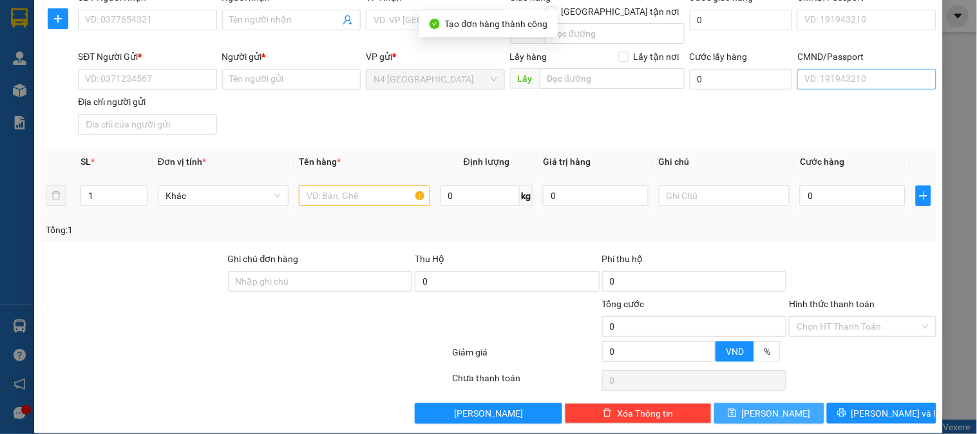
scroll to position [0, 0]
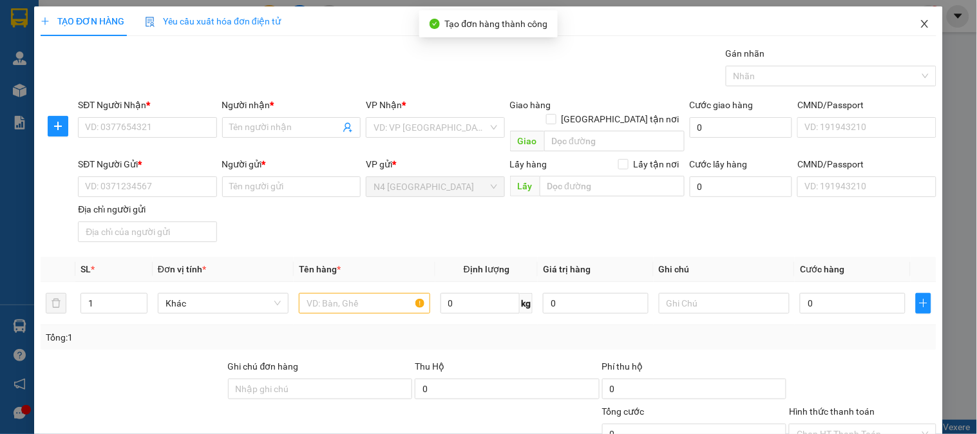
click at [907, 26] on span "Close" at bounding box center [925, 24] width 36 height 36
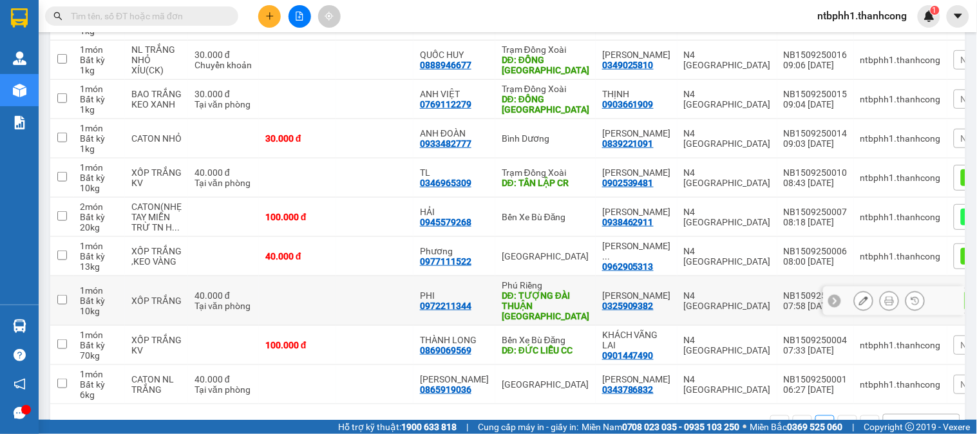
scroll to position [72, 0]
